Goal: Task Accomplishment & Management: Complete application form

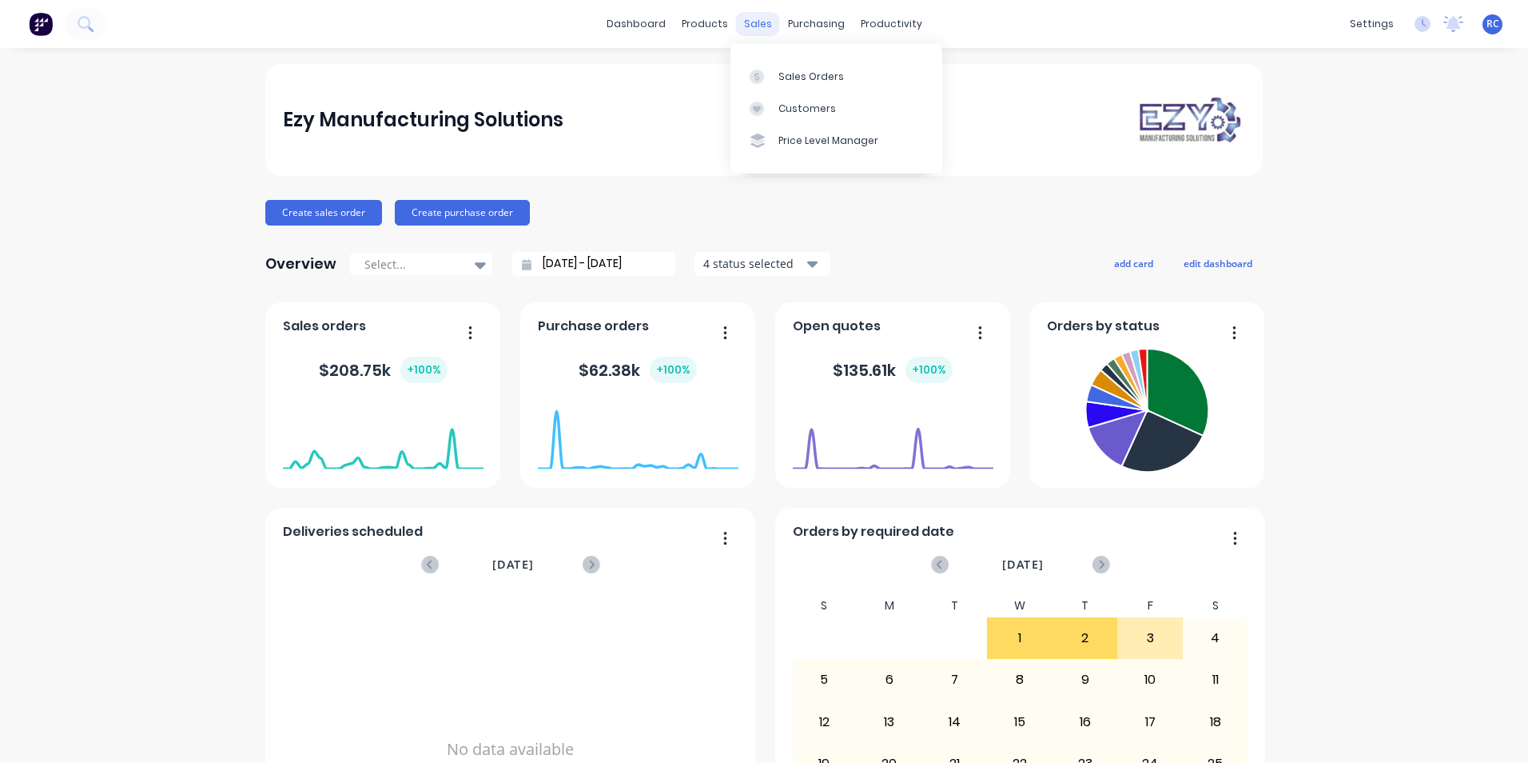
click at [753, 23] on div "sales" at bounding box center [758, 24] width 44 height 24
click at [825, 78] on div "Sales Orders" at bounding box center [812, 77] width 66 height 14
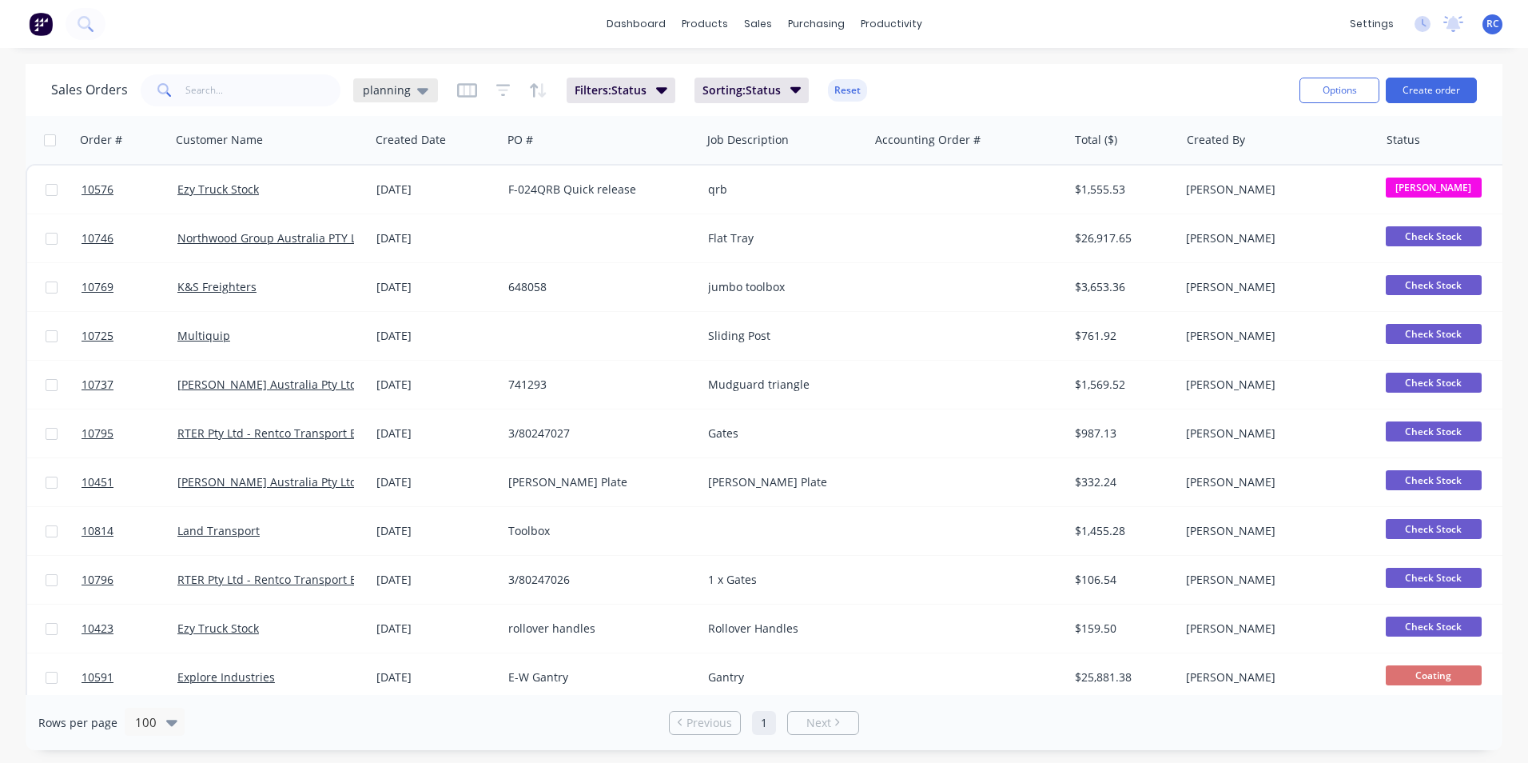
click at [402, 98] on div "planning" at bounding box center [395, 90] width 85 height 24
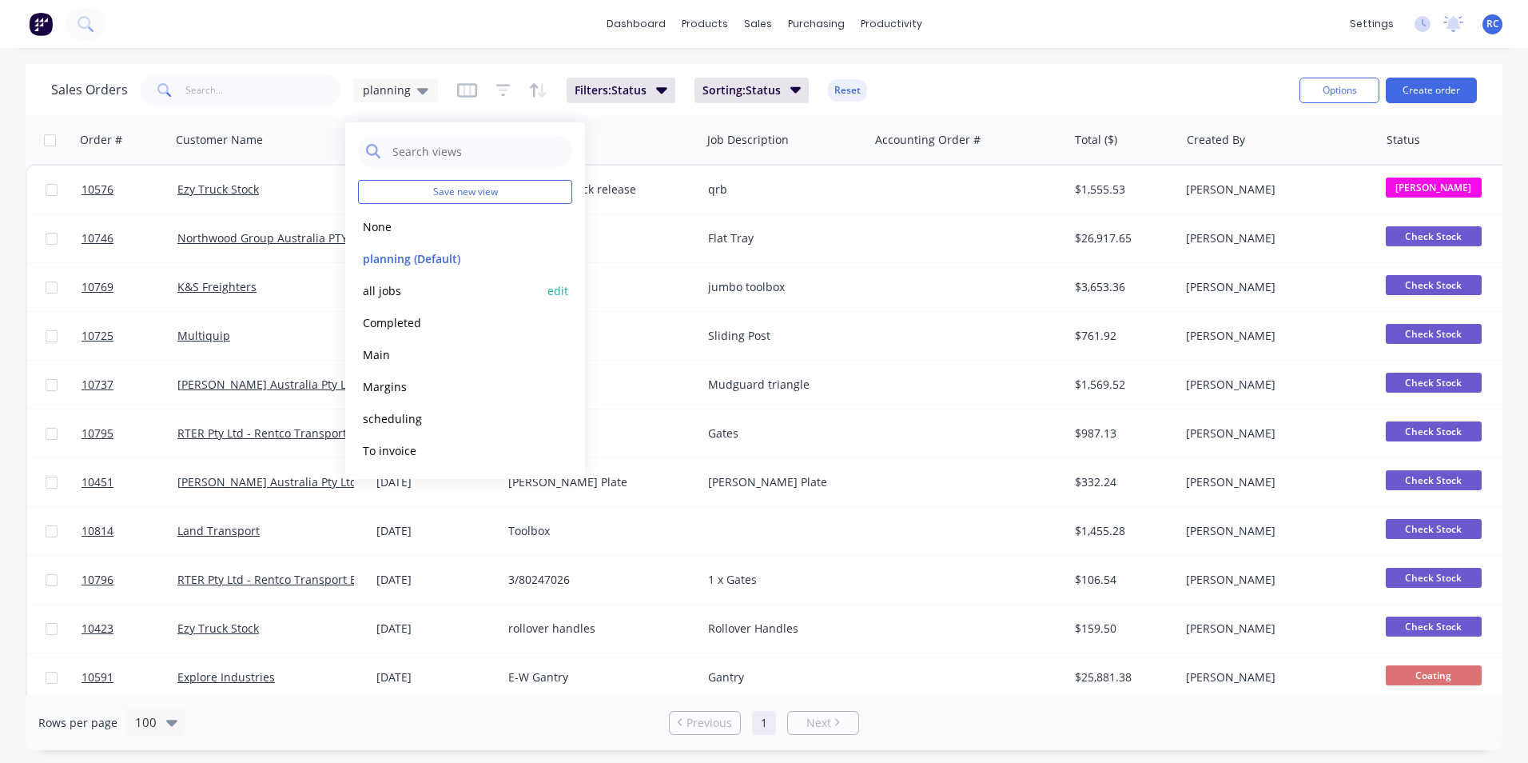
click at [401, 288] on button "all jobs" at bounding box center [449, 290] width 182 height 18
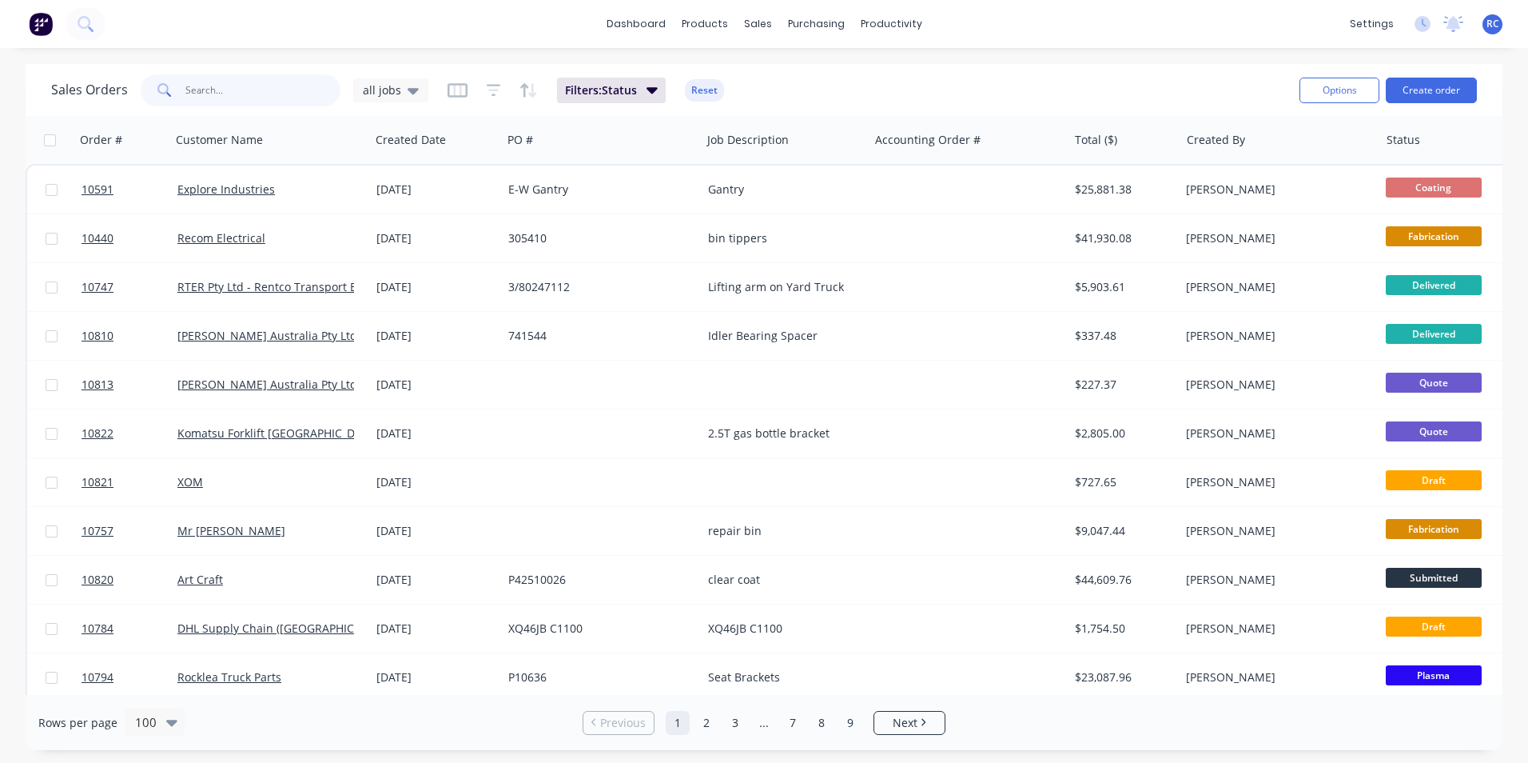
click at [266, 89] on input "text" at bounding box center [263, 90] width 156 height 32
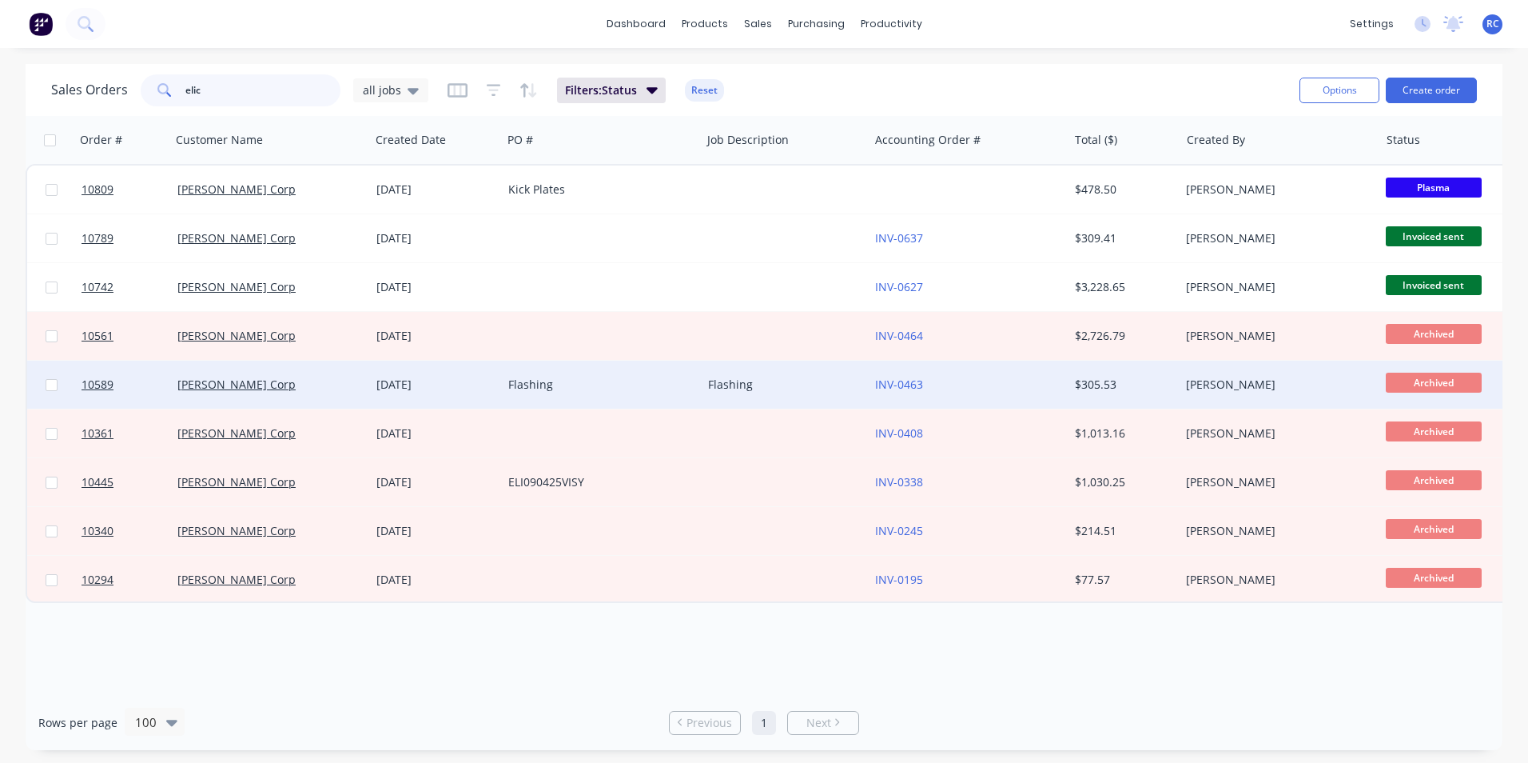
type input "elic"
click at [567, 380] on div "Flashing" at bounding box center [596, 384] width 177 height 16
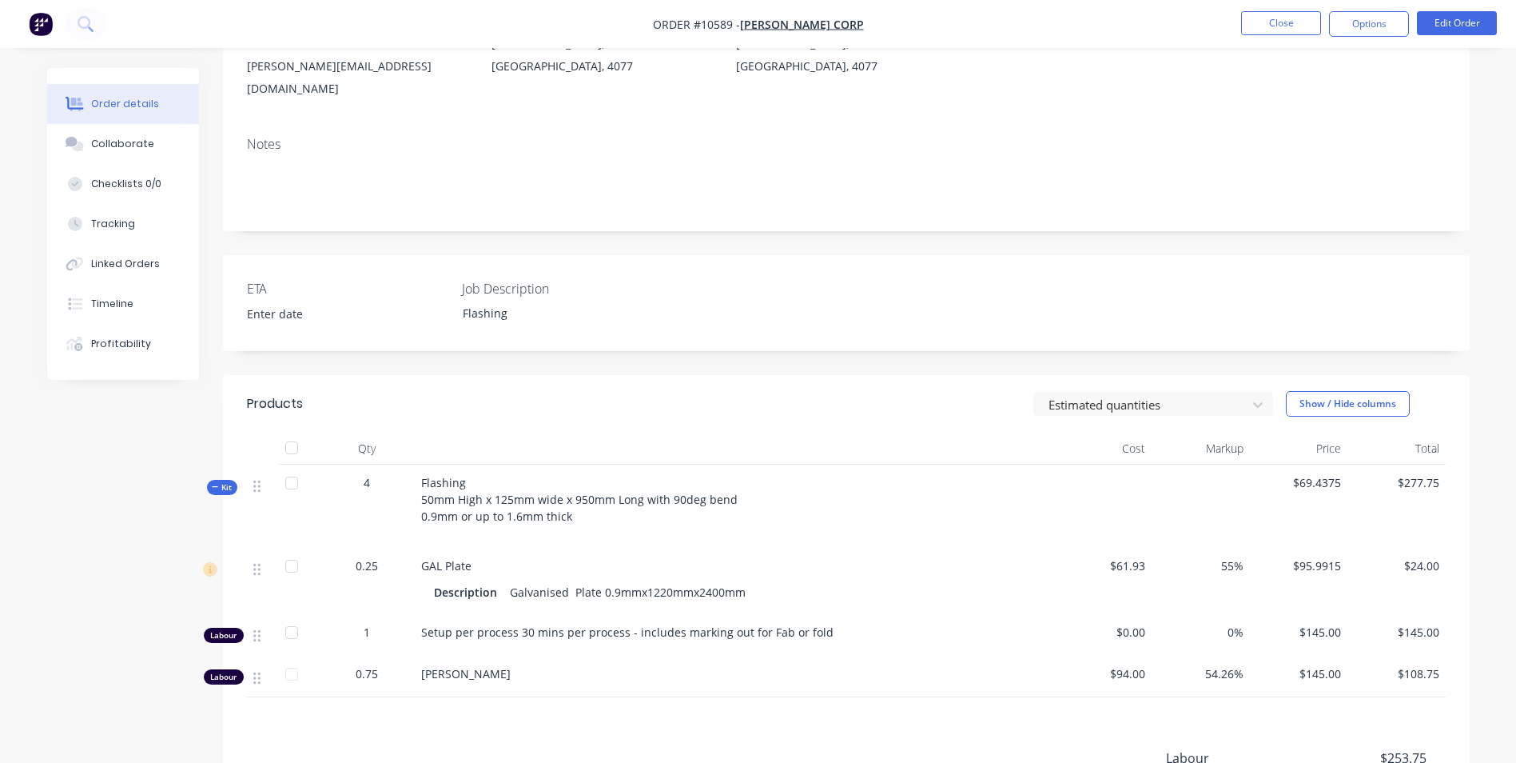
scroll to position [240, 0]
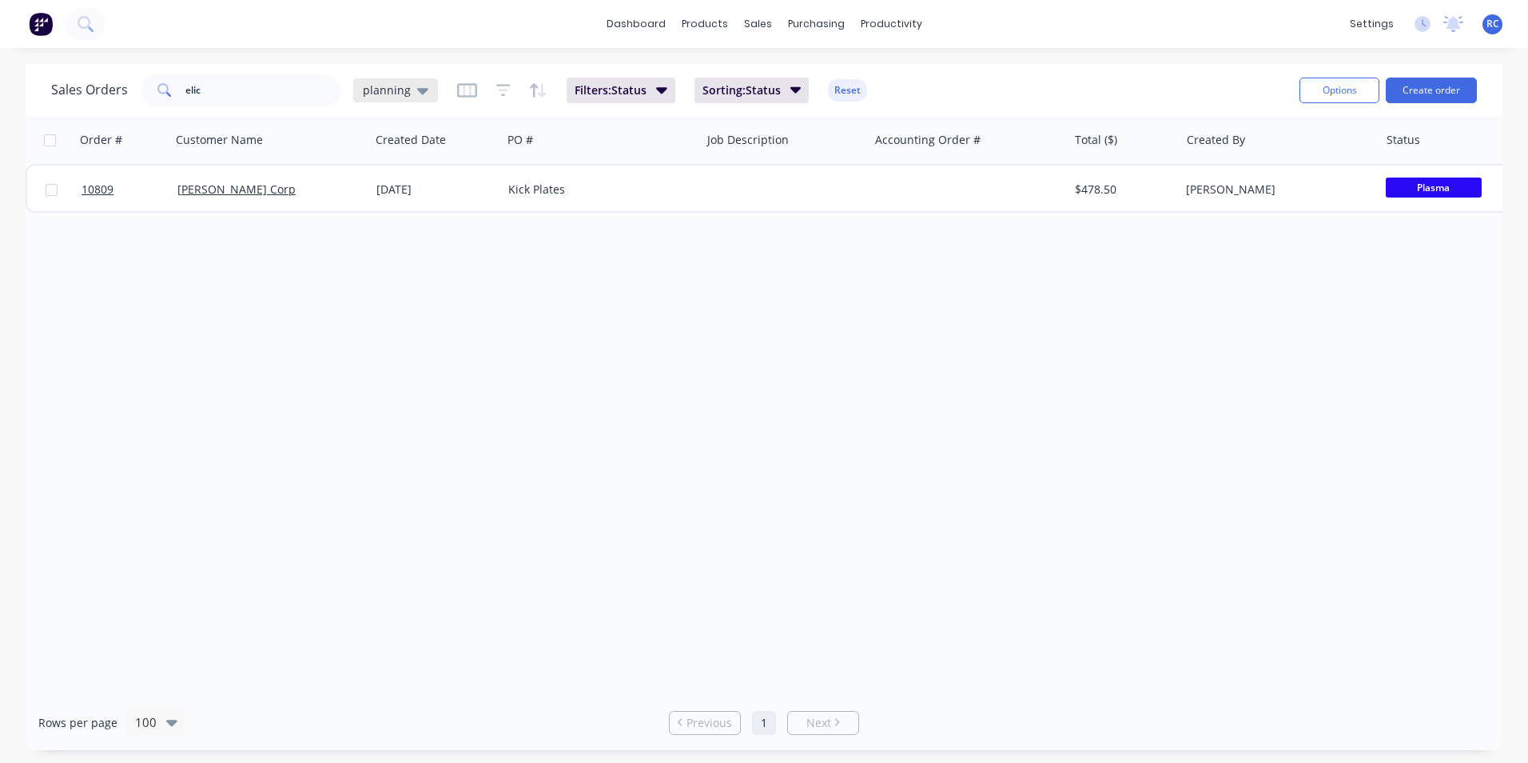
click at [424, 98] on div "planning" at bounding box center [395, 90] width 85 height 24
click at [396, 296] on button "all jobs" at bounding box center [449, 290] width 182 height 18
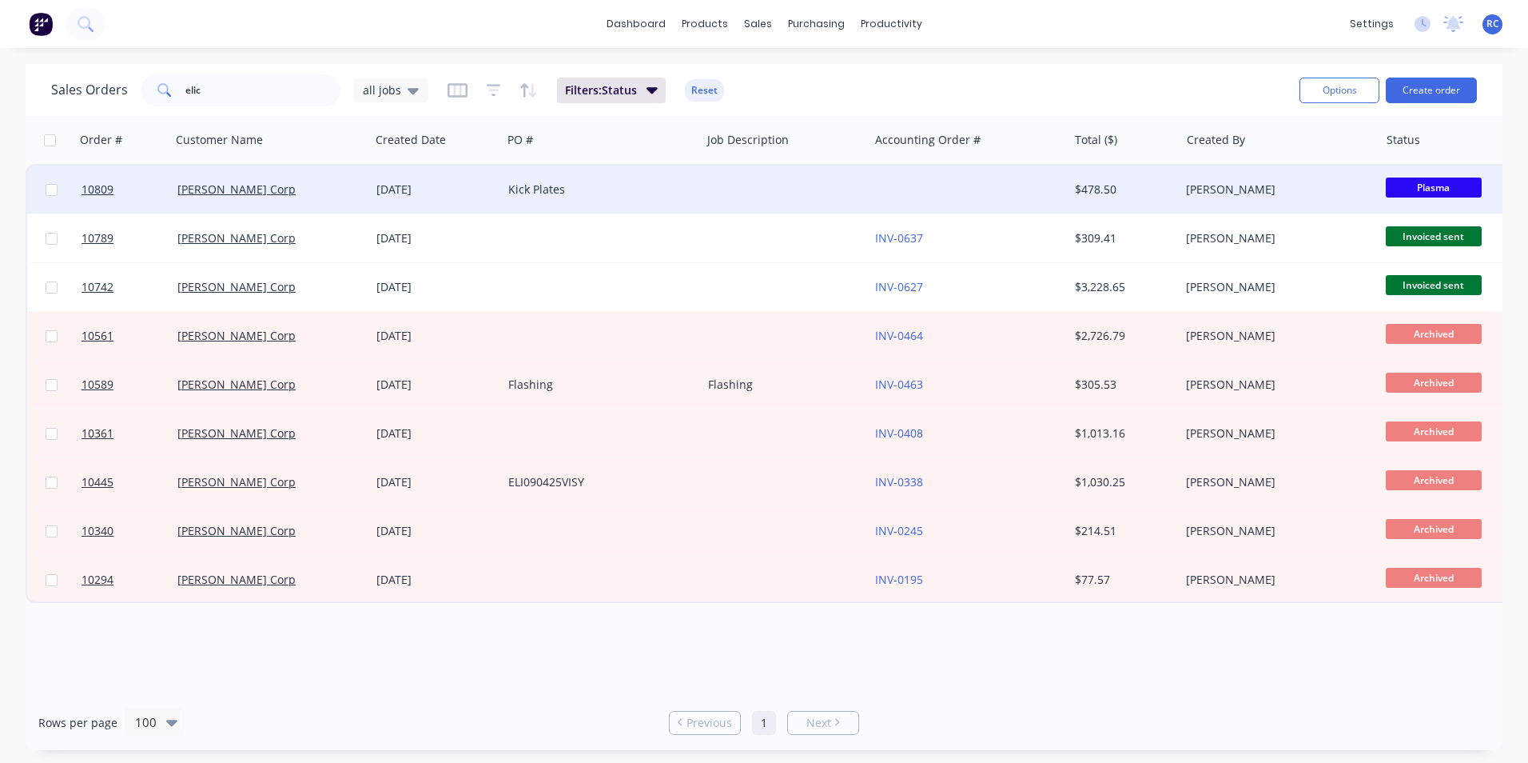
click at [250, 192] on div "[PERSON_NAME] Corp" at bounding box center [265, 189] width 177 height 16
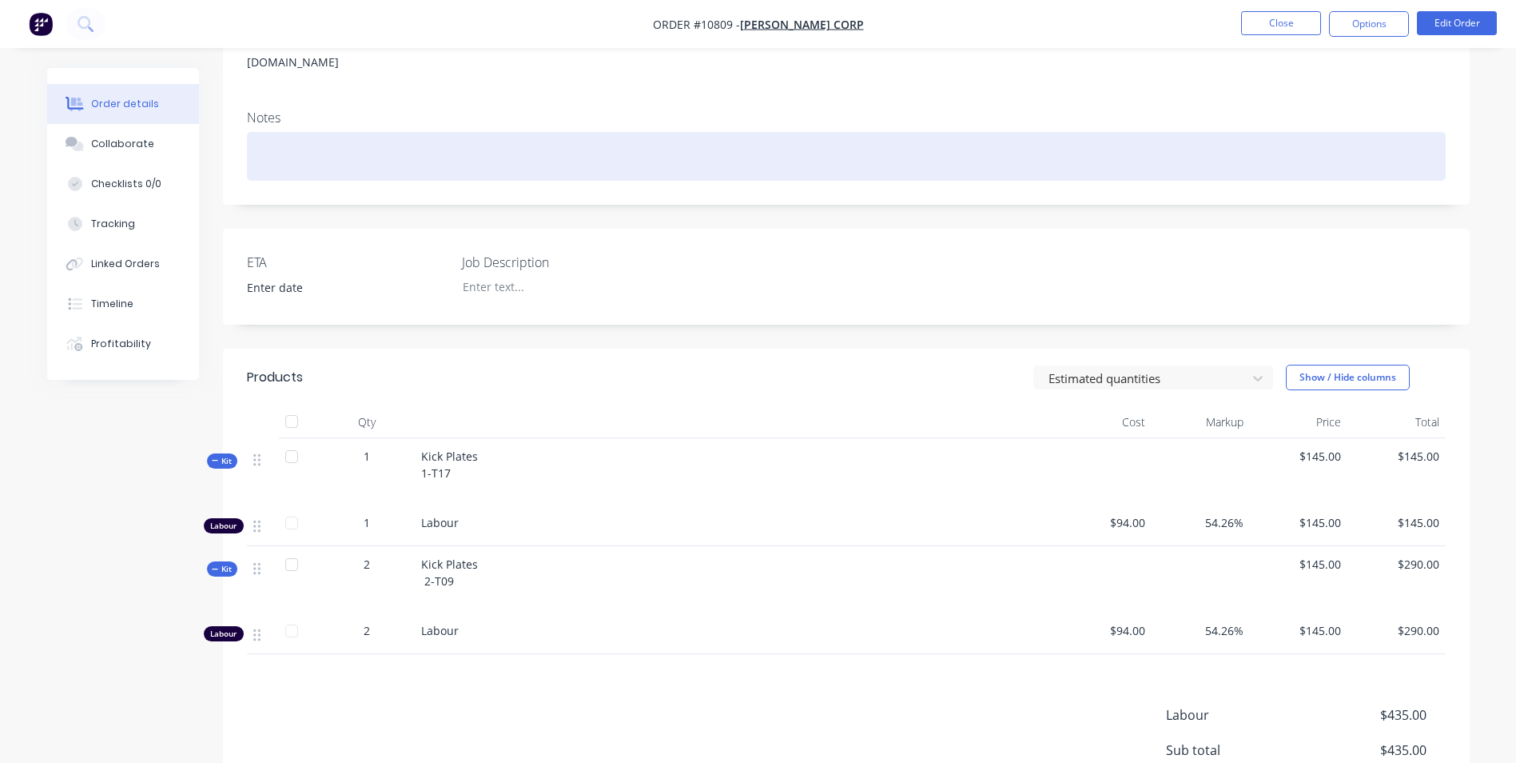
scroll to position [240, 0]
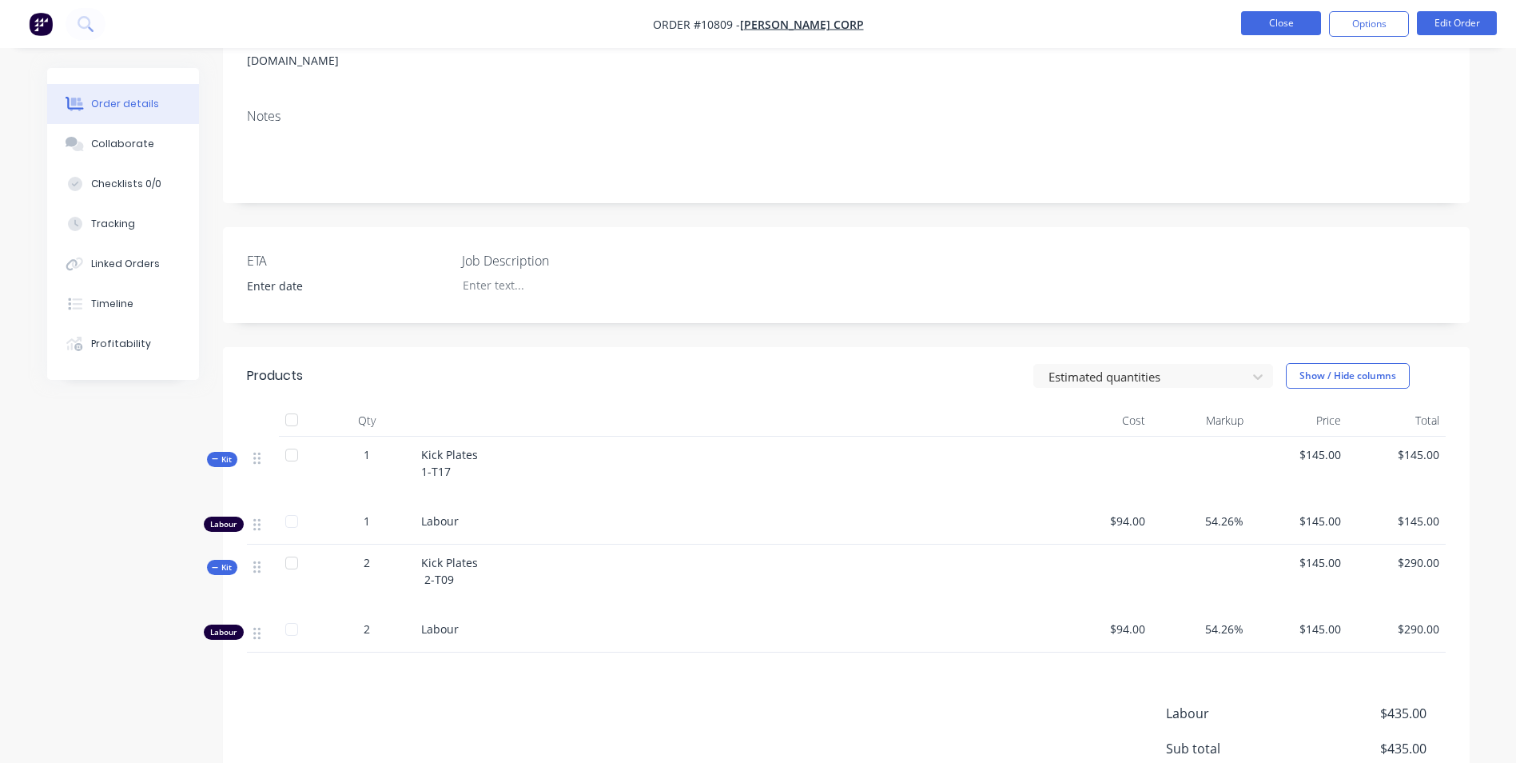
click at [1272, 34] on button "Close" at bounding box center [1281, 23] width 80 height 24
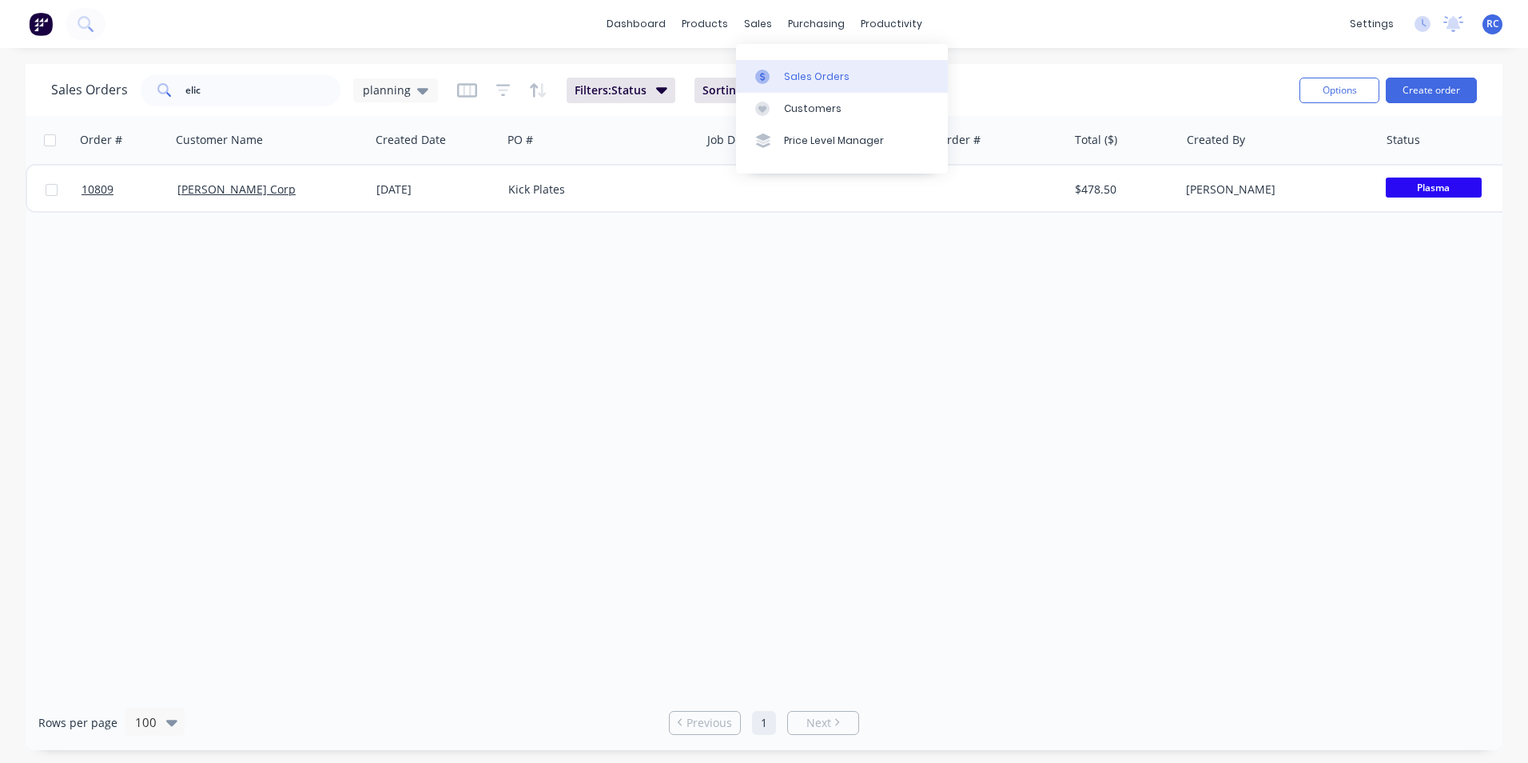
click at [792, 83] on div "Sales Orders" at bounding box center [817, 77] width 66 height 14
drag, startPoint x: 226, startPoint y: 101, endPoint x: 83, endPoint y: 74, distance: 145.6
click at [83, 74] on div "Sales Orders elic planning" at bounding box center [244, 90] width 387 height 32
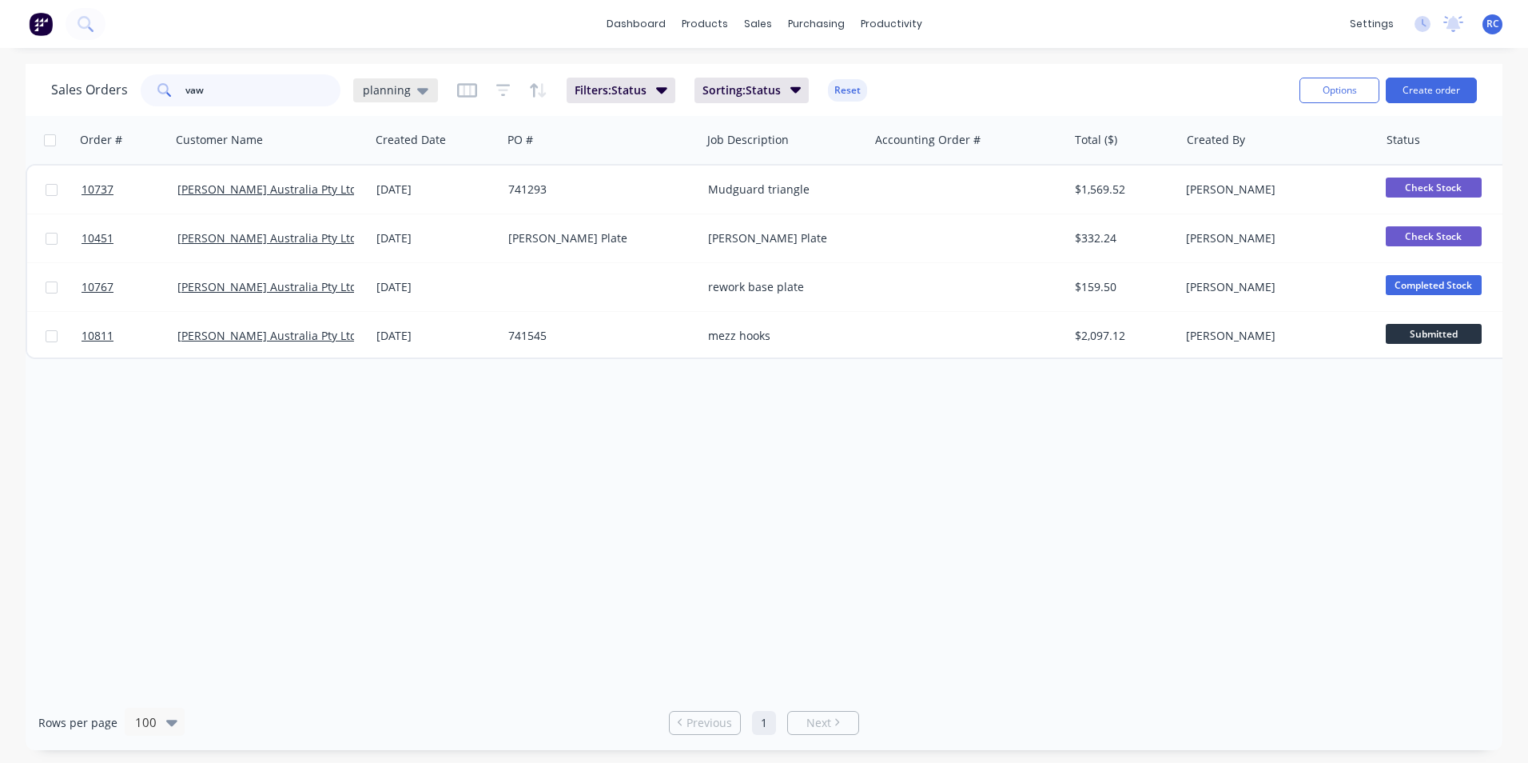
type input "vaw"
click at [416, 99] on div "planning" at bounding box center [395, 90] width 85 height 24
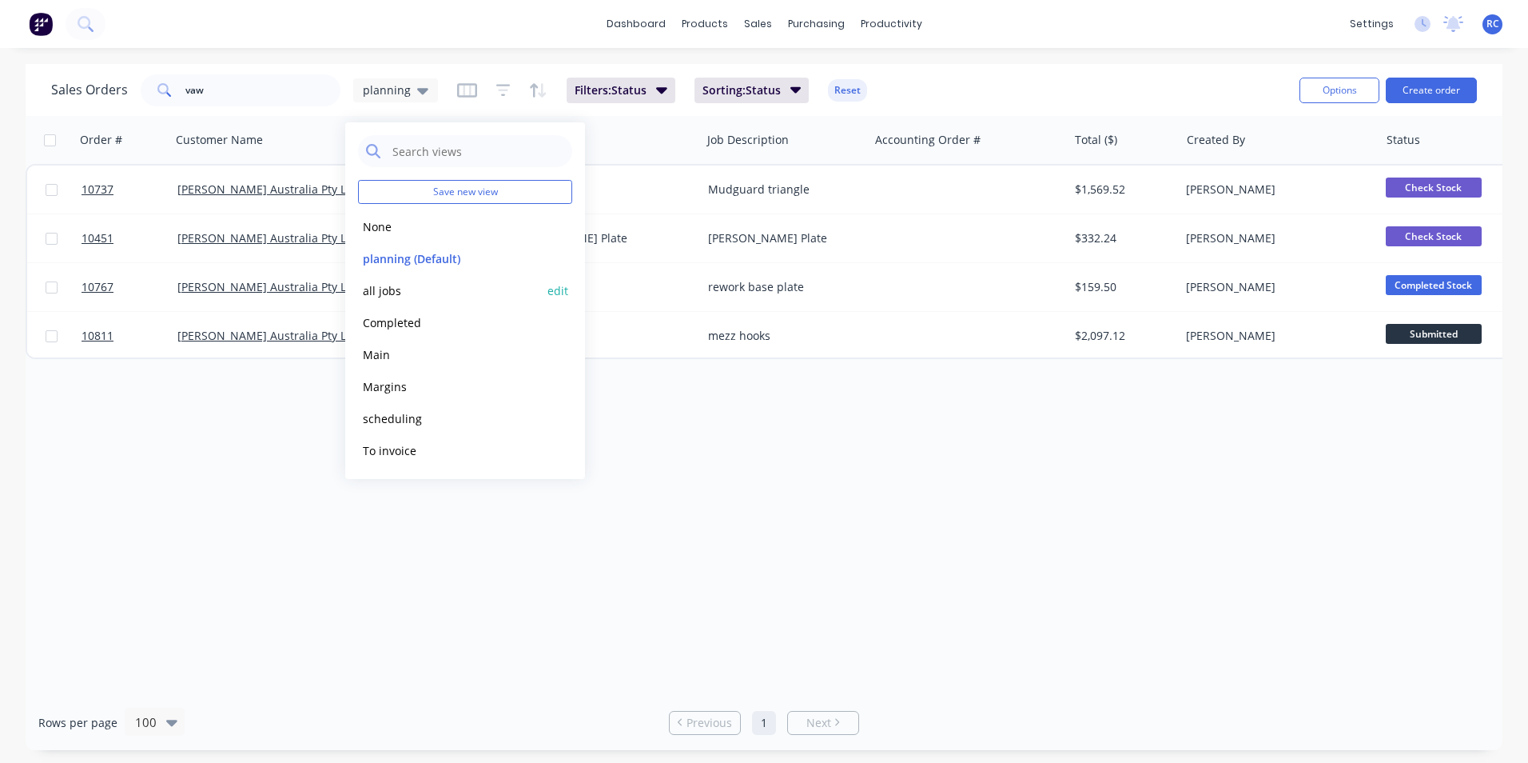
click at [401, 290] on button "all jobs" at bounding box center [449, 290] width 182 height 18
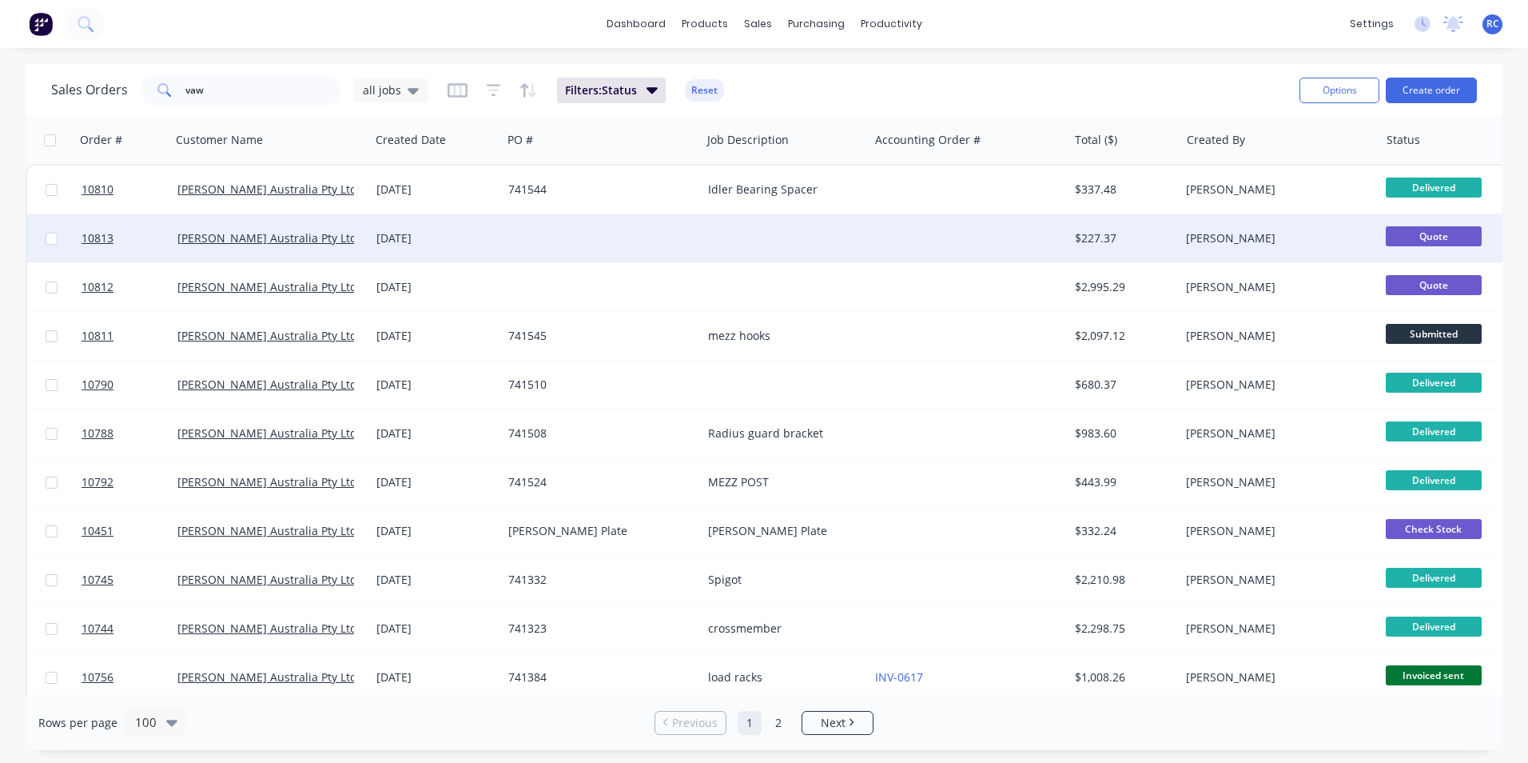
click at [390, 236] on div "[DATE]" at bounding box center [435, 238] width 119 height 16
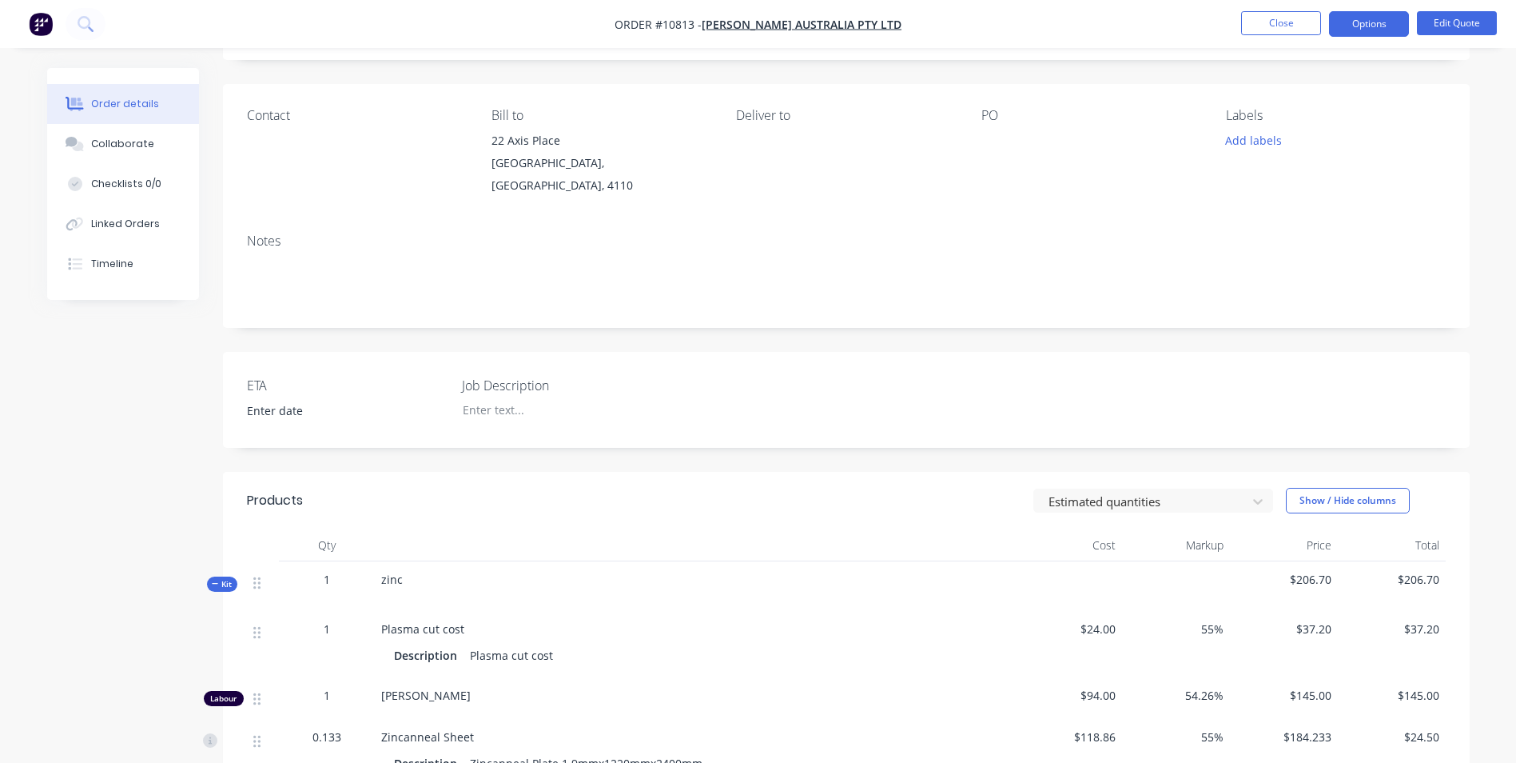
scroll to position [320, 0]
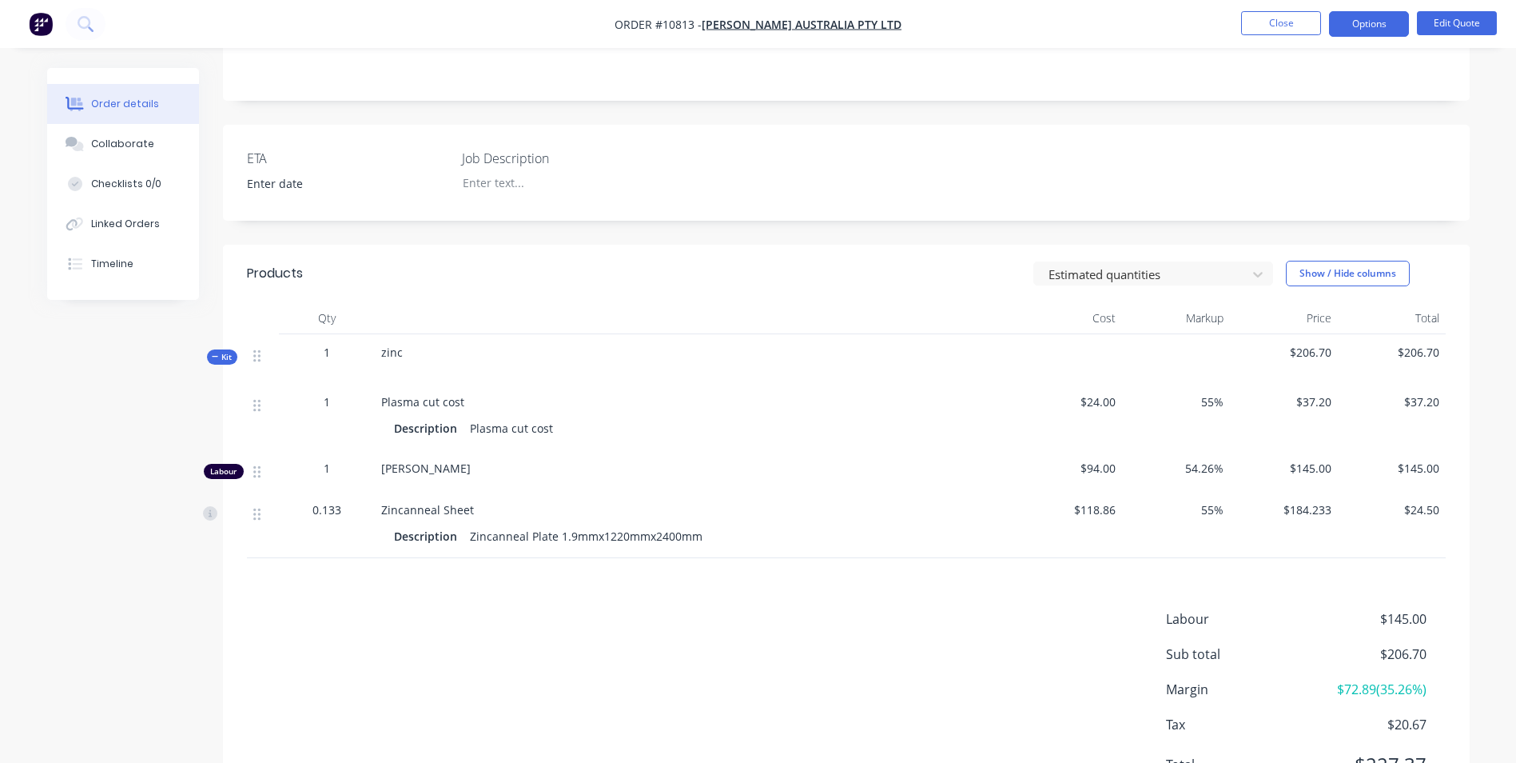
click at [377, 304] on div at bounding box center [694, 318] width 639 height 32
click at [403, 334] on div "zinc" at bounding box center [694, 359] width 639 height 50
click at [1442, 22] on button "Edit Quote" at bounding box center [1457, 23] width 80 height 24
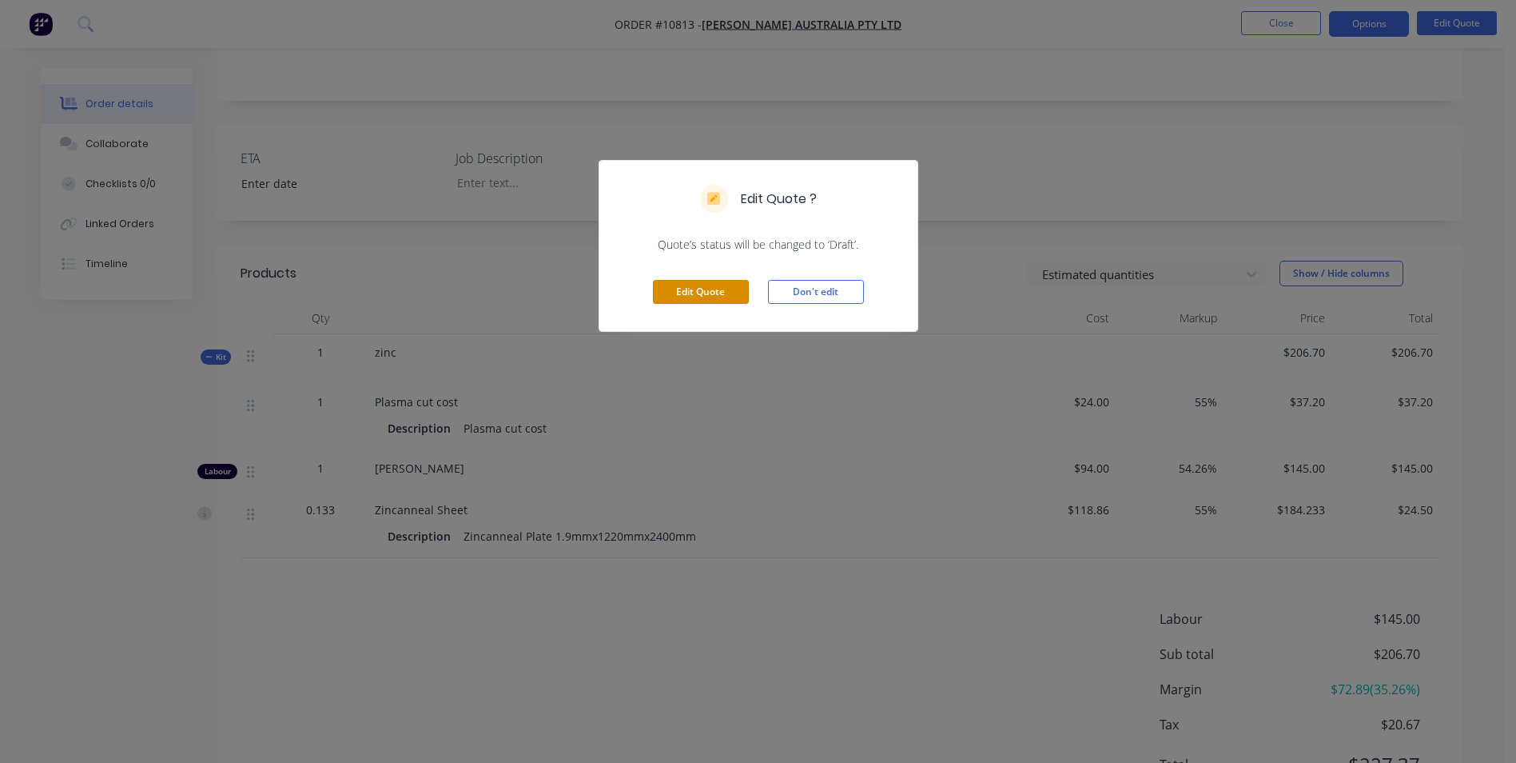
drag, startPoint x: 707, startPoint y: 293, endPoint x: 763, endPoint y: 306, distance: 57.6
click at [707, 293] on button "Edit Quote" at bounding box center [701, 292] width 96 height 24
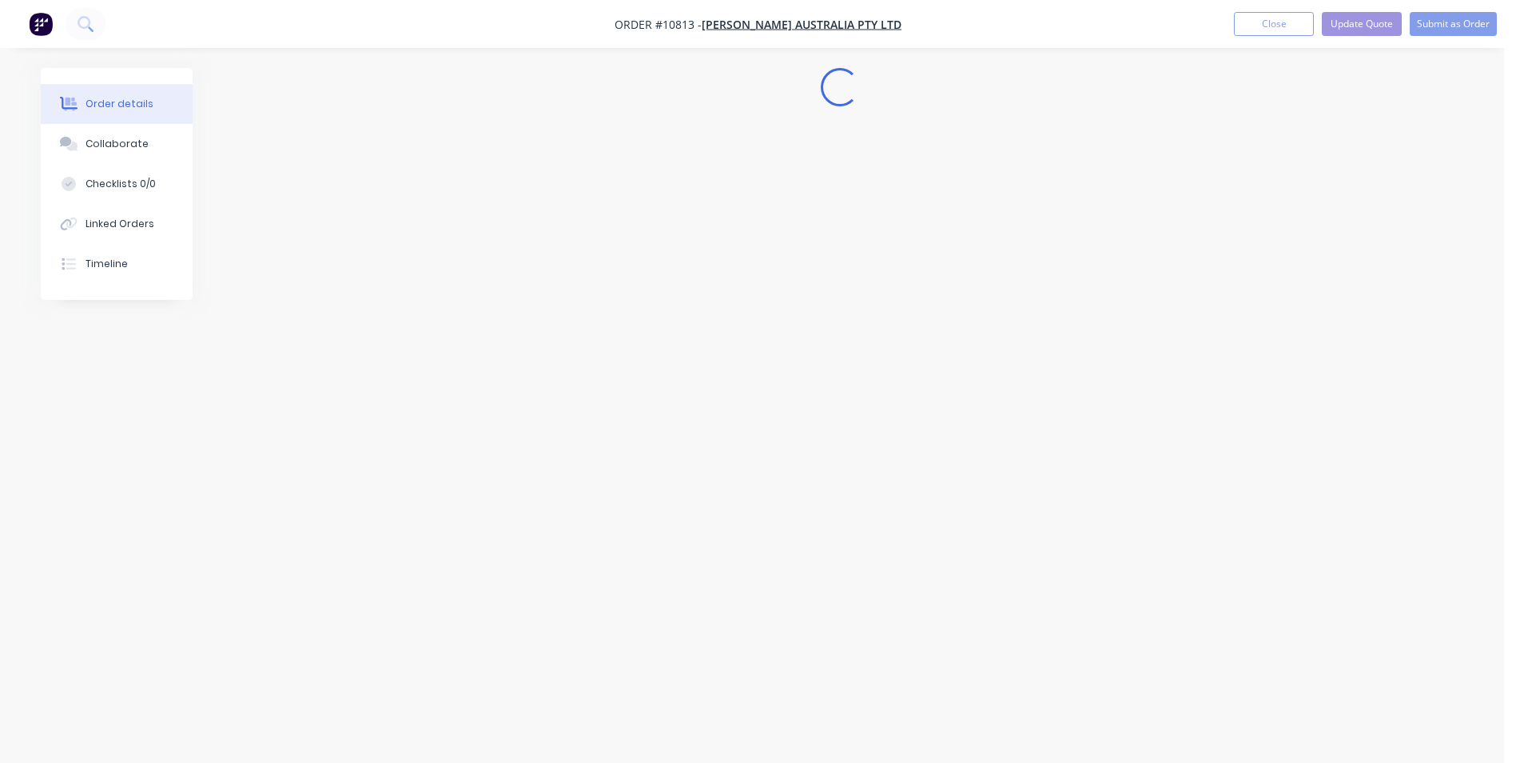
scroll to position [0, 0]
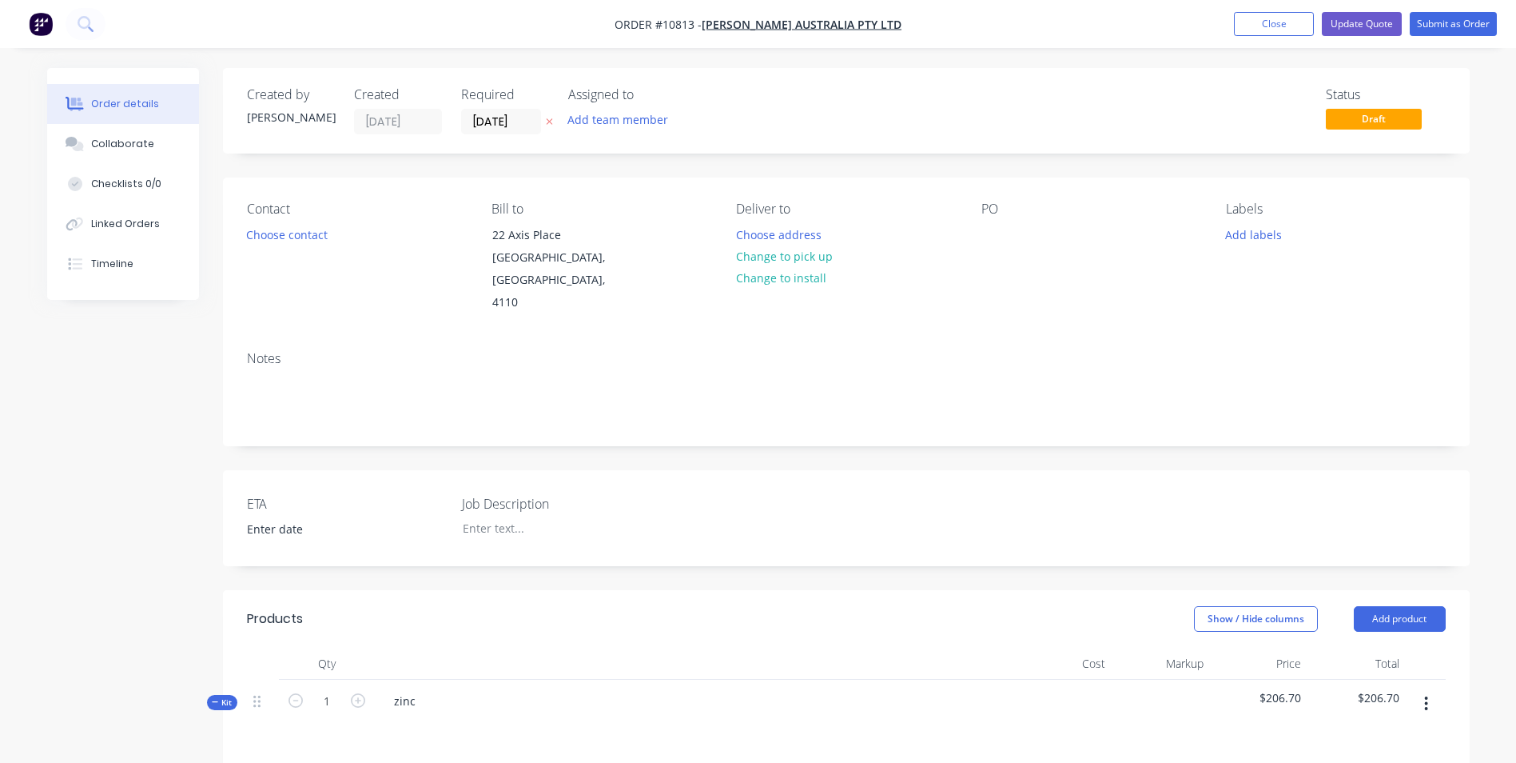
click at [947, 241] on div "Deliver to Choose address Change to pick up Change to install" at bounding box center [845, 257] width 219 height 113
click at [273, 236] on button "Choose contact" at bounding box center [286, 234] width 98 height 22
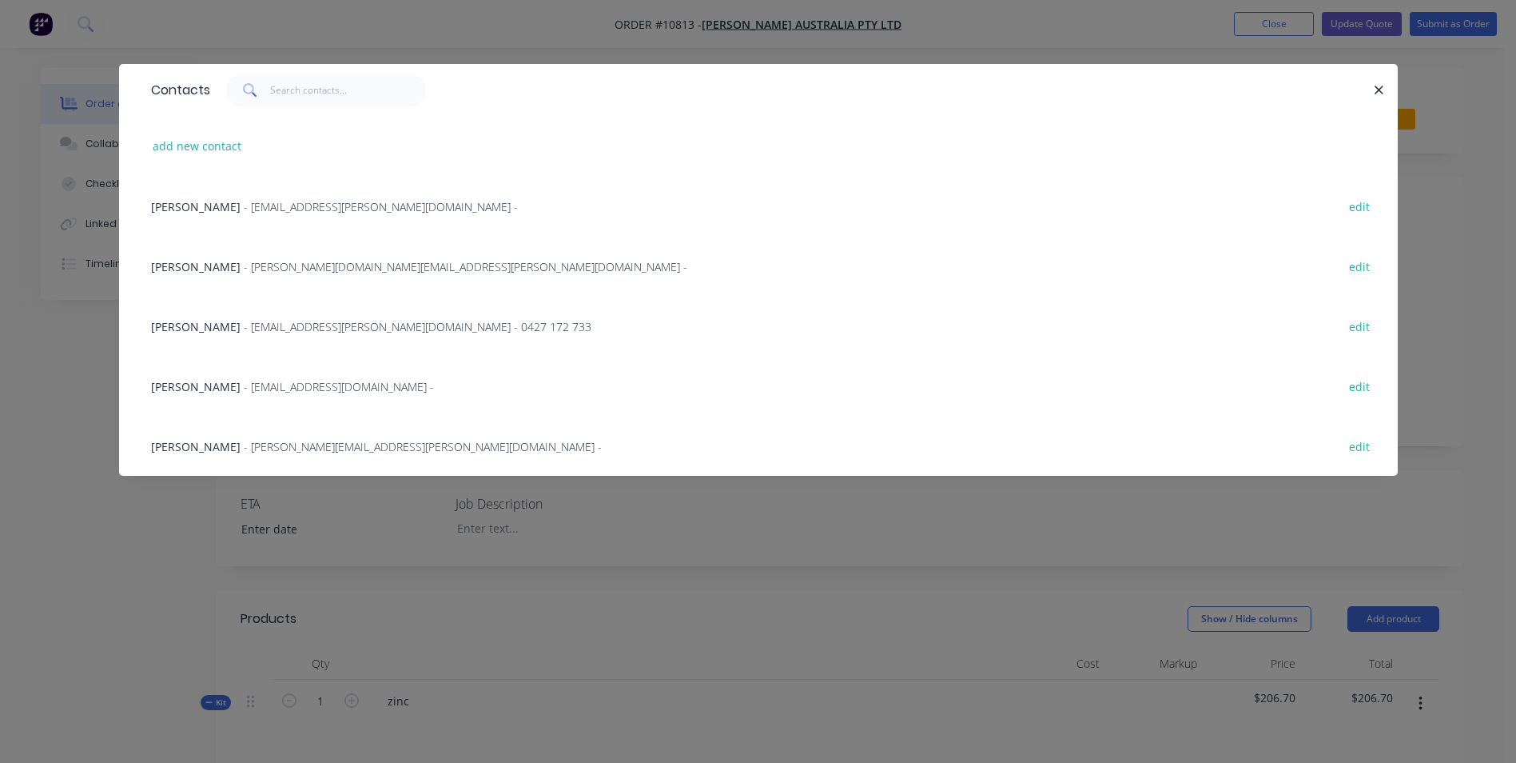
click at [264, 328] on span "- [EMAIL_ADDRESS][PERSON_NAME][DOMAIN_NAME] - 0427 172 733" at bounding box center [418, 326] width 348 height 15
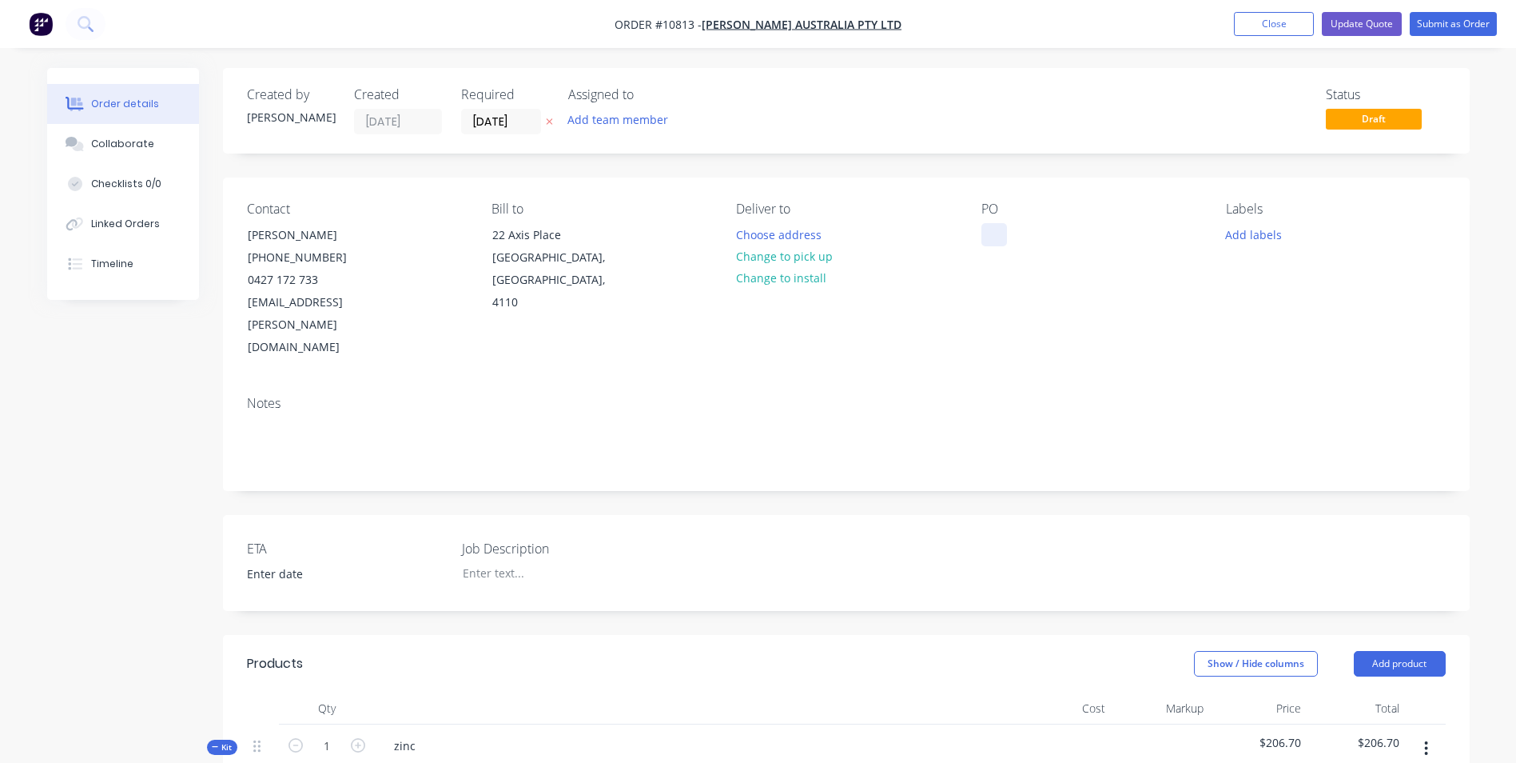
click at [1006, 229] on div at bounding box center [995, 234] width 26 height 23
click at [987, 227] on div at bounding box center [995, 234] width 26 height 23
drag, startPoint x: 433, startPoint y: 703, endPoint x: 418, endPoint y: 701, distance: 15.3
click at [419, 724] on div "zinc" at bounding box center [694, 759] width 639 height 70
drag, startPoint x: 418, startPoint y: 700, endPoint x: 360, endPoint y: 699, distance: 58.4
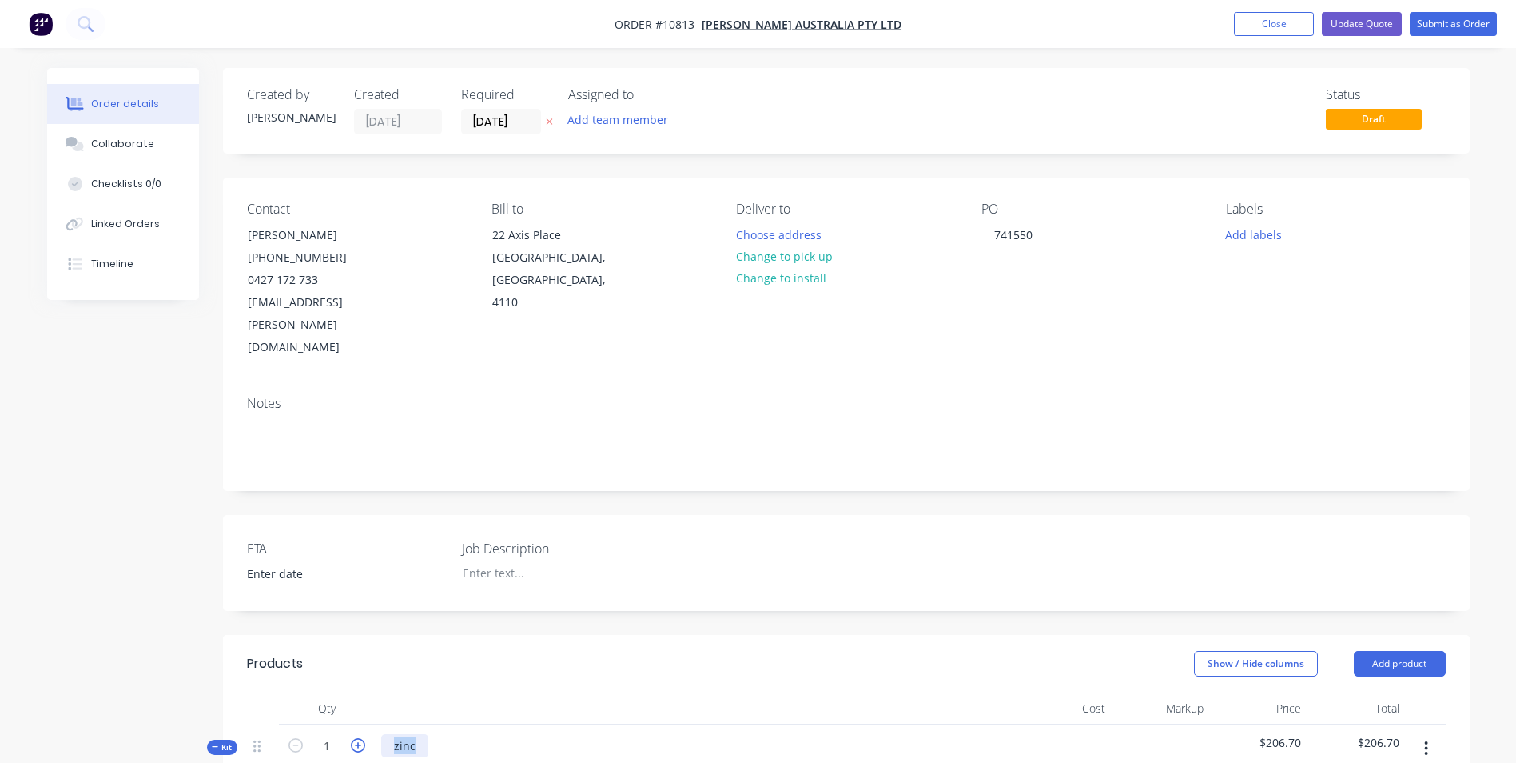
click at [351, 724] on div "Kit 1 zinc $206.70 $206.70" at bounding box center [846, 759] width 1199 height 70
drag, startPoint x: 448, startPoint y: 702, endPoint x: 513, endPoint y: 715, distance: 66.2
click at [448, 734] on div "Toolbox Lid" at bounding box center [424, 745] width 86 height 23
click at [600, 724] on div "Toolbox Lid 1100 x 300 Primed" at bounding box center [694, 767] width 639 height 86
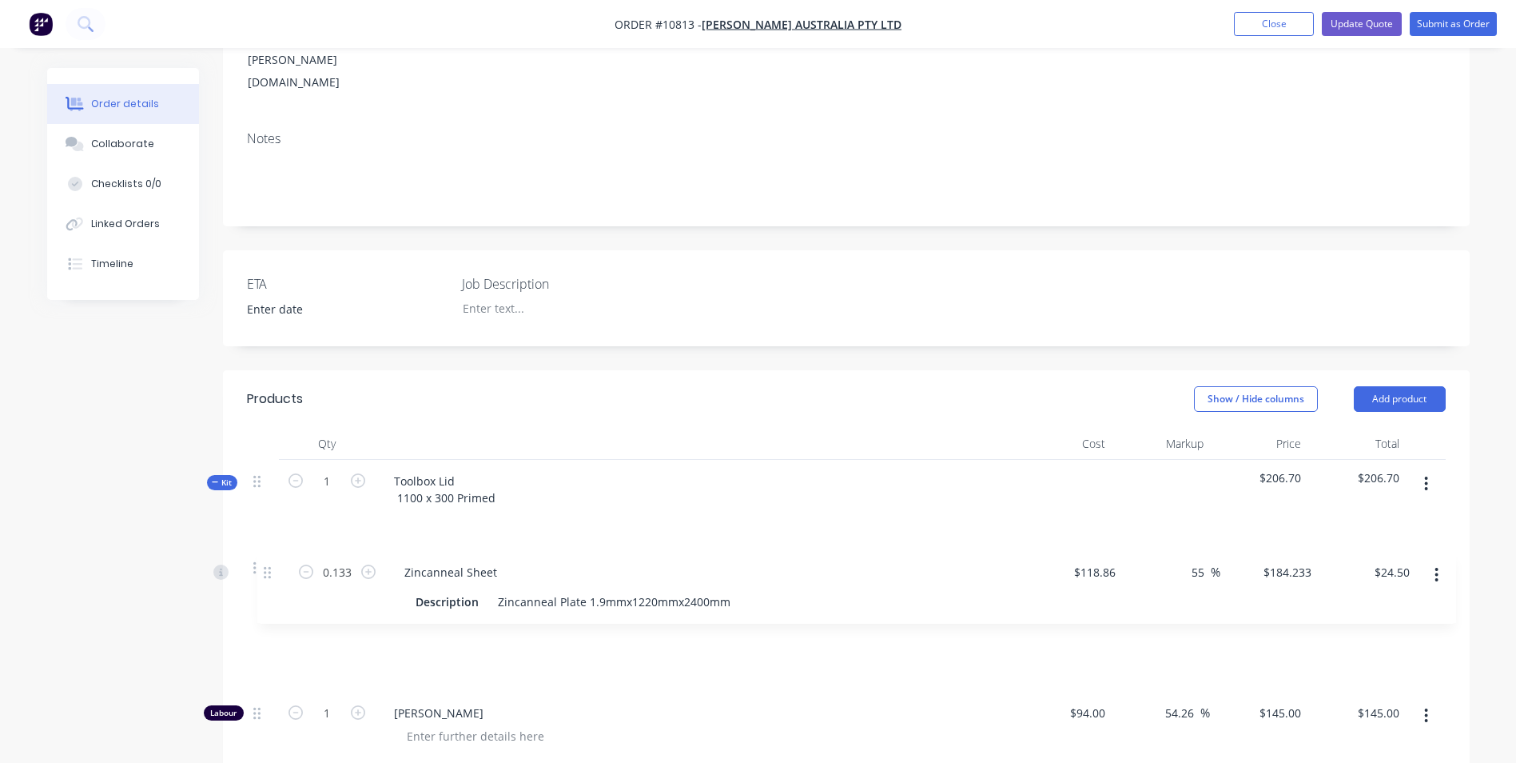
scroll to position [275, 0]
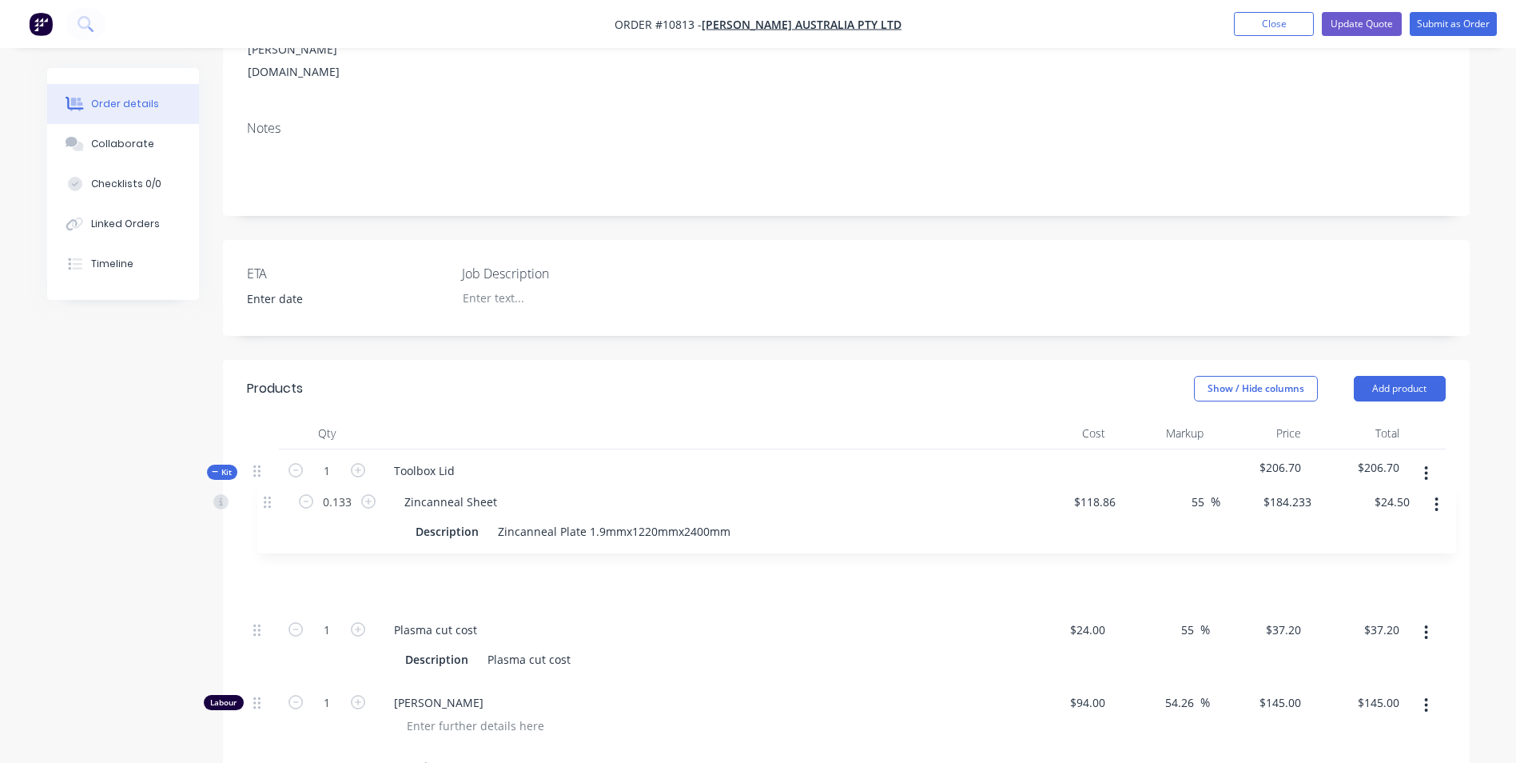
drag, startPoint x: 259, startPoint y: 692, endPoint x: 269, endPoint y: 501, distance: 191.3
click at [269, 536] on div "1 Plasma cut cost Description Plasma cut cost $24.00 $24.00 55 55 % $37.20 $37.…" at bounding box center [846, 643] width 1199 height 215
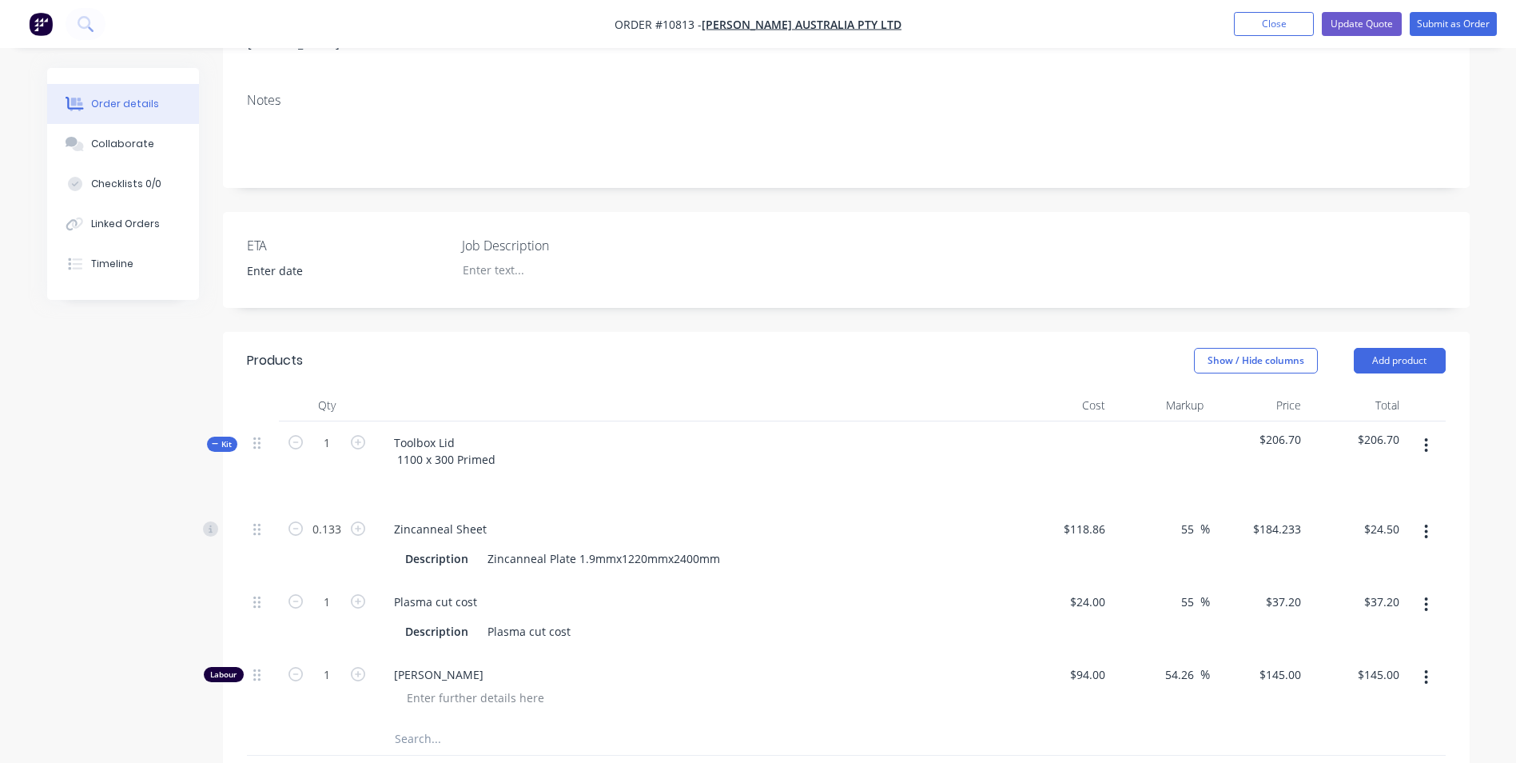
scroll to position [195, 0]
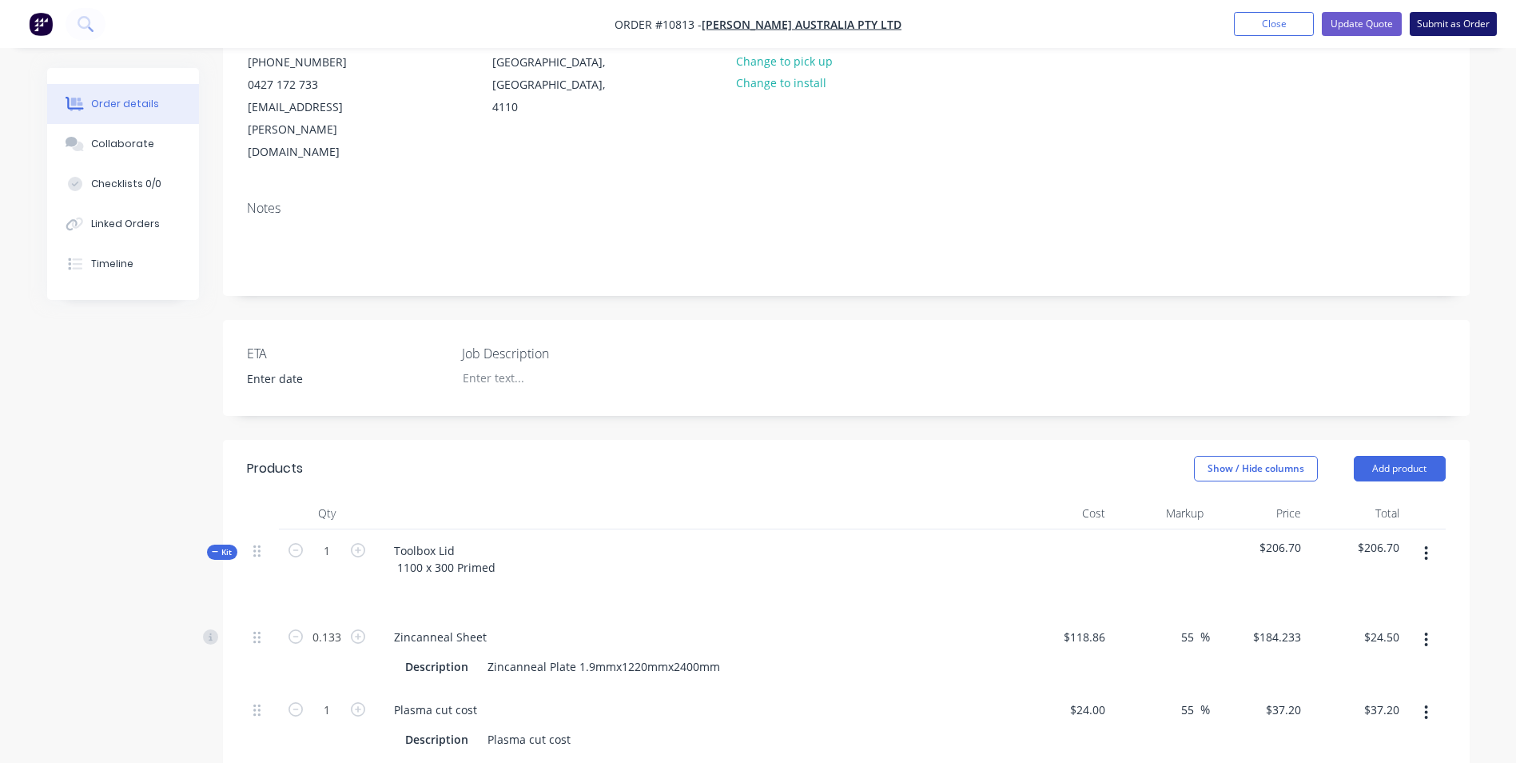
click at [1464, 26] on button "Submit as Order" at bounding box center [1453, 24] width 87 height 24
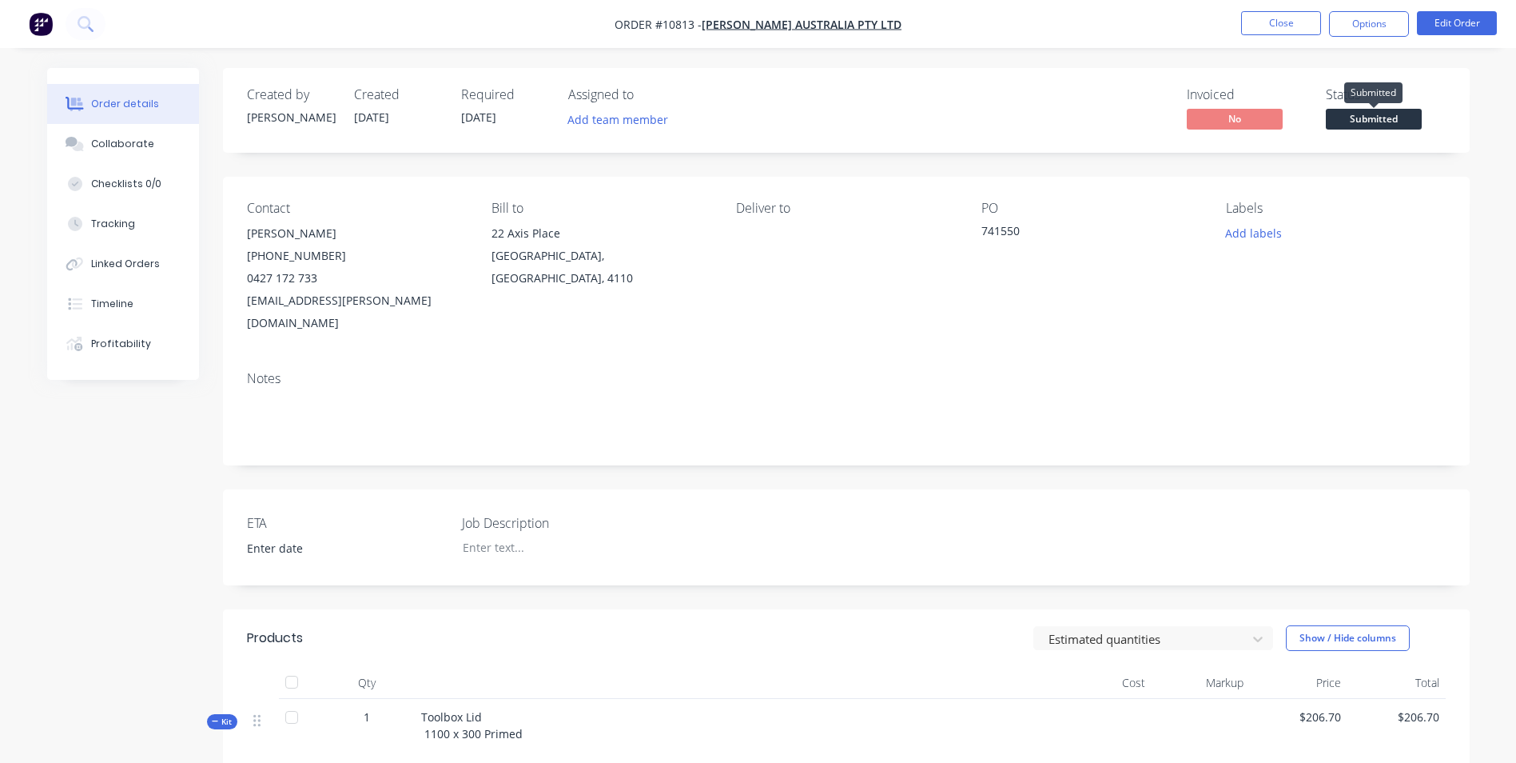
click at [1392, 121] on span "Submitted" at bounding box center [1374, 119] width 96 height 20
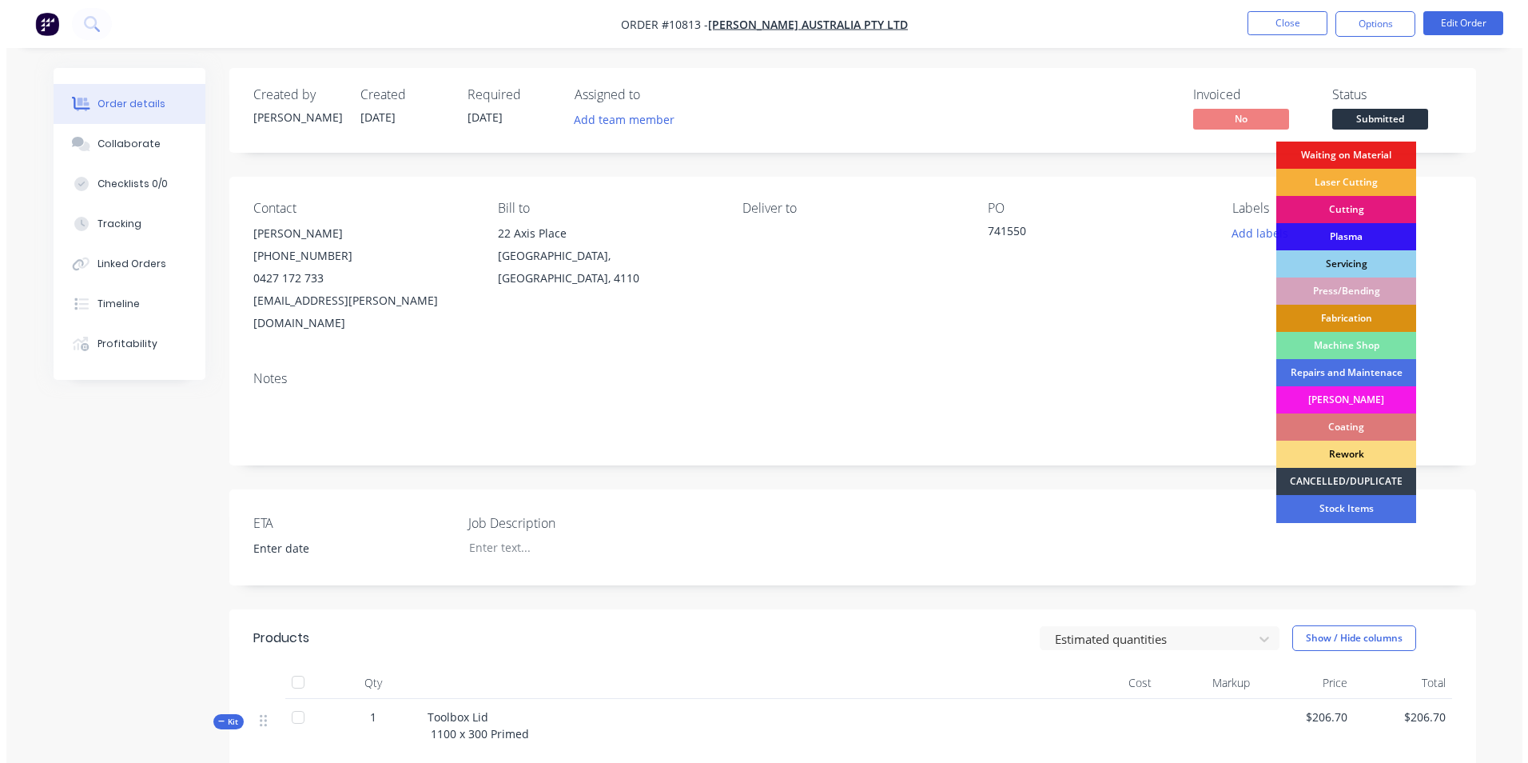
scroll to position [2, 0]
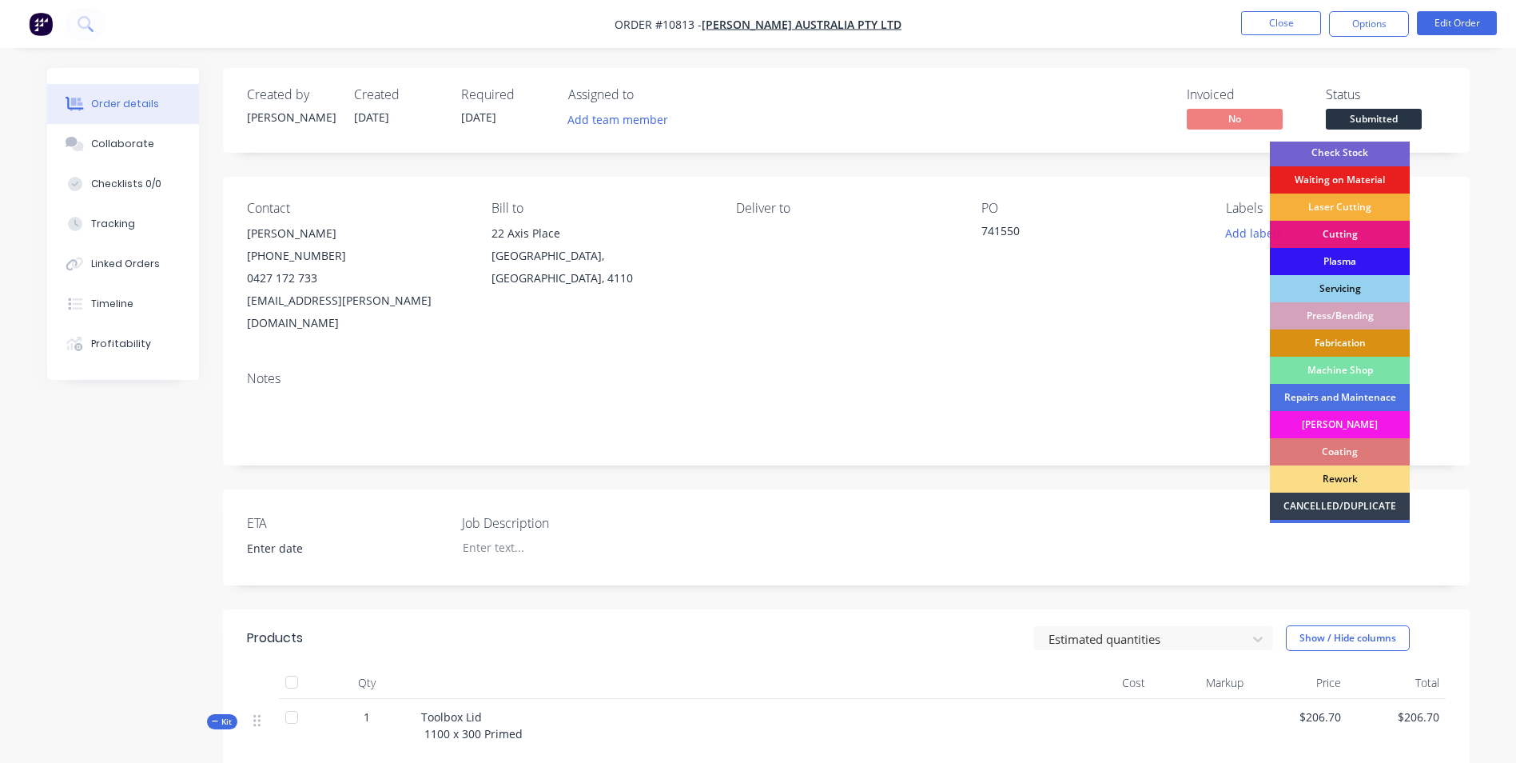
click at [1355, 332] on div "Fabrication" at bounding box center [1340, 342] width 140 height 27
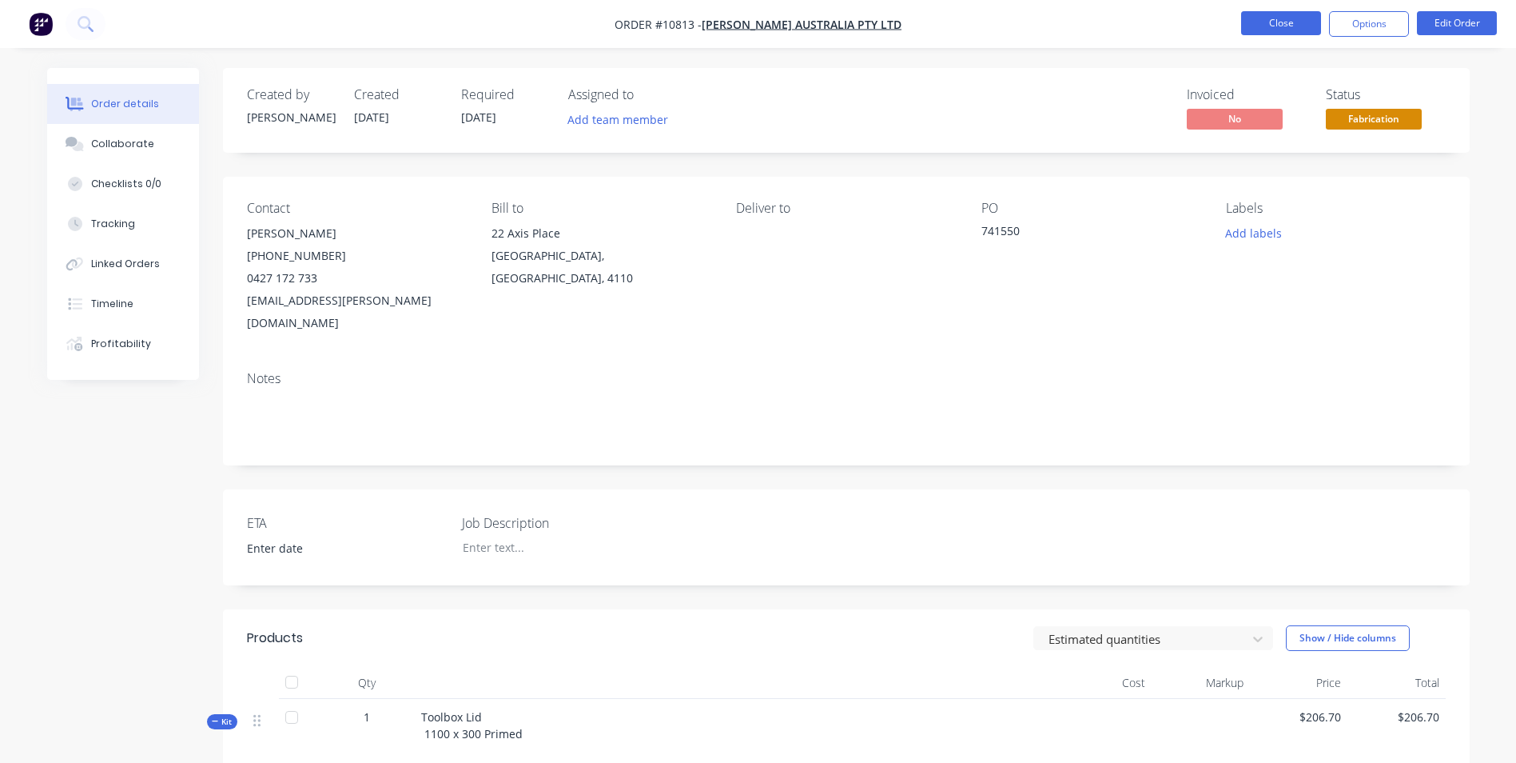
click at [1276, 22] on button "Close" at bounding box center [1281, 23] width 80 height 24
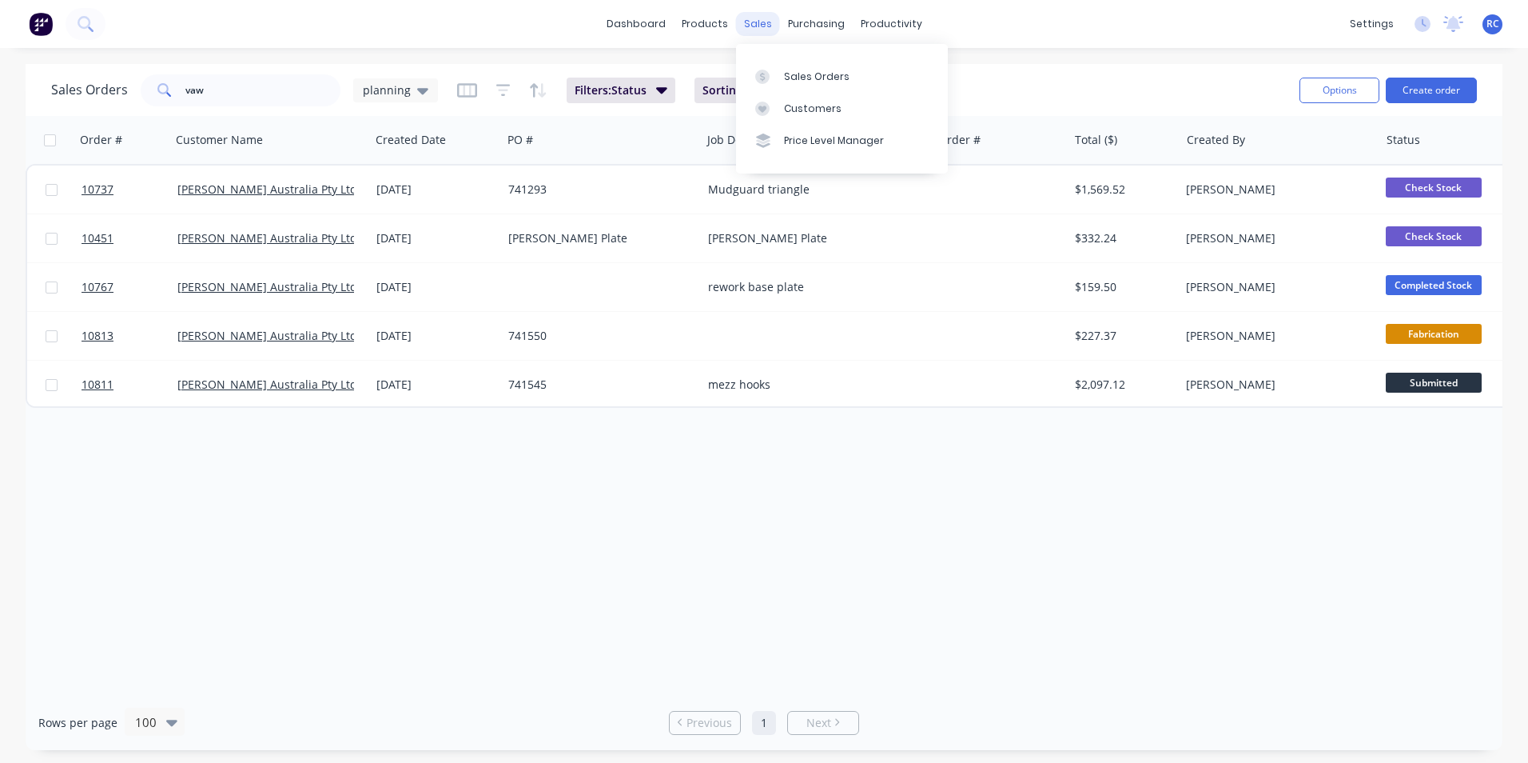
click at [759, 25] on div "sales" at bounding box center [758, 24] width 44 height 24
click at [792, 102] on div "Customers" at bounding box center [813, 109] width 58 height 14
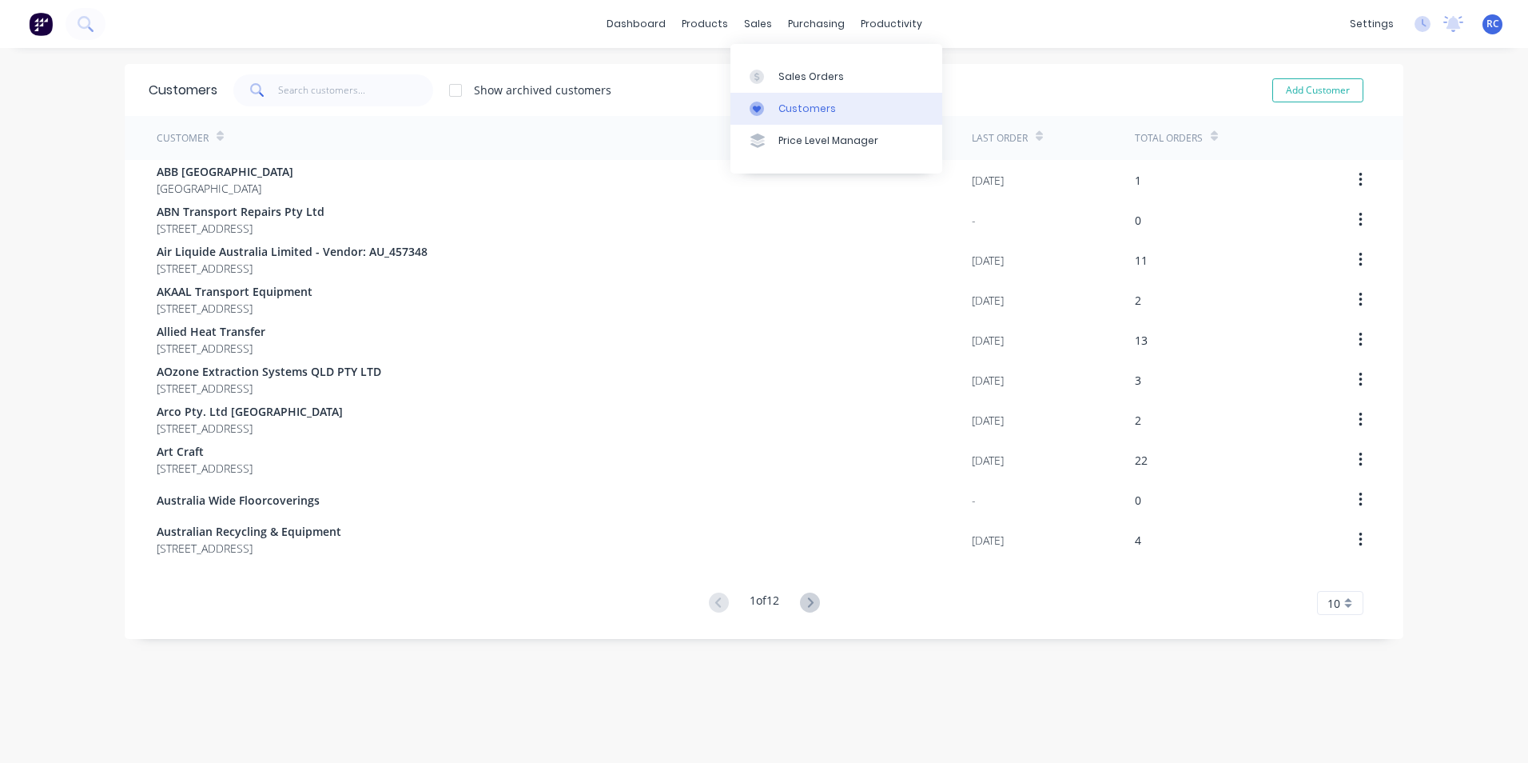
click at [780, 121] on link "Customers" at bounding box center [837, 109] width 212 height 32
click at [1280, 92] on button "Add Customer" at bounding box center [1317, 90] width 91 height 24
select select "AU"
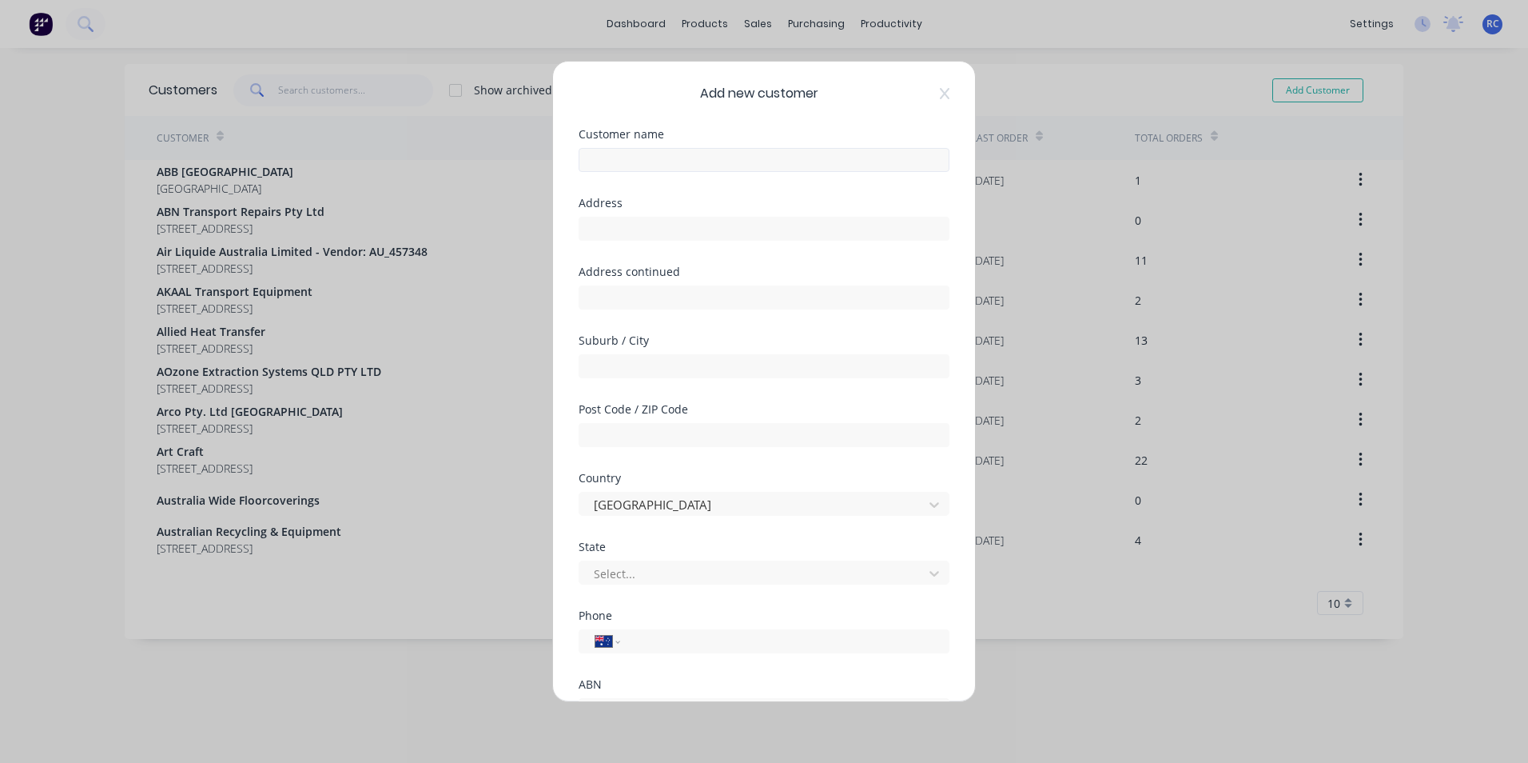
drag, startPoint x: 760, startPoint y: 127, endPoint x: 743, endPoint y: 148, distance: 26.7
click at [747, 142] on div "Add new customer Customer name Address Address continued Suburb / City Post Cod…" at bounding box center [764, 381] width 422 height 639
click at [735, 161] on input "text" at bounding box center [764, 160] width 371 height 24
paste input "Pulse Technologies (PTY) Ltd"
type input "Pulse Technologies (PTY) Ltd"
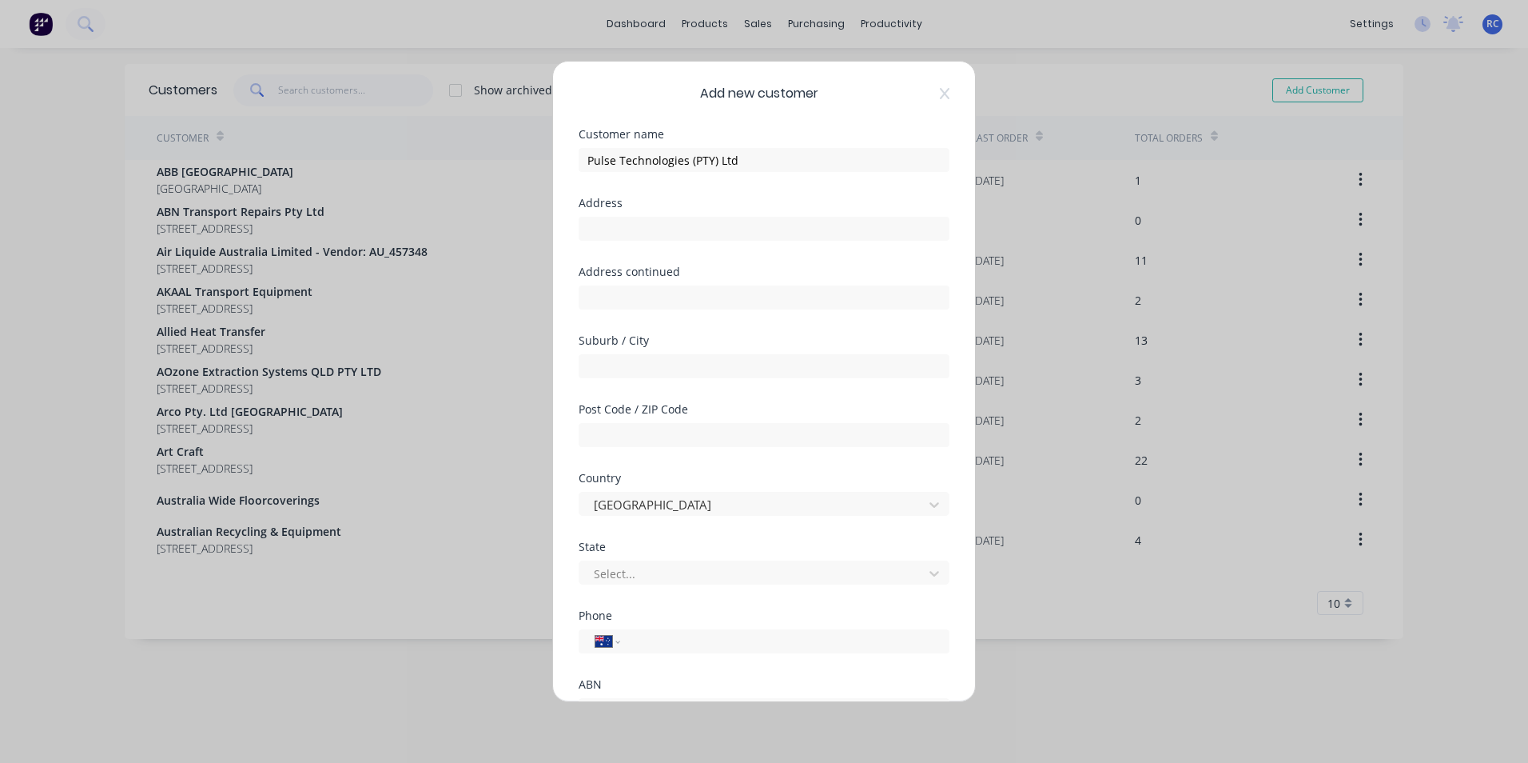
drag, startPoint x: 644, startPoint y: 216, endPoint x: 667, endPoint y: 213, distance: 22.6
click at [643, 216] on div at bounding box center [764, 227] width 371 height 28
click at [631, 228] on input "text" at bounding box center [764, 229] width 371 height 24
paste input "[STREET_ADDRESS]"
type input "[STREET_ADDRESS]"
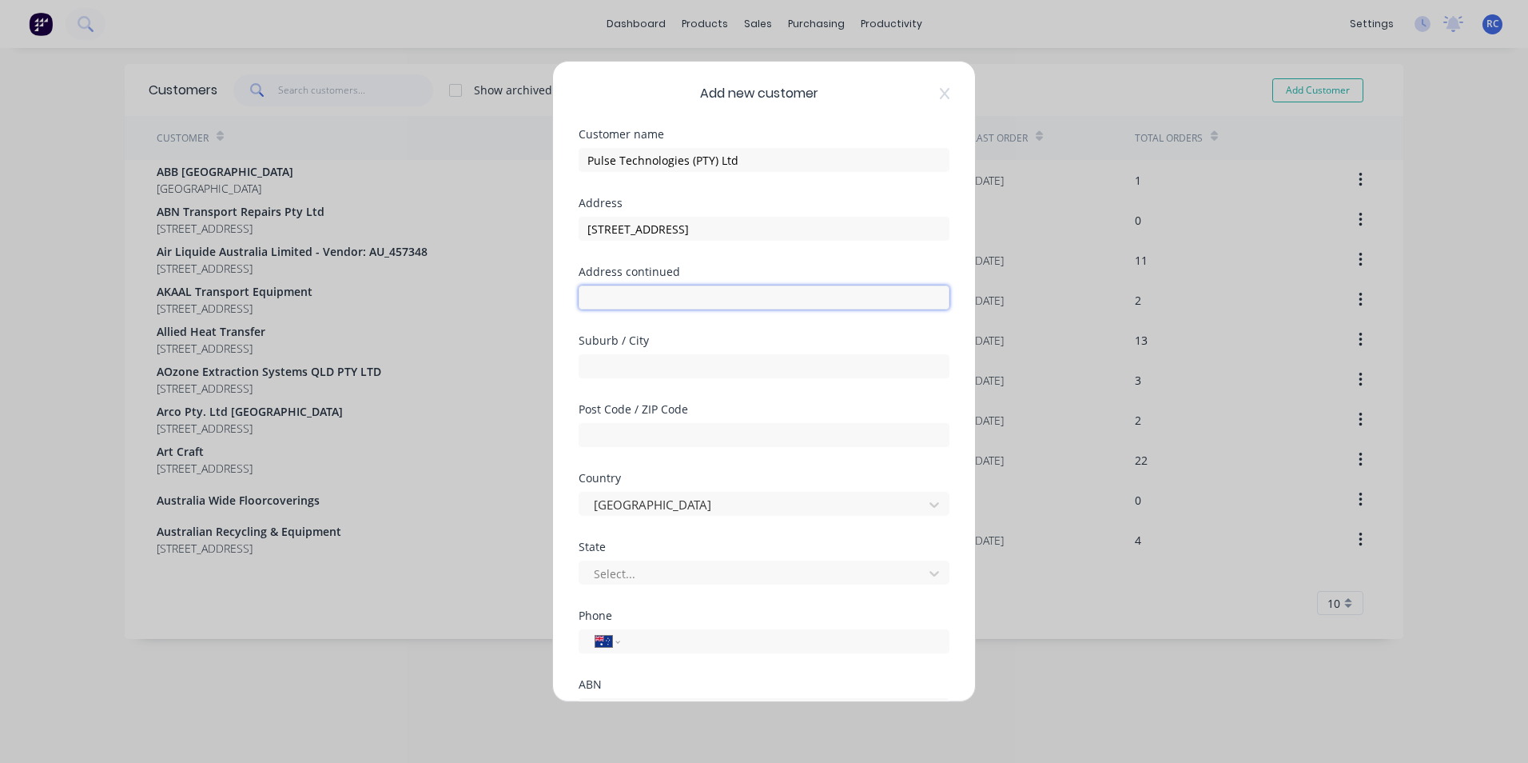
click at [645, 297] on input "text" at bounding box center [764, 297] width 371 height 24
click at [643, 345] on div "Suburb / City" at bounding box center [764, 340] width 371 height 11
drag, startPoint x: 643, startPoint y: 345, endPoint x: 611, endPoint y: 378, distance: 45.2
click at [612, 380] on div "Suburb / City" at bounding box center [764, 369] width 371 height 69
click at [613, 364] on input "text" at bounding box center [764, 366] width 371 height 24
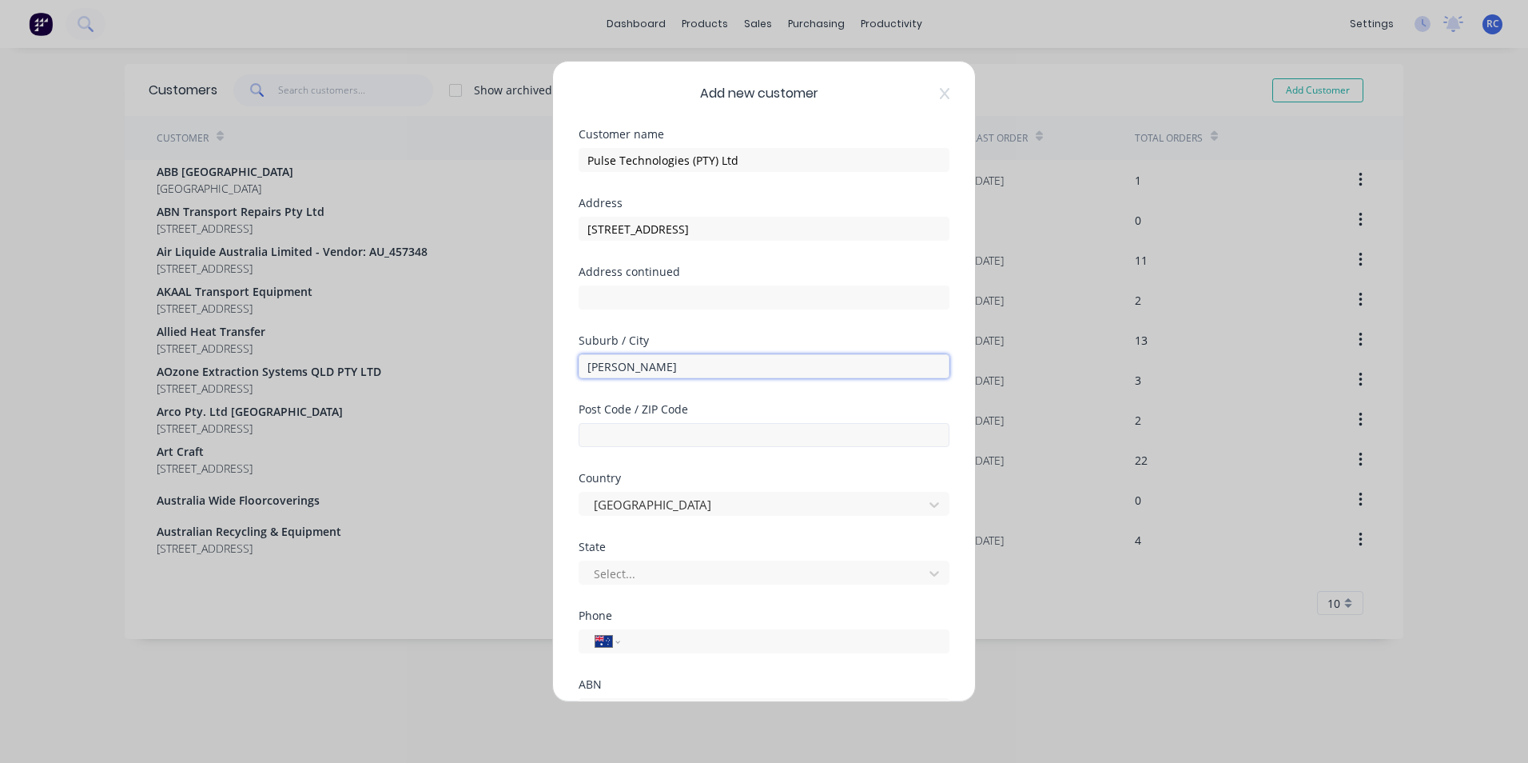
type input "[PERSON_NAME]"
click at [627, 434] on input "text" at bounding box center [764, 435] width 371 height 24
type input "4074"
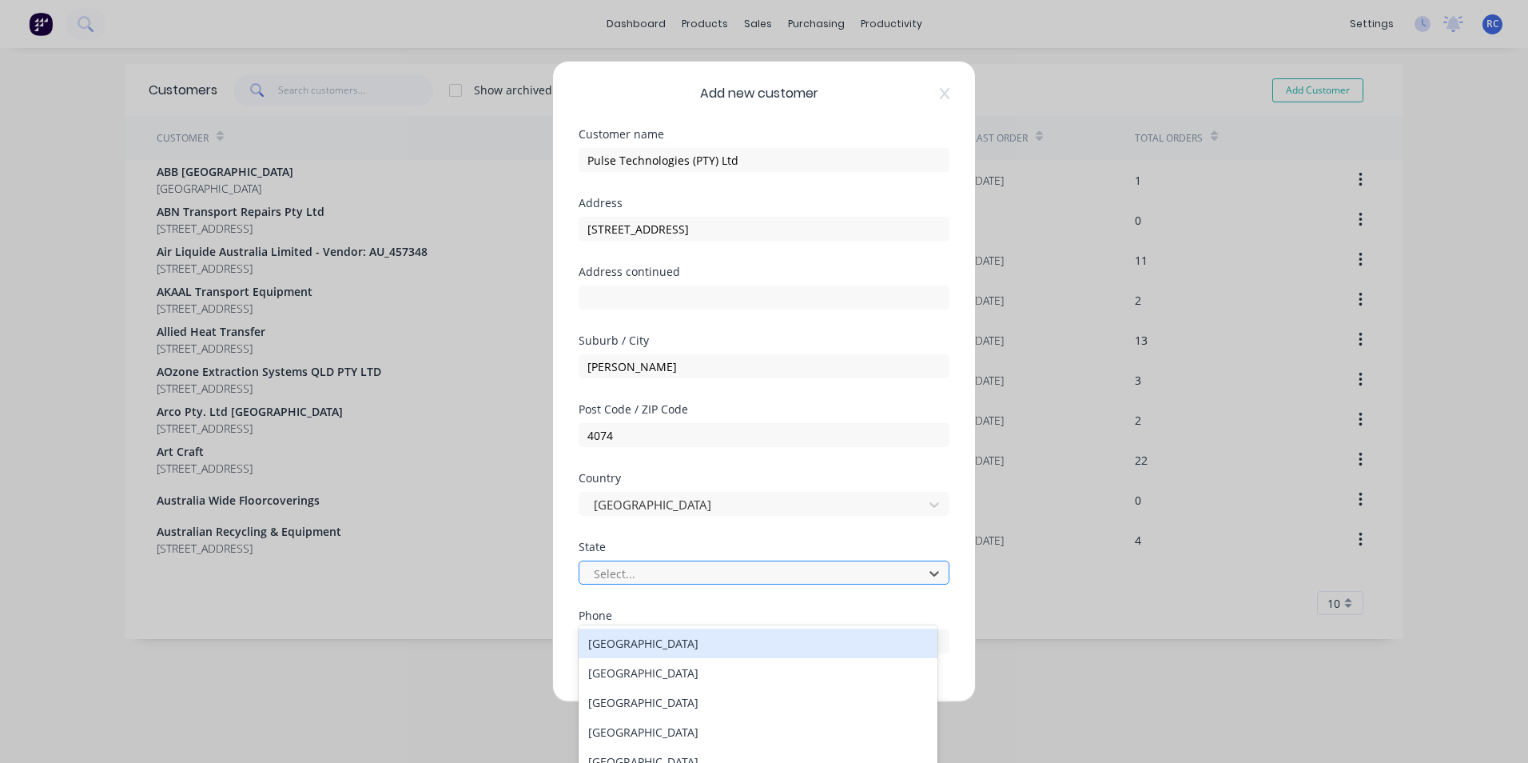
scroll to position [50, 0]
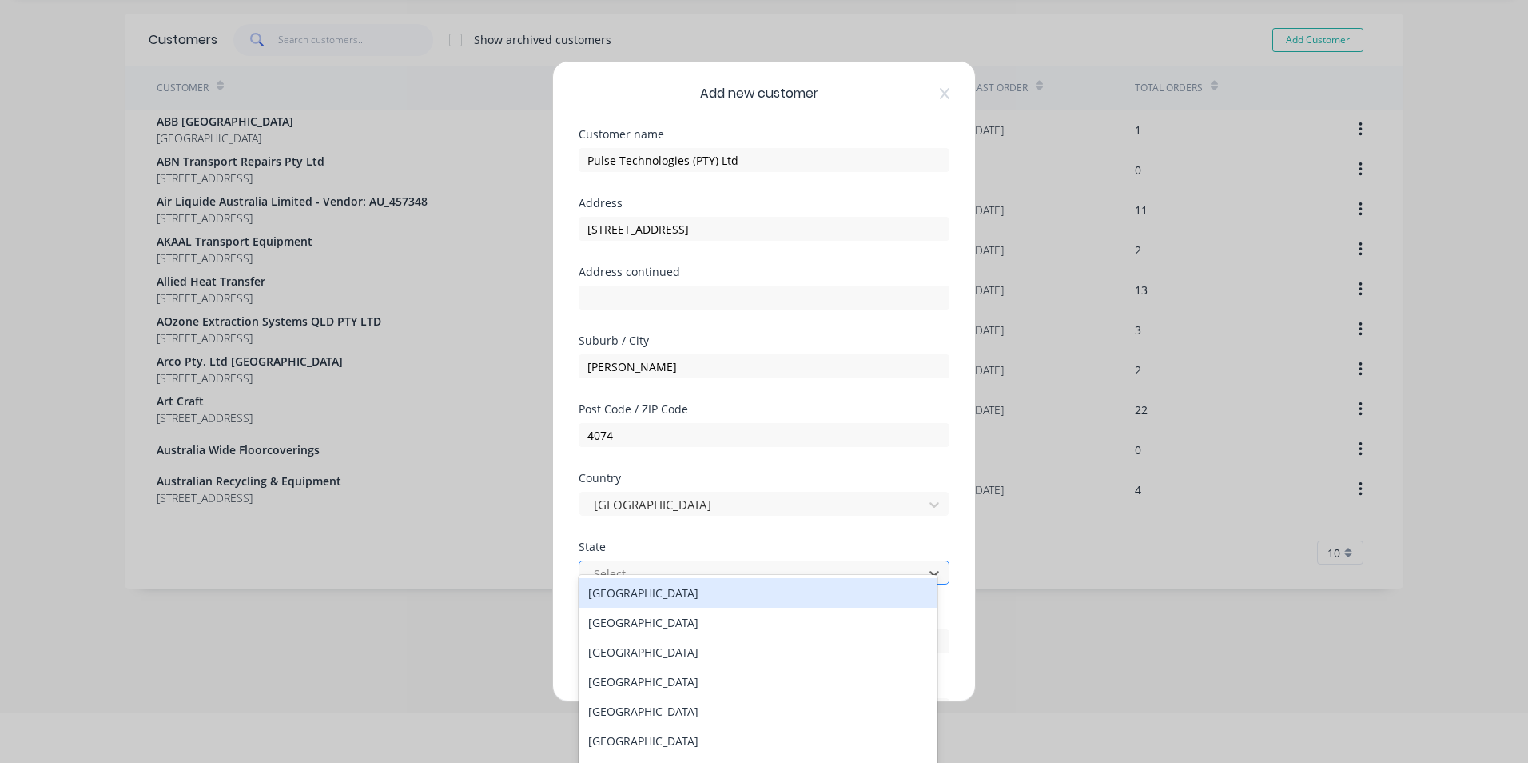
click at [686, 570] on div at bounding box center [753, 574] width 323 height 20
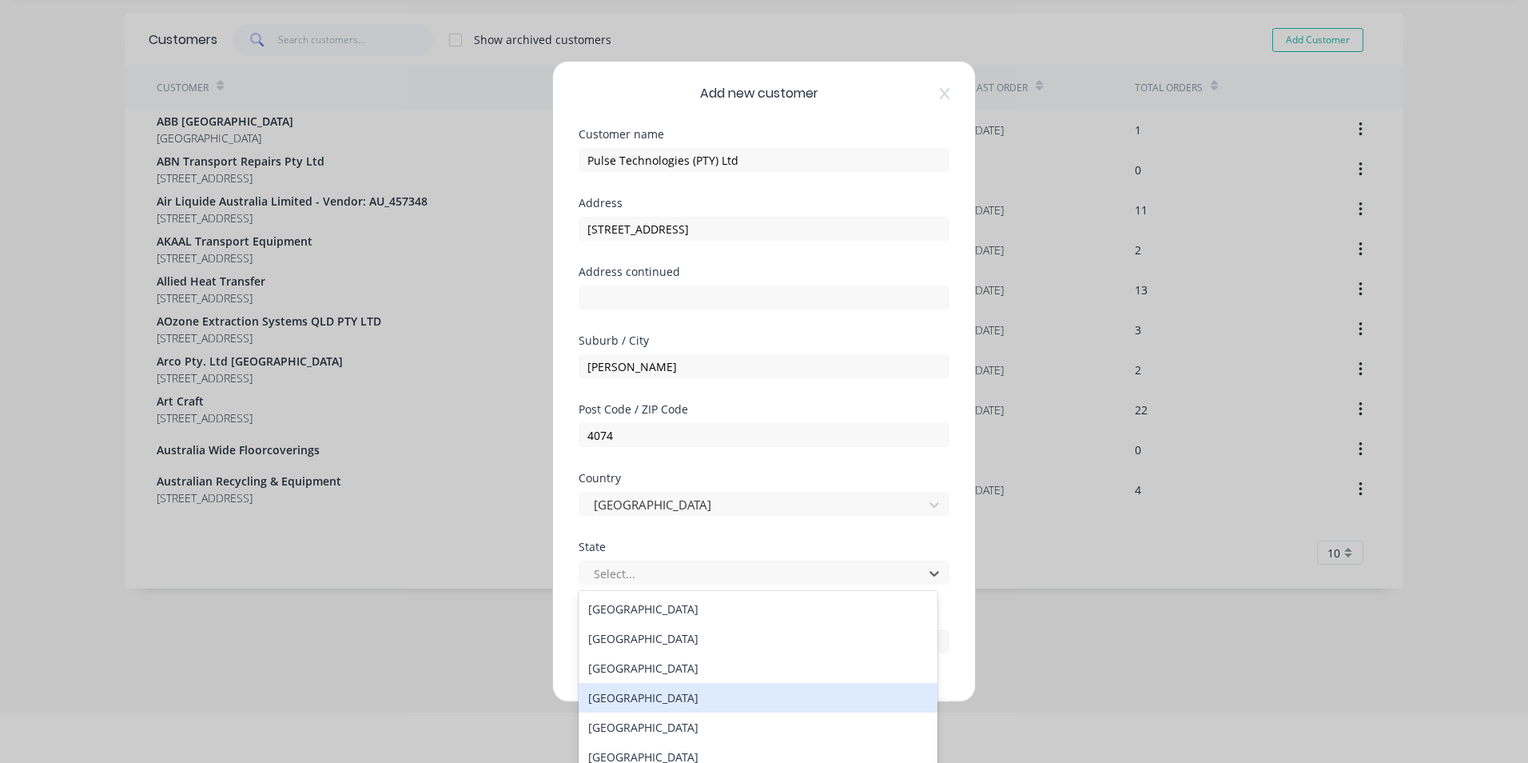
click at [611, 693] on div "[GEOGRAPHIC_DATA]" at bounding box center [758, 698] width 359 height 30
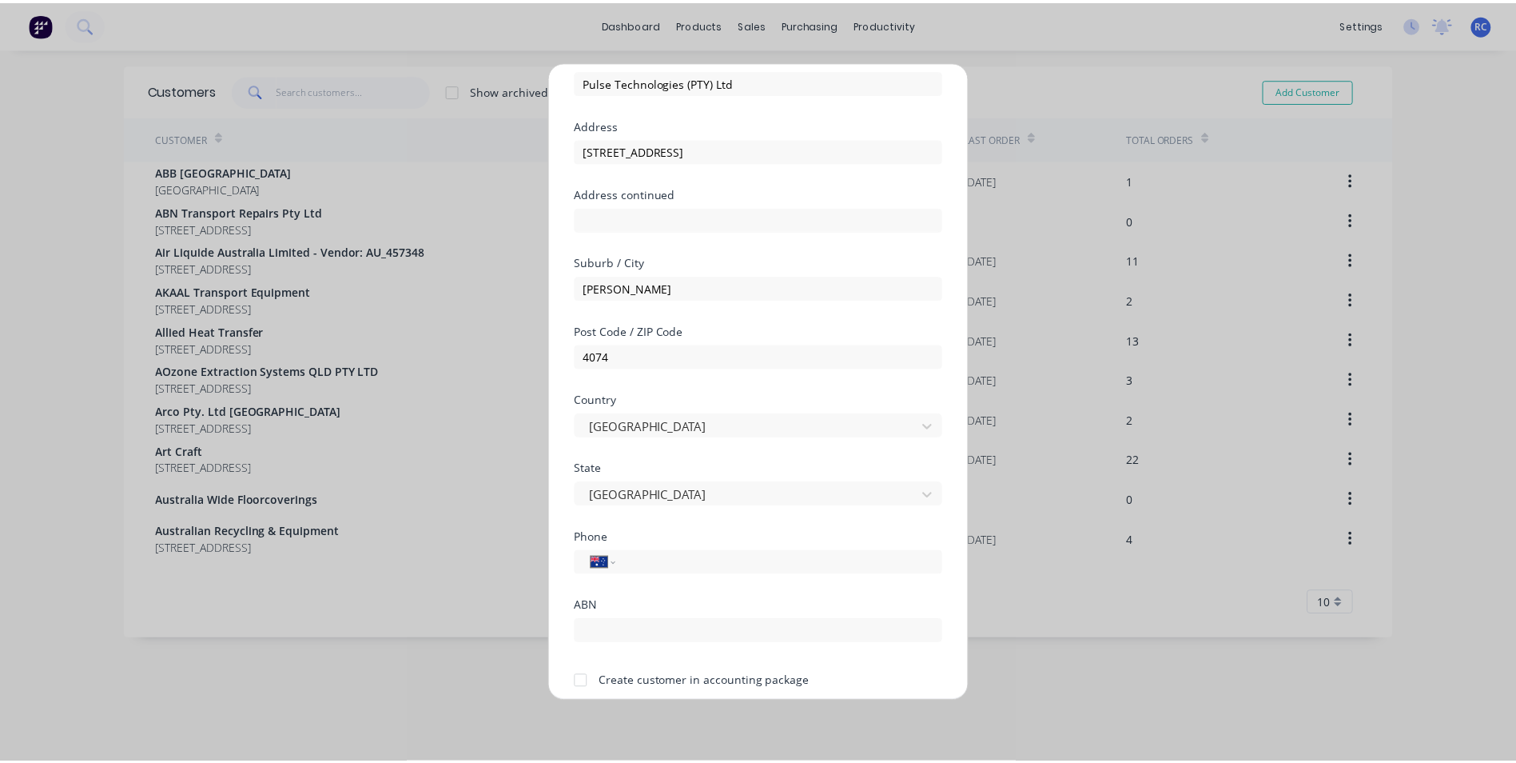
scroll to position [141, 0]
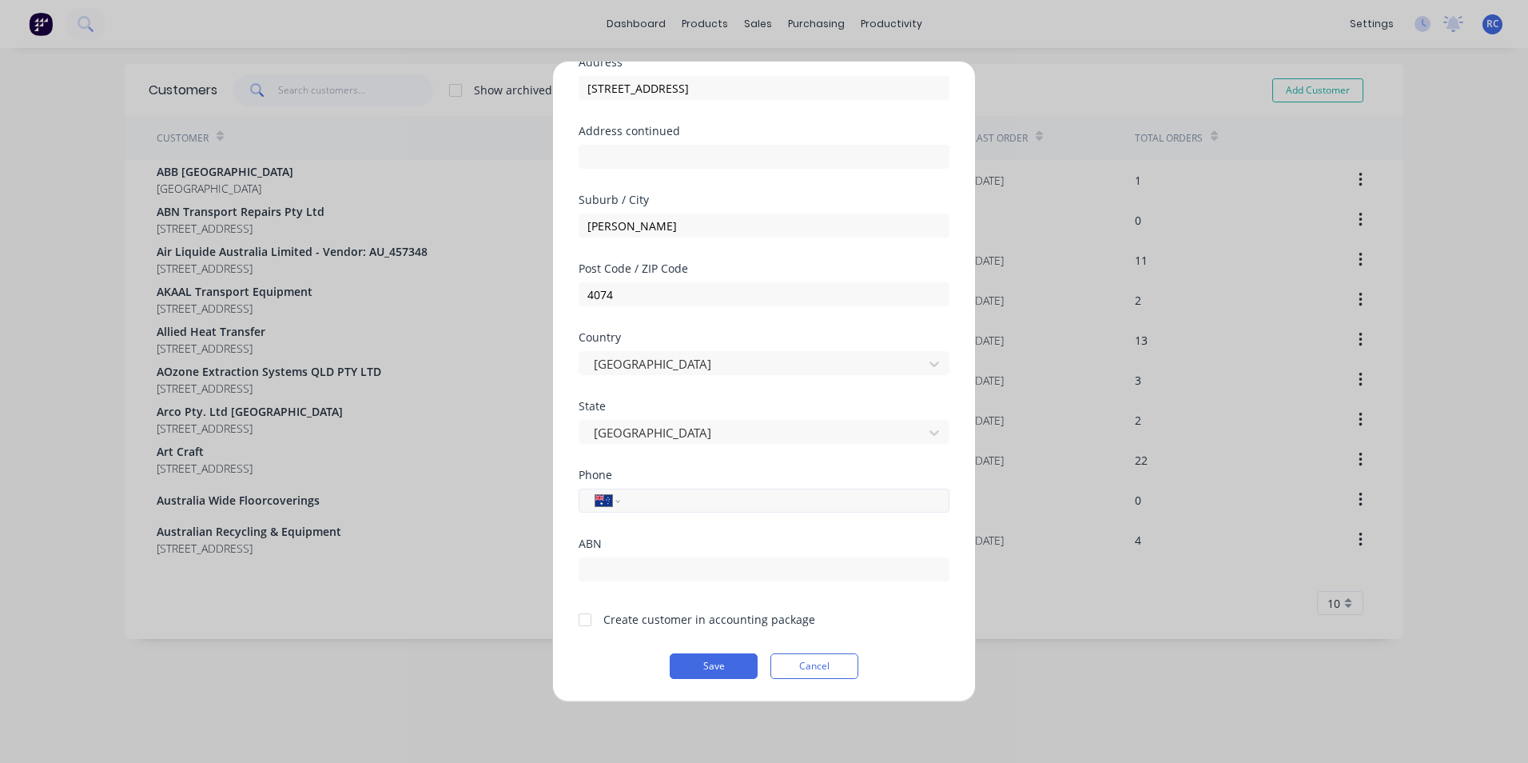
click at [660, 492] on input "tel" at bounding box center [781, 501] width 301 height 18
type input "[PHONE_NUMBER]"
click at [646, 556] on div at bounding box center [764, 567] width 371 height 28
click at [655, 564] on input "text" at bounding box center [764, 569] width 371 height 24
click at [584, 615] on div at bounding box center [585, 619] width 32 height 32
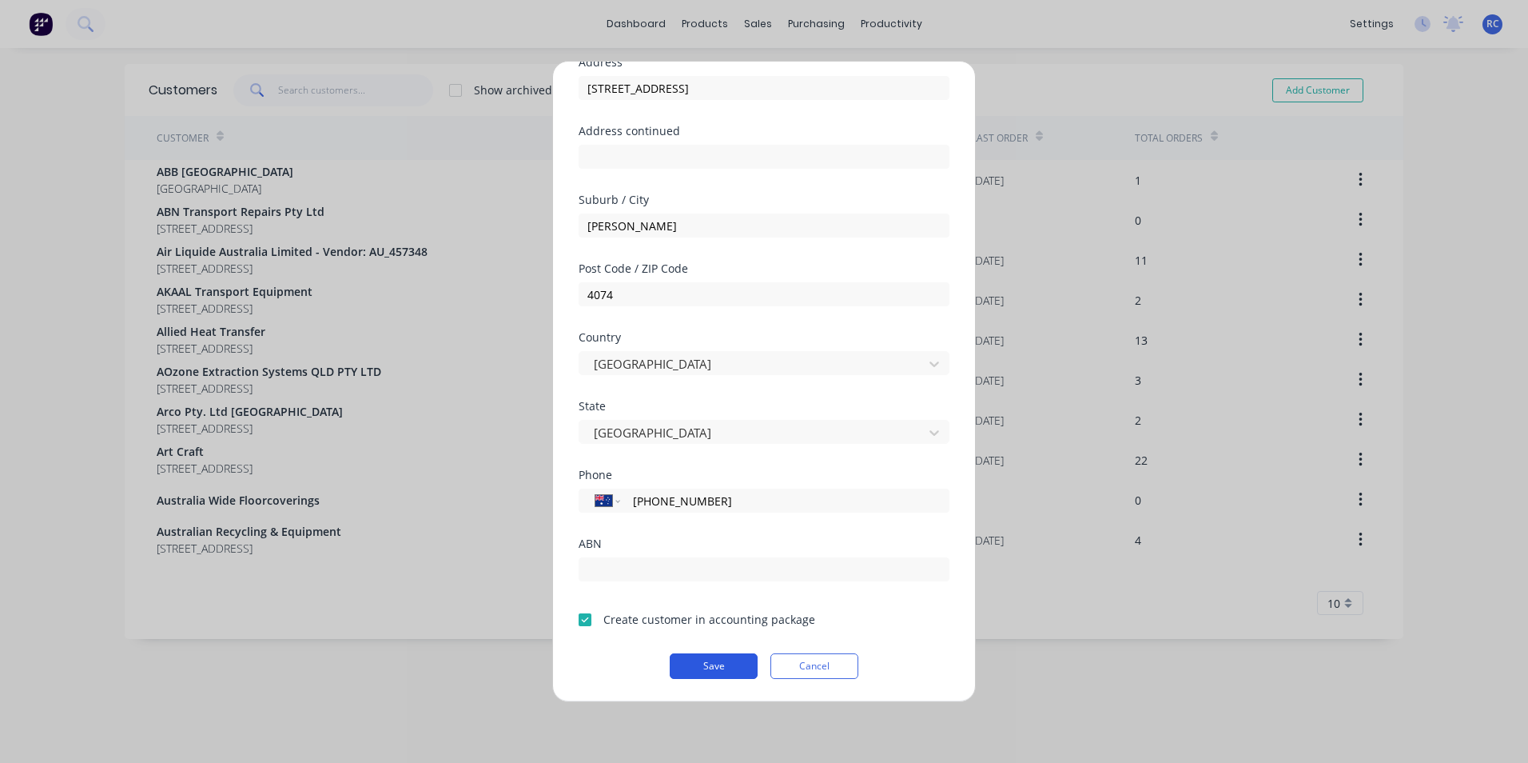
click at [711, 670] on button "Save" at bounding box center [714, 666] width 88 height 26
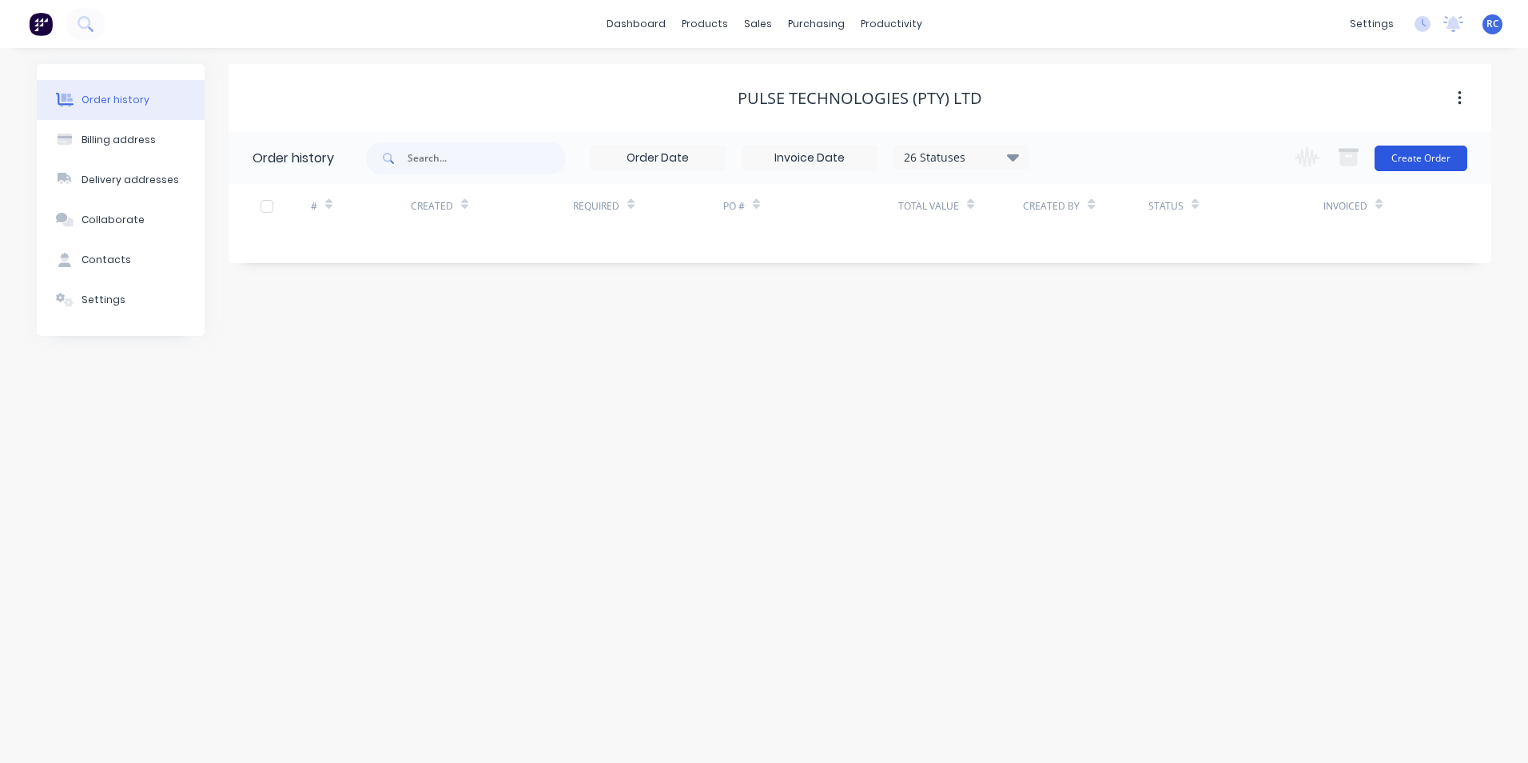
click at [1416, 158] on button "Create Order" at bounding box center [1421, 158] width 93 height 26
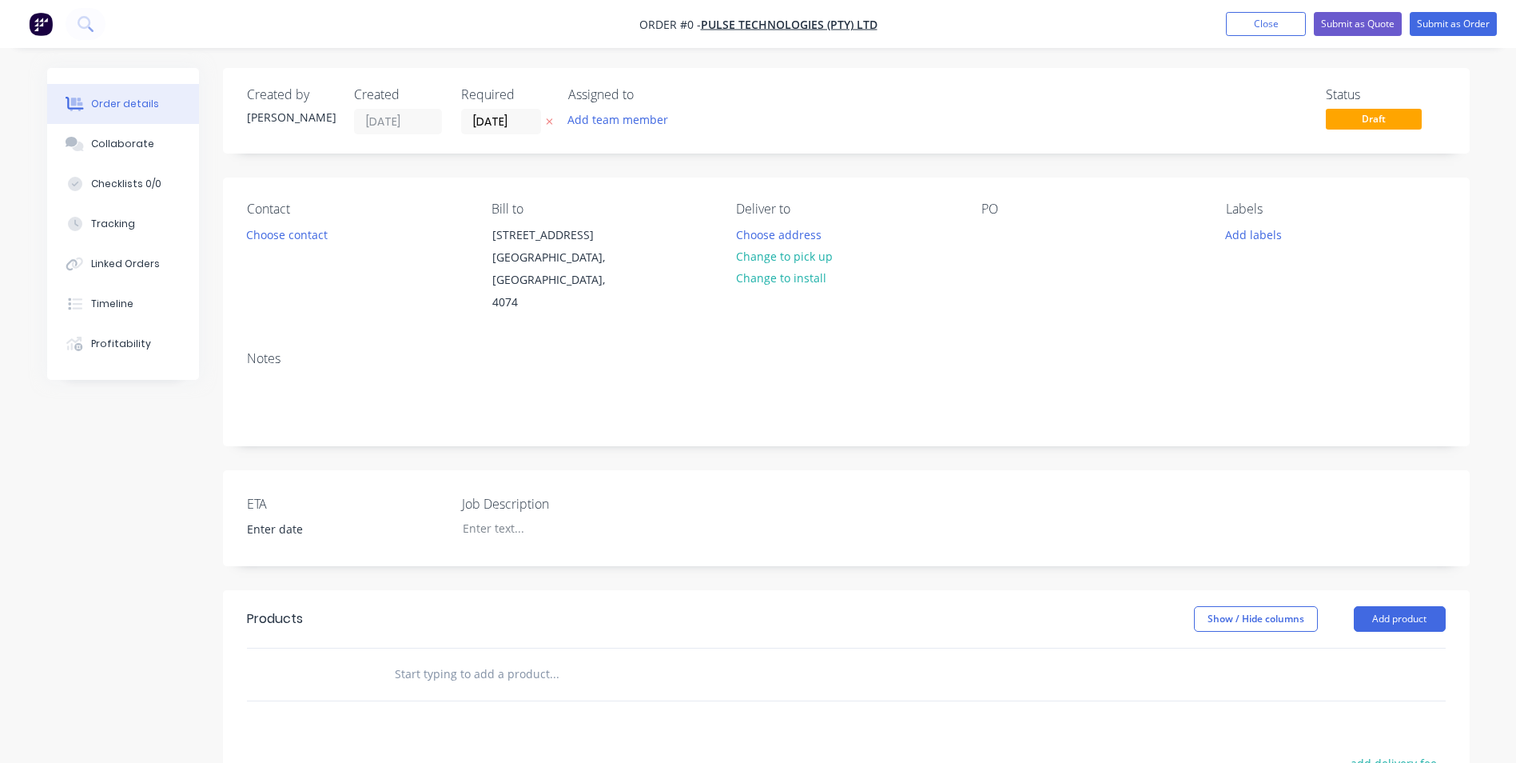
click at [490, 658] on input "text" at bounding box center [554, 674] width 320 height 32
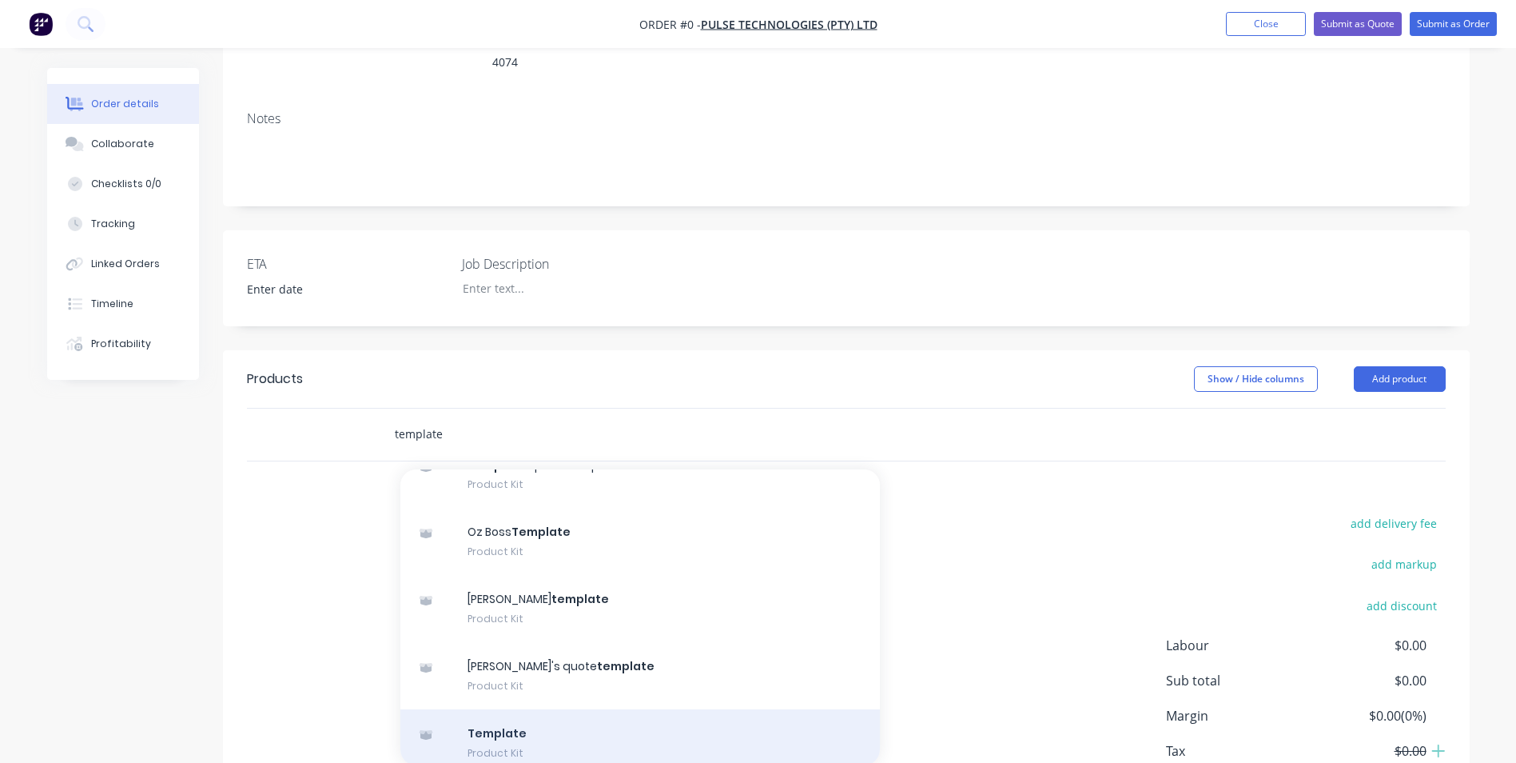
scroll to position [80, 0]
type input "template"
click at [536, 708] on div "Template Product Kit" at bounding box center [640, 741] width 480 height 67
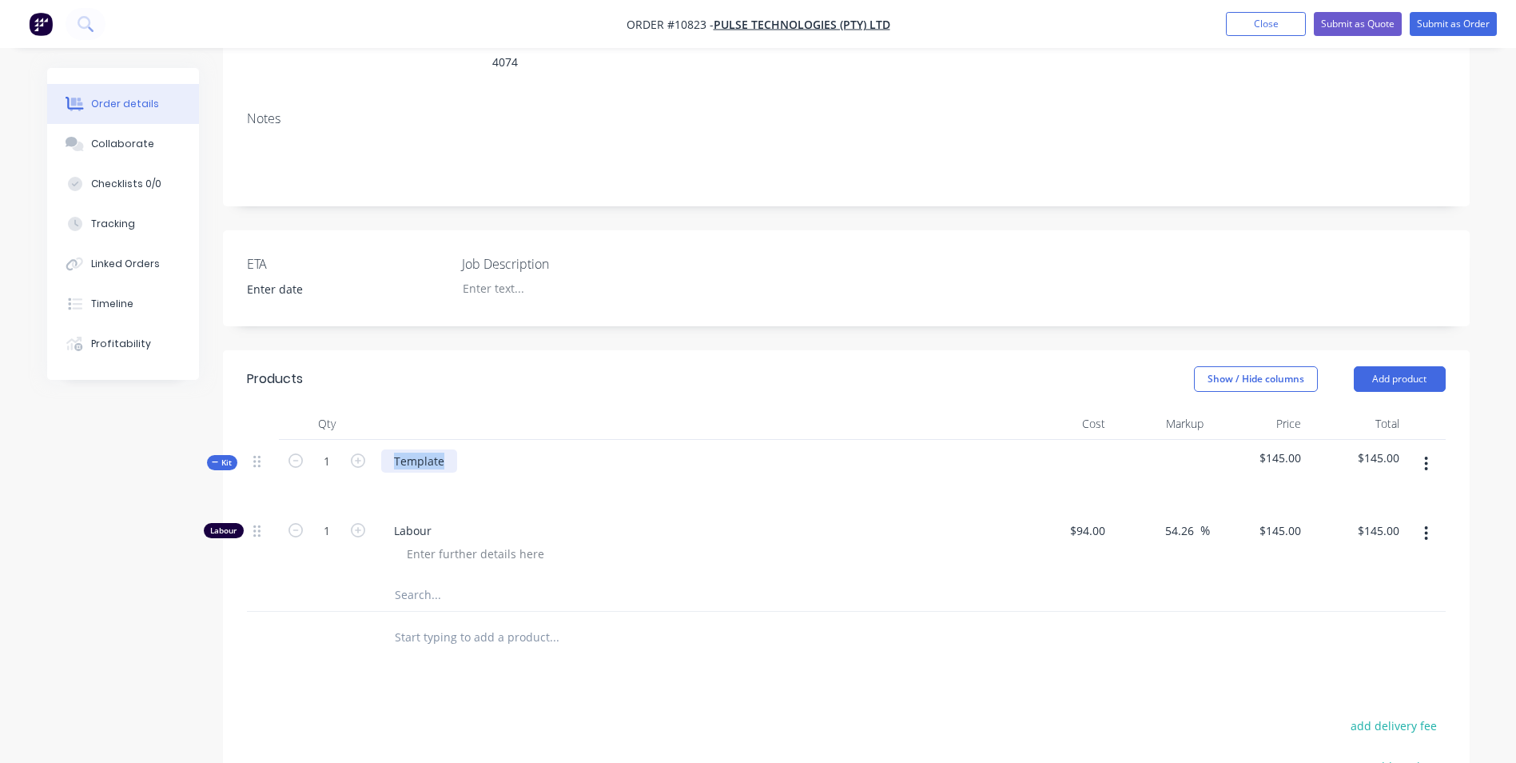
drag, startPoint x: 445, startPoint y: 439, endPoint x: 385, endPoint y: 448, distance: 60.7
click at [387, 449] on div "Template" at bounding box center [419, 460] width 76 height 23
click at [385, 449] on div "Template" at bounding box center [419, 460] width 76 height 23
click at [642, 472] on div at bounding box center [694, 483] width 627 height 23
click at [1352, 32] on button "Submit as Quote" at bounding box center [1358, 24] width 88 height 24
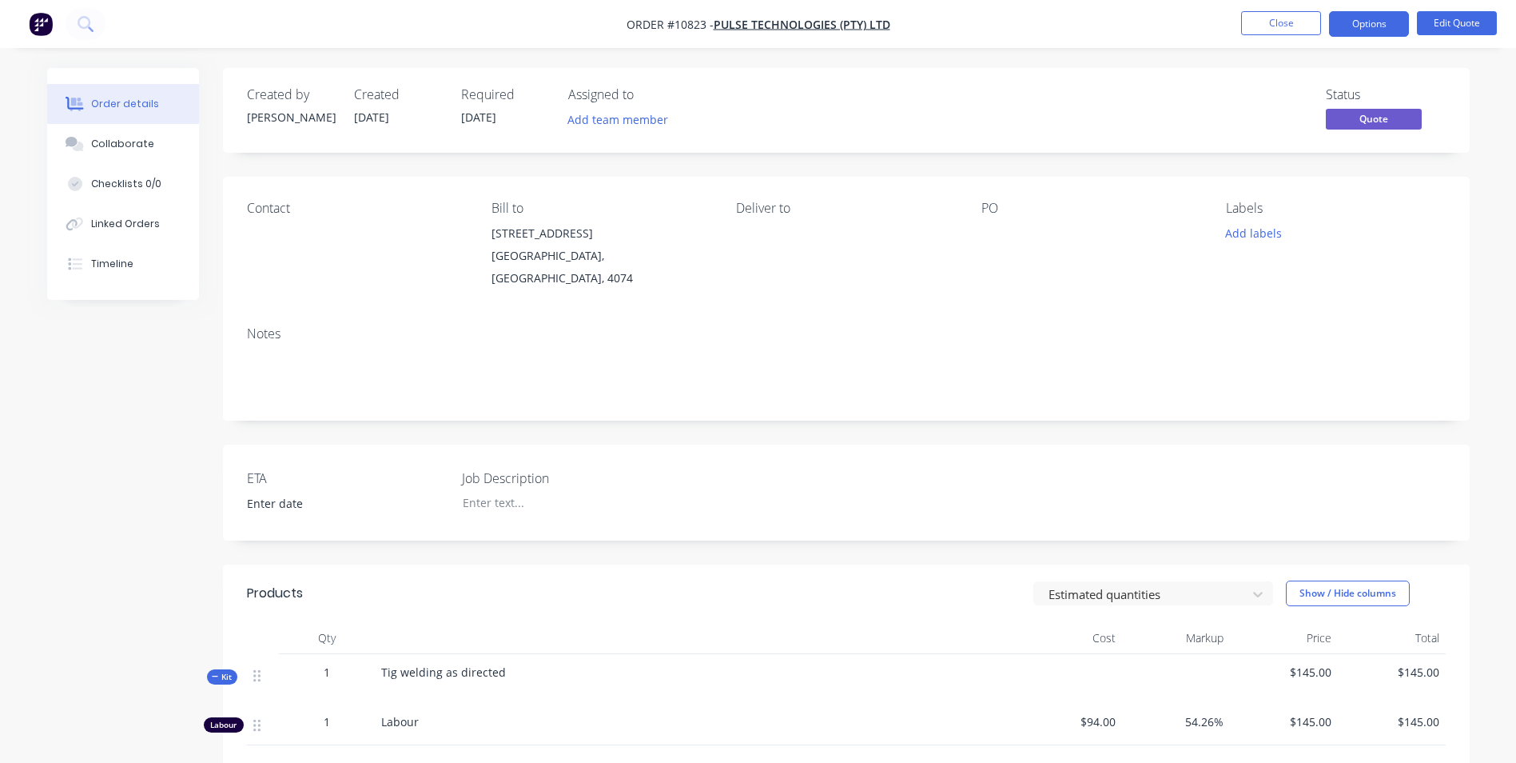
drag, startPoint x: 1287, startPoint y: 20, endPoint x: 1228, endPoint y: 117, distance: 113.4
click at [1228, 117] on div "Order #10823 - Pulse Technologies (PTY) Ltd Close Options Edit Quote Order deta…" at bounding box center [758, 514] width 1516 height 1029
click at [261, 222] on div "Contact" at bounding box center [356, 245] width 219 height 89
click at [1457, 4] on nav "Order #10823 - Pulse Technologies (PTY) Ltd Close Options Edit Quote" at bounding box center [758, 24] width 1516 height 48
click at [1457, 5] on nav "Order #10823 - Pulse Technologies (PTY) Ltd Close Options Edit Quote" at bounding box center [758, 24] width 1516 height 48
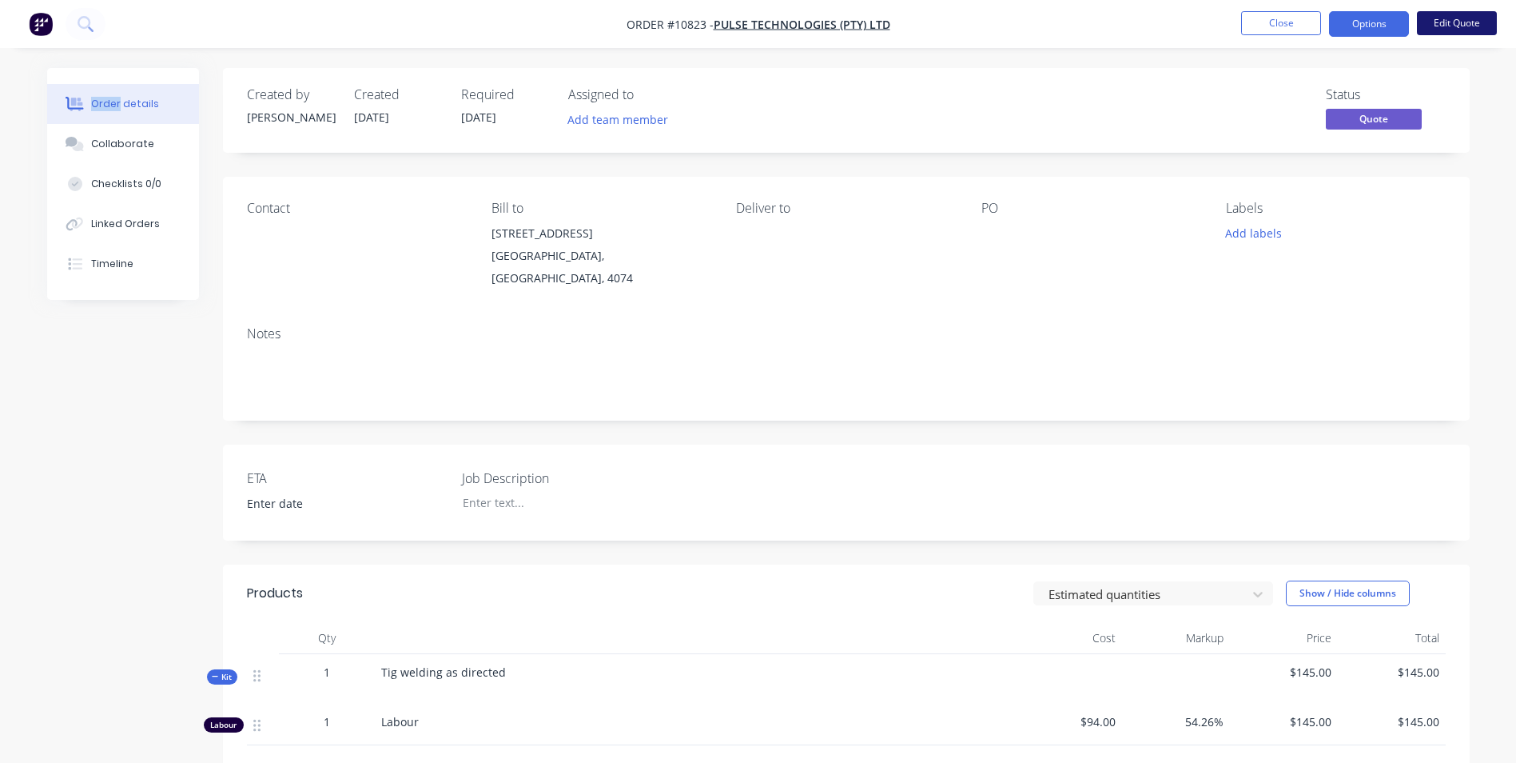
drag, startPoint x: 1457, startPoint y: 5, endPoint x: 1456, endPoint y: 27, distance: 22.4
click at [1456, 27] on button "Edit Quote" at bounding box center [1457, 23] width 80 height 24
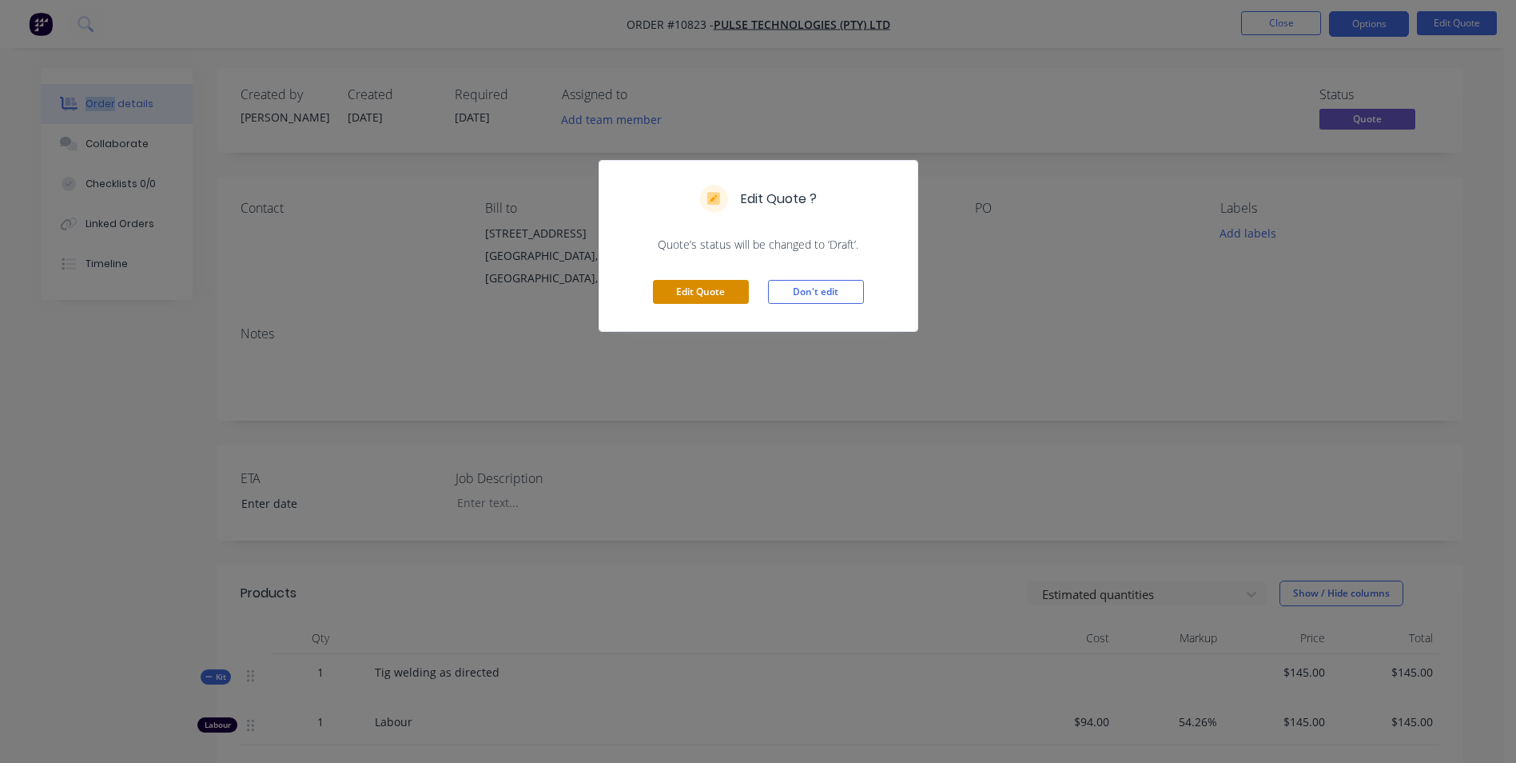
click at [707, 289] on button "Edit Quote" at bounding box center [701, 292] width 96 height 24
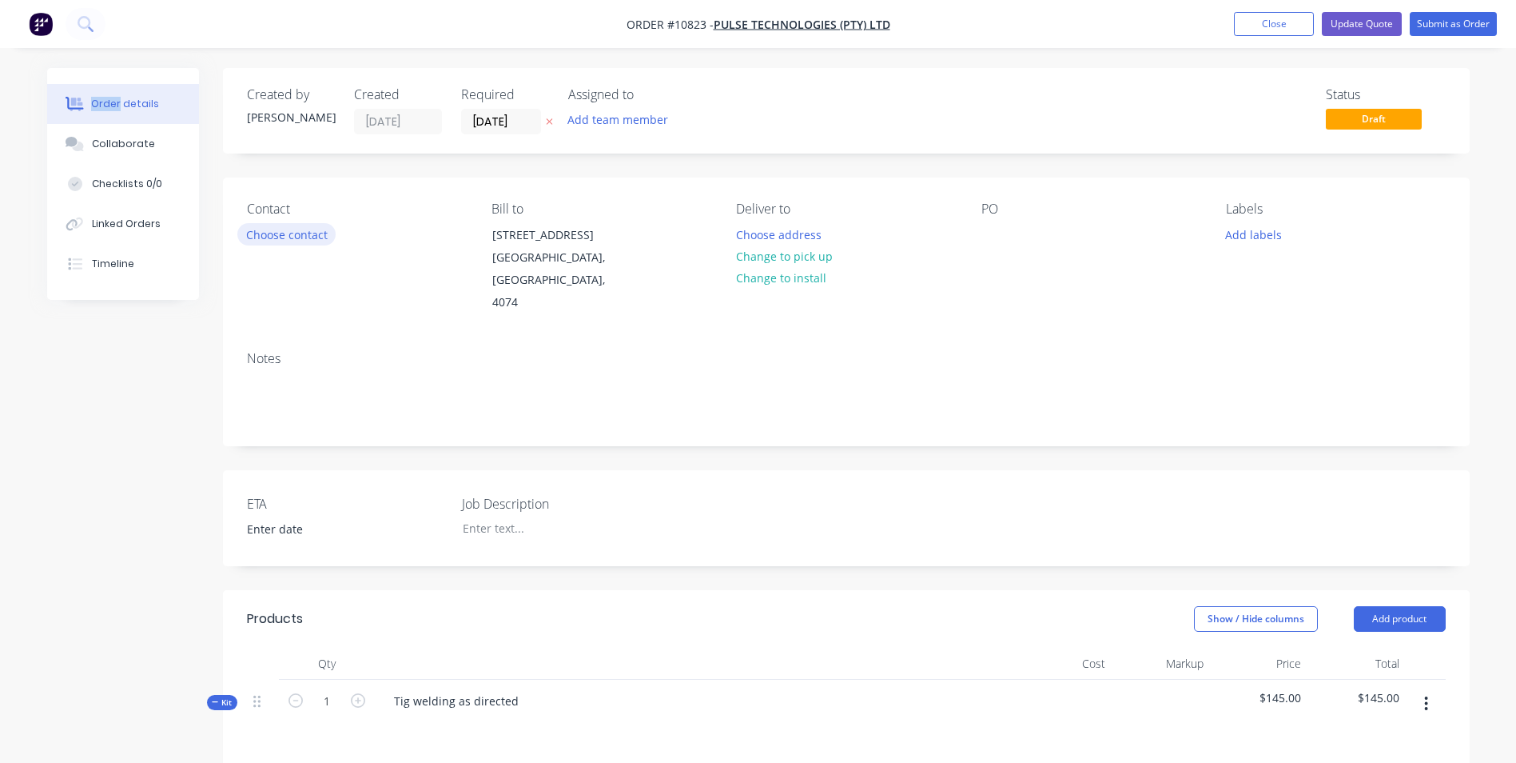
click at [289, 239] on button "Choose contact" at bounding box center [286, 234] width 98 height 22
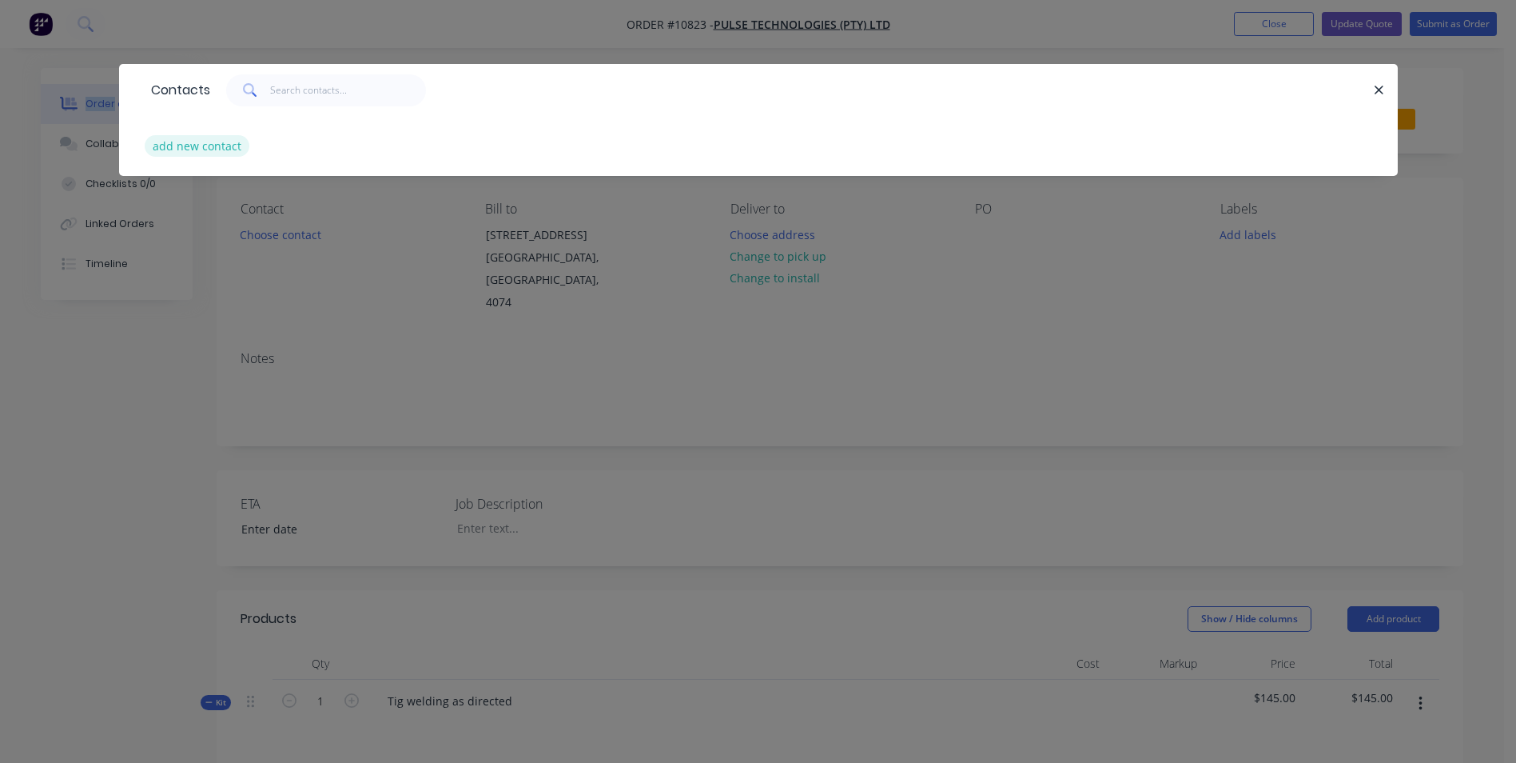
click at [186, 149] on button "add new contact" at bounding box center [198, 146] width 106 height 22
select select "AU"
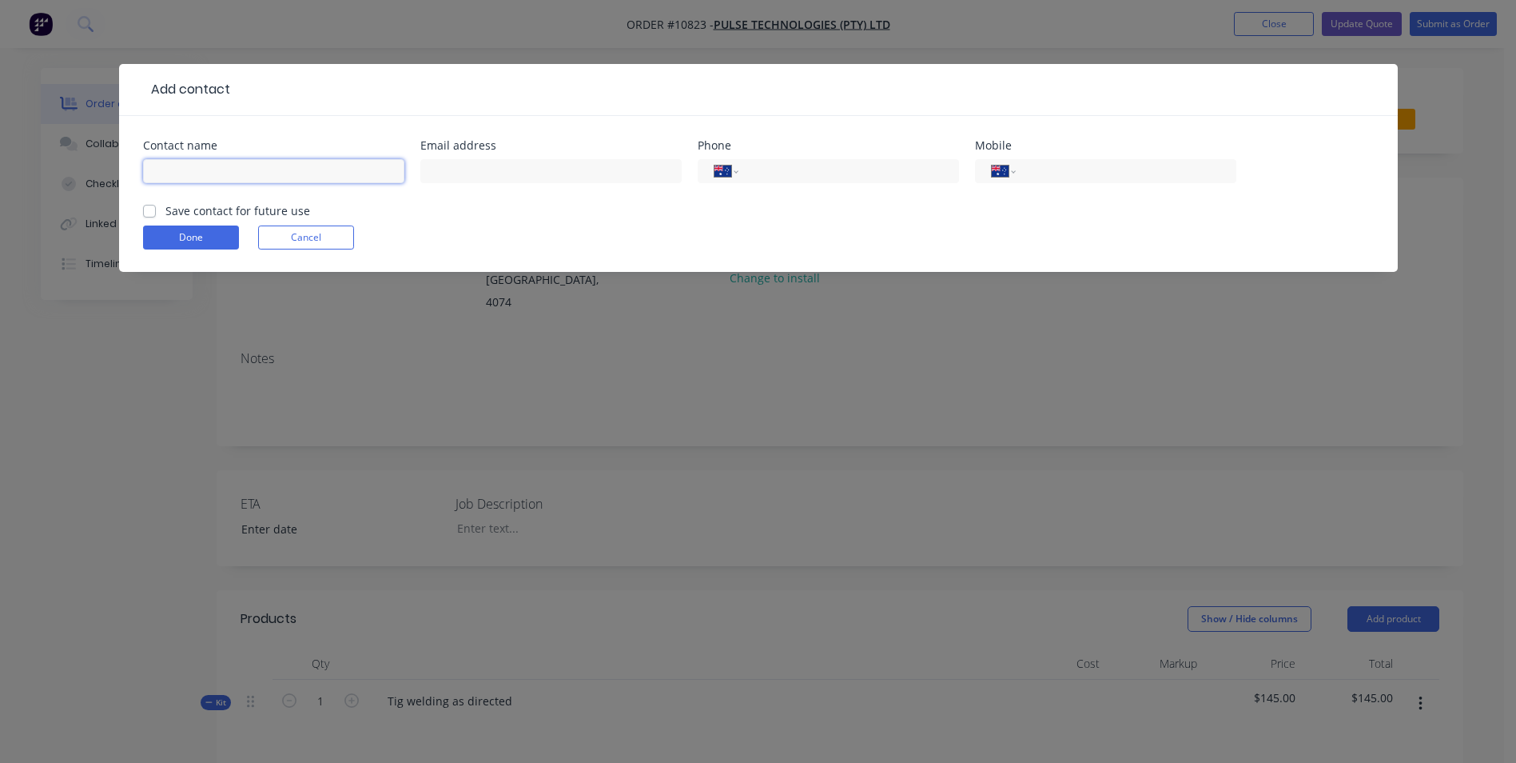
click at [257, 171] on input "text" at bounding box center [273, 171] width 261 height 24
type input "[PERSON_NAME]"
type input "[PERSON_NAME][EMAIL_ADDRESS][DOMAIN_NAME]"
type input "[PHONE_NUMBER]"
click at [1067, 181] on div "International [GEOGRAPHIC_DATA] [GEOGRAPHIC_DATA] [GEOGRAPHIC_DATA] [GEOGRAPHIC…" at bounding box center [1105, 171] width 261 height 24
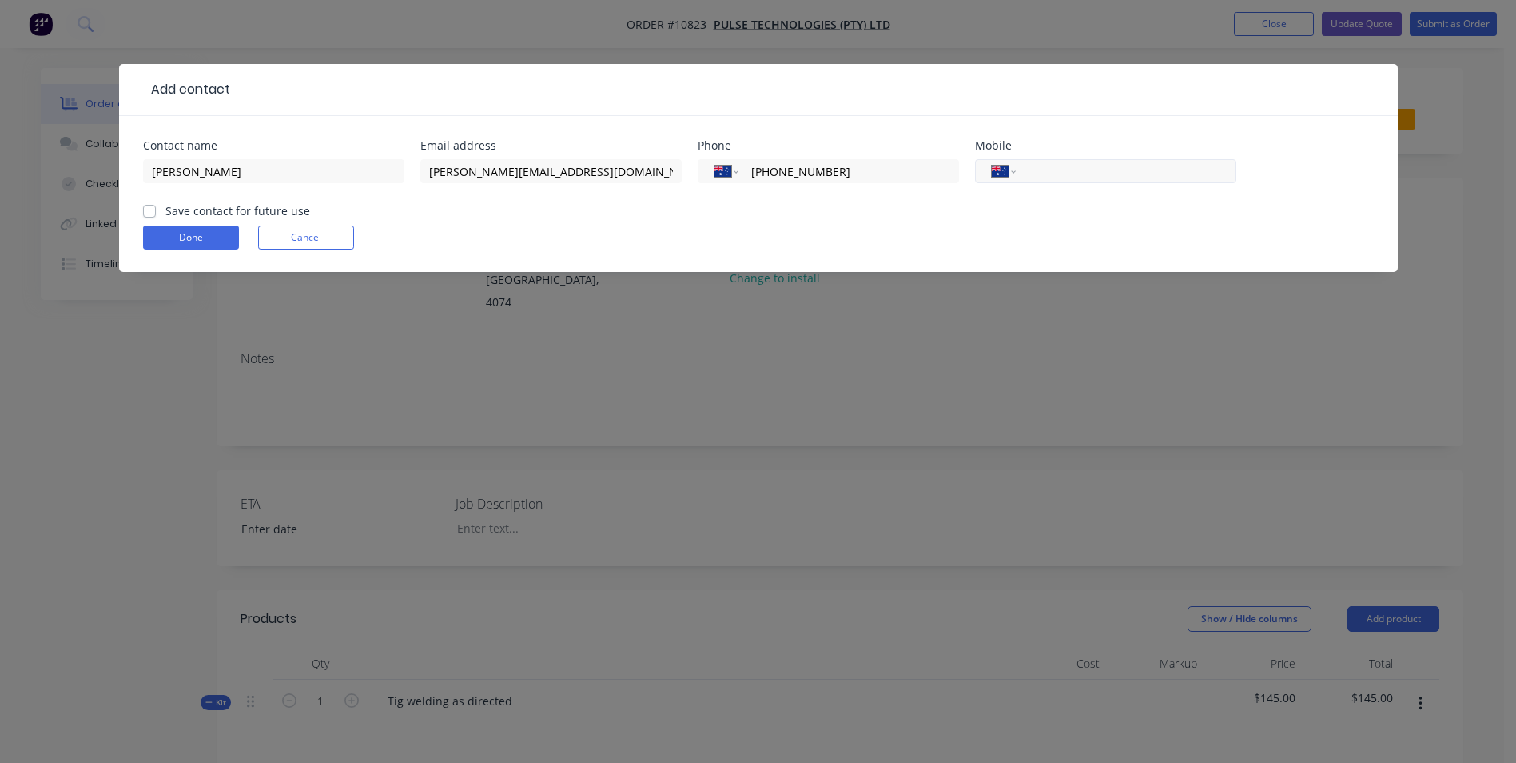
click at [1063, 178] on input "tel" at bounding box center [1123, 171] width 192 height 18
type input "0414 761 602"
click at [209, 213] on label "Save contact for future use" at bounding box center [237, 210] width 145 height 17
click at [156, 213] on input "Save contact for future use" at bounding box center [149, 209] width 13 height 15
checkbox input "true"
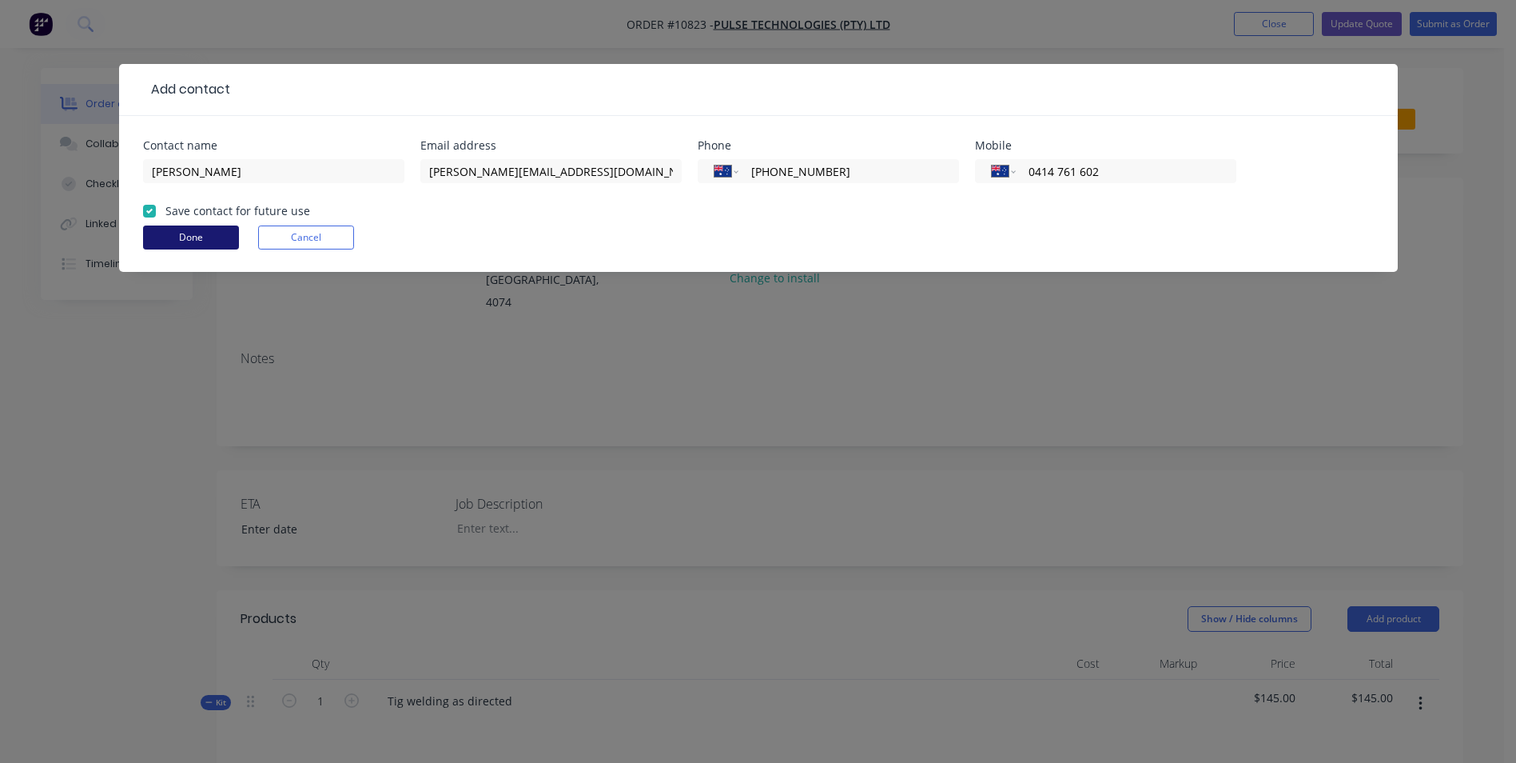
click at [187, 228] on button "Done" at bounding box center [191, 237] width 96 height 24
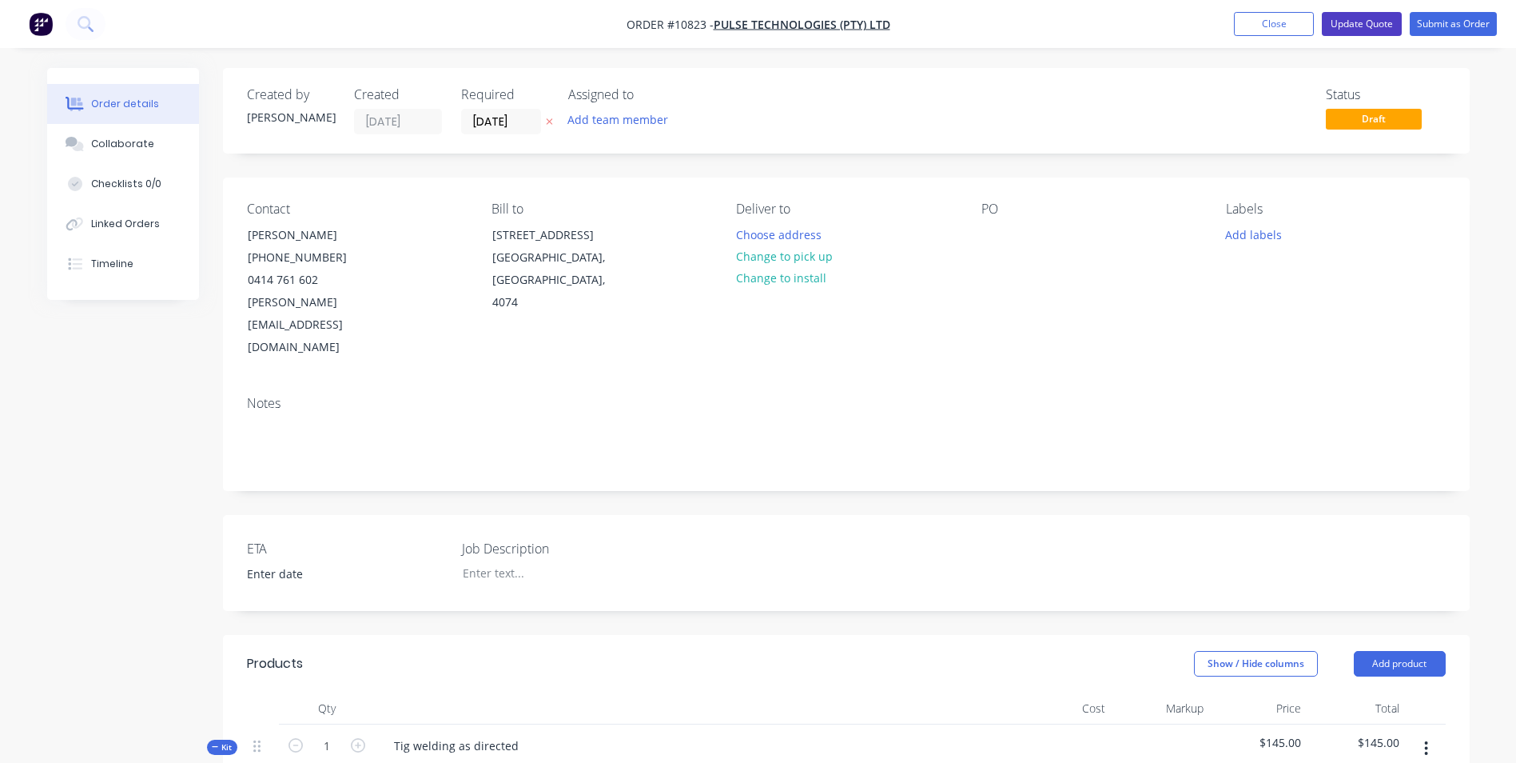
click at [1382, 22] on button "Update Quote" at bounding box center [1362, 24] width 80 height 24
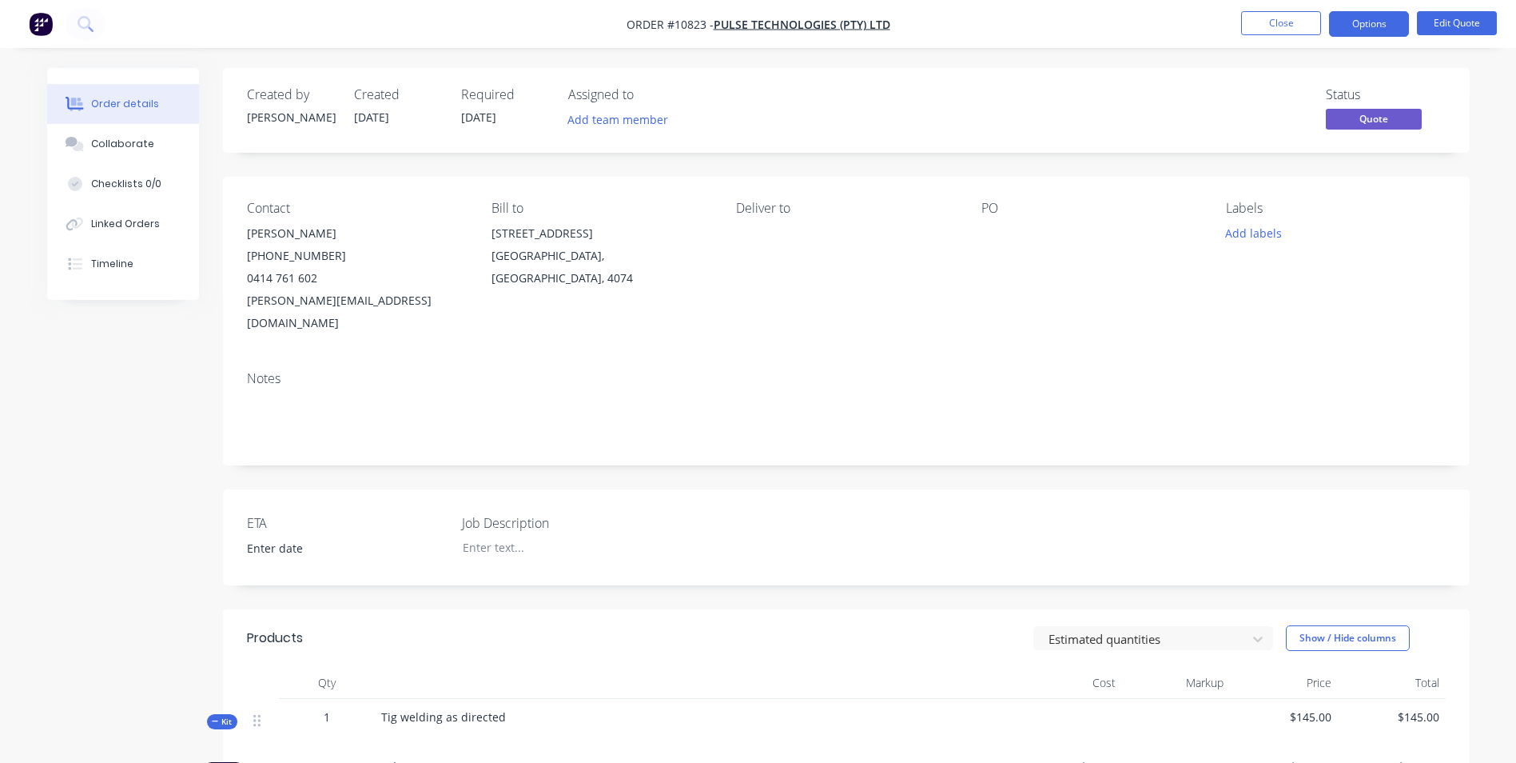
click at [1022, 311] on div "PO" at bounding box center [1091, 267] width 219 height 133
click at [1304, 35] on li "Close" at bounding box center [1281, 24] width 80 height 26
click at [1298, 27] on button "Close" at bounding box center [1281, 23] width 80 height 24
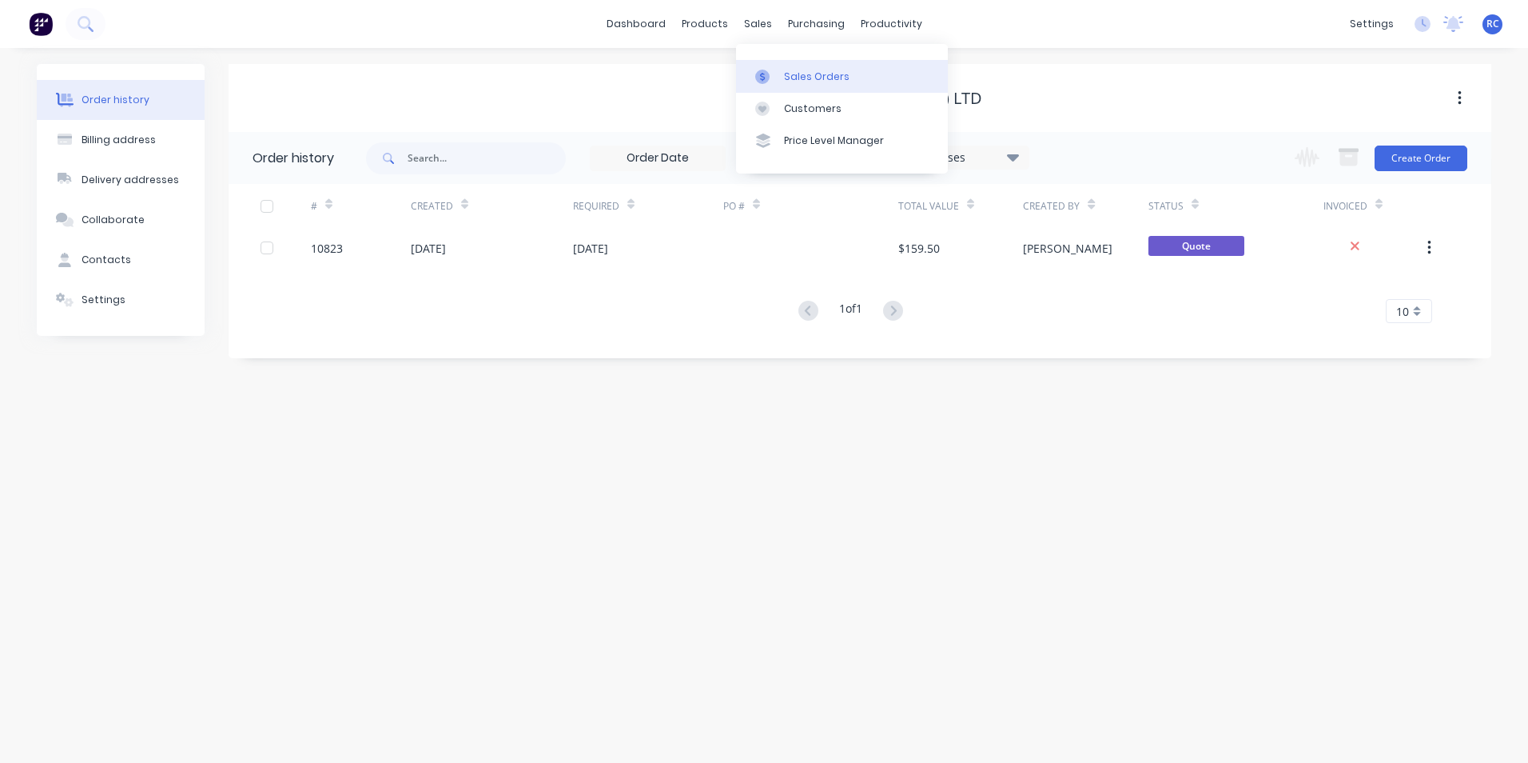
click at [785, 82] on div "Sales Orders" at bounding box center [817, 77] width 66 height 14
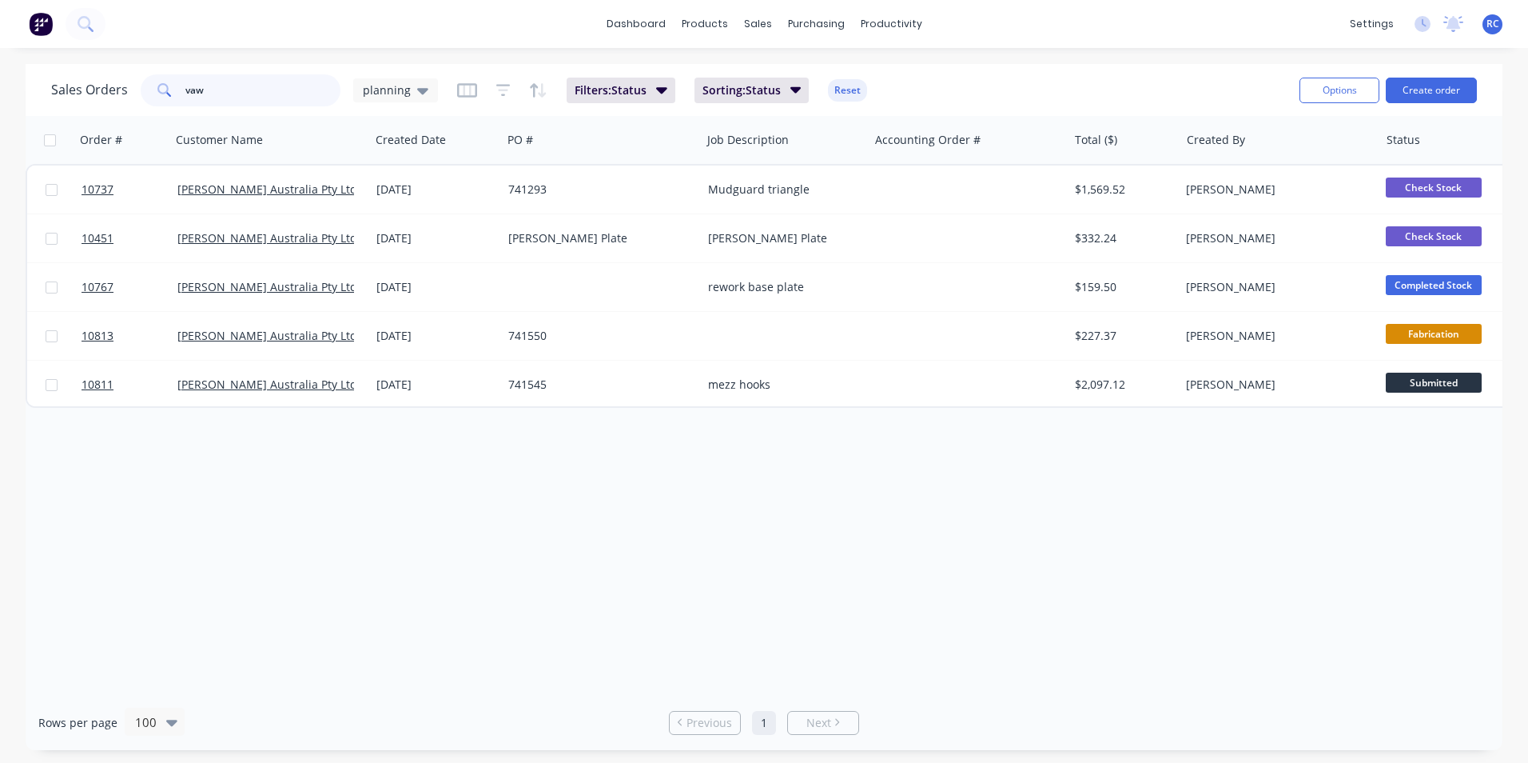
drag, startPoint x: 247, startPoint y: 94, endPoint x: 104, endPoint y: 94, distance: 143.1
click at [104, 94] on div "Sales Orders vaw planning" at bounding box center [244, 90] width 387 height 32
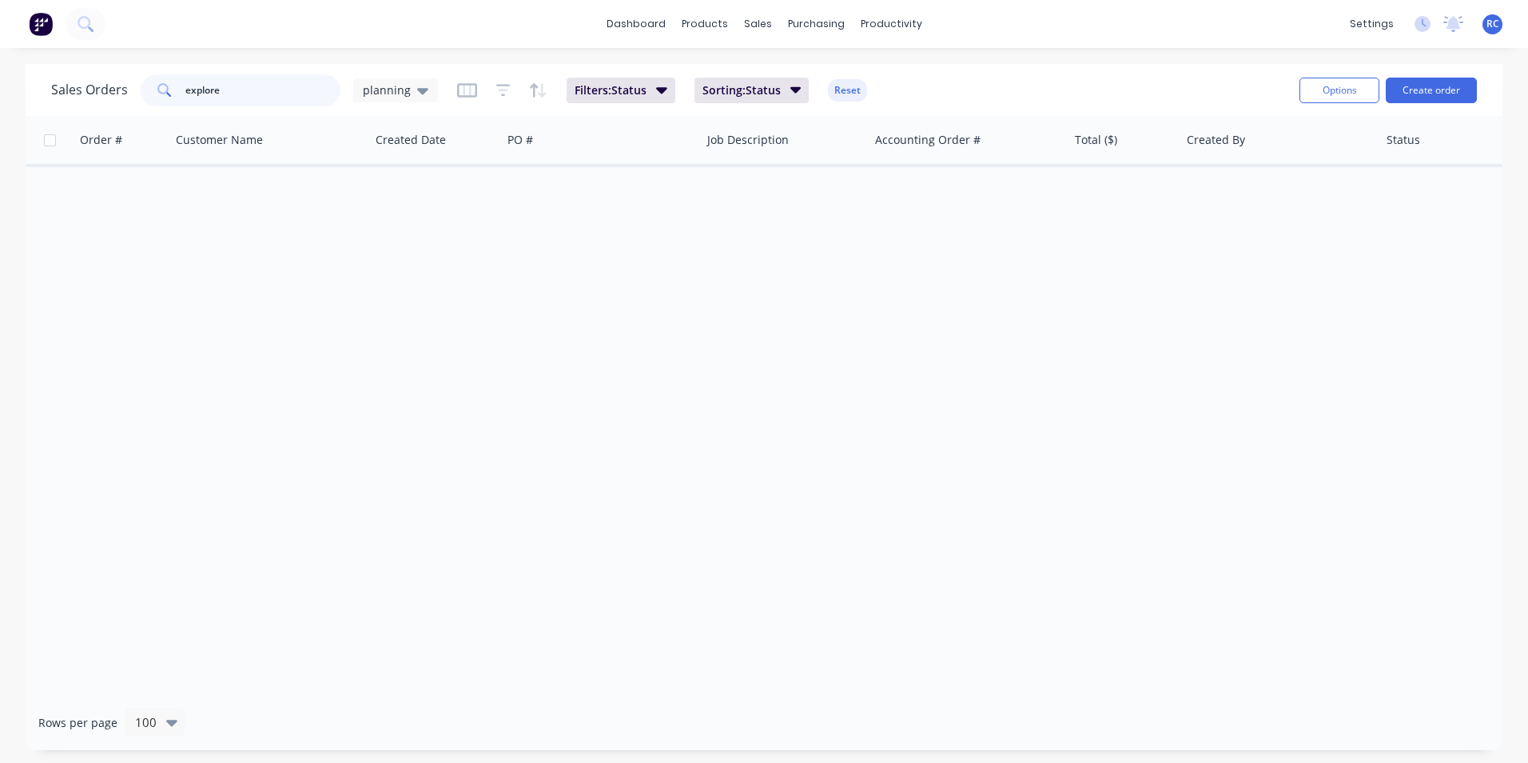
type input "explore"
click at [388, 92] on span "planning" at bounding box center [387, 90] width 48 height 17
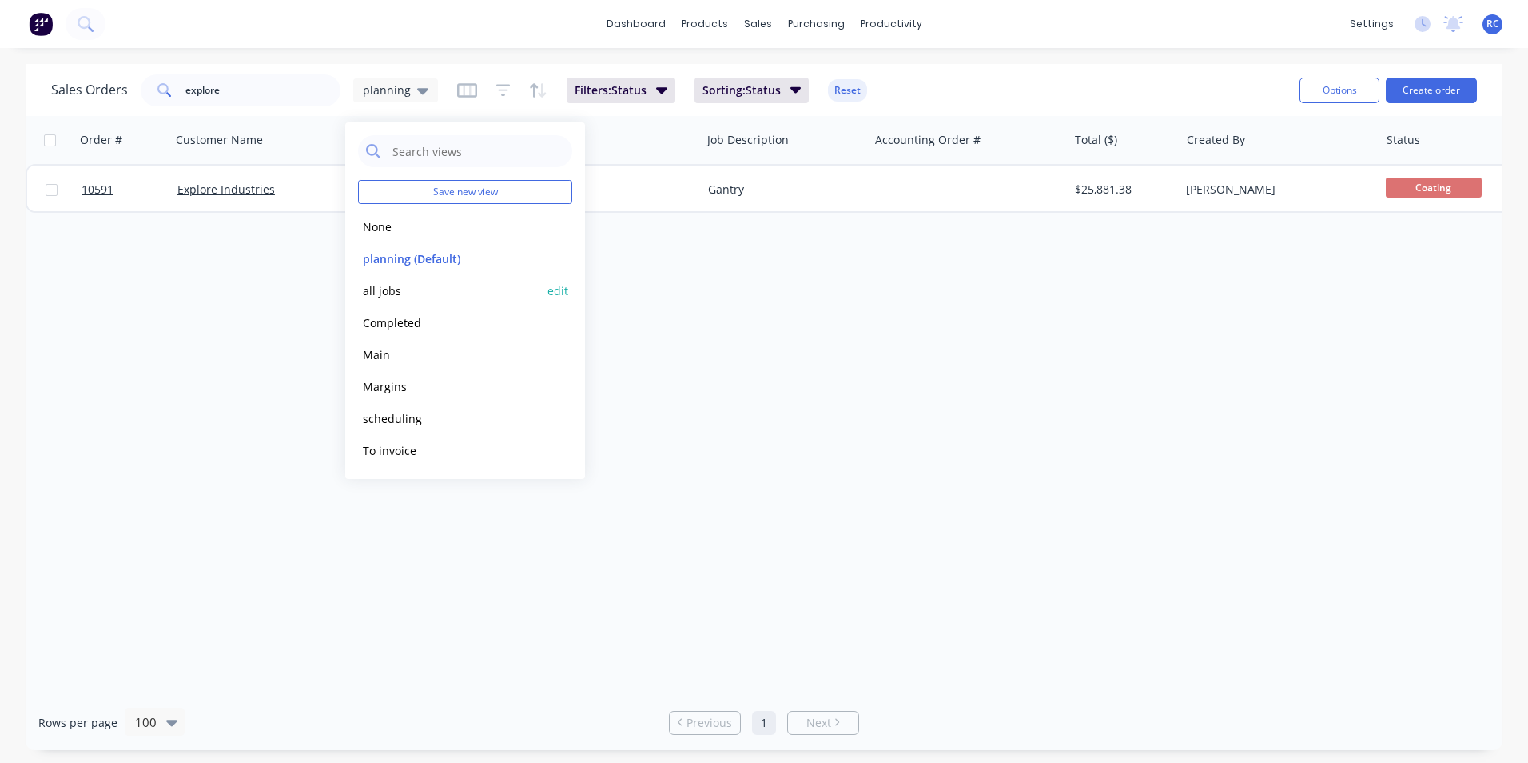
click at [398, 290] on button "all jobs" at bounding box center [449, 290] width 182 height 18
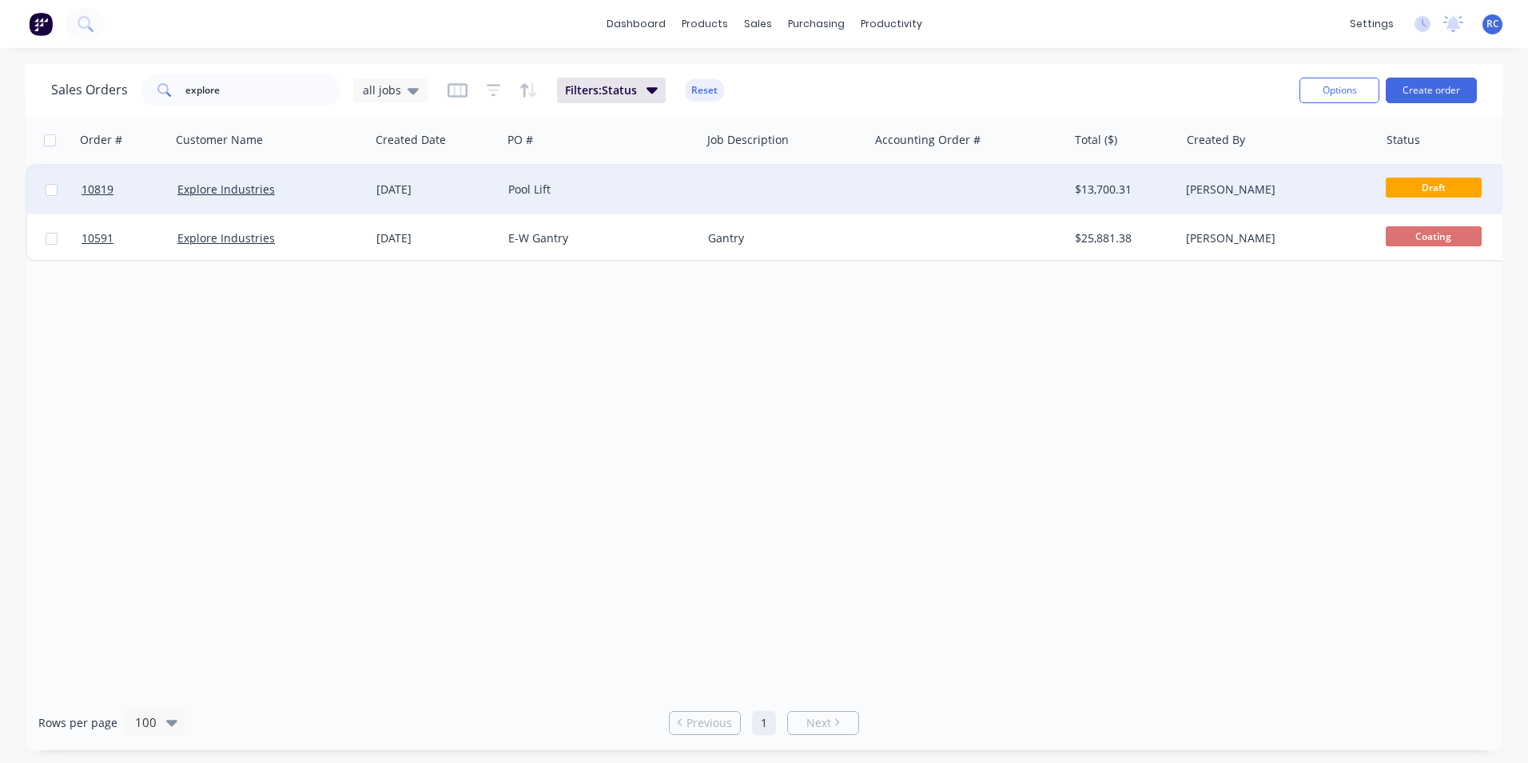
click at [530, 203] on div "Pool Lift" at bounding box center [601, 189] width 199 height 48
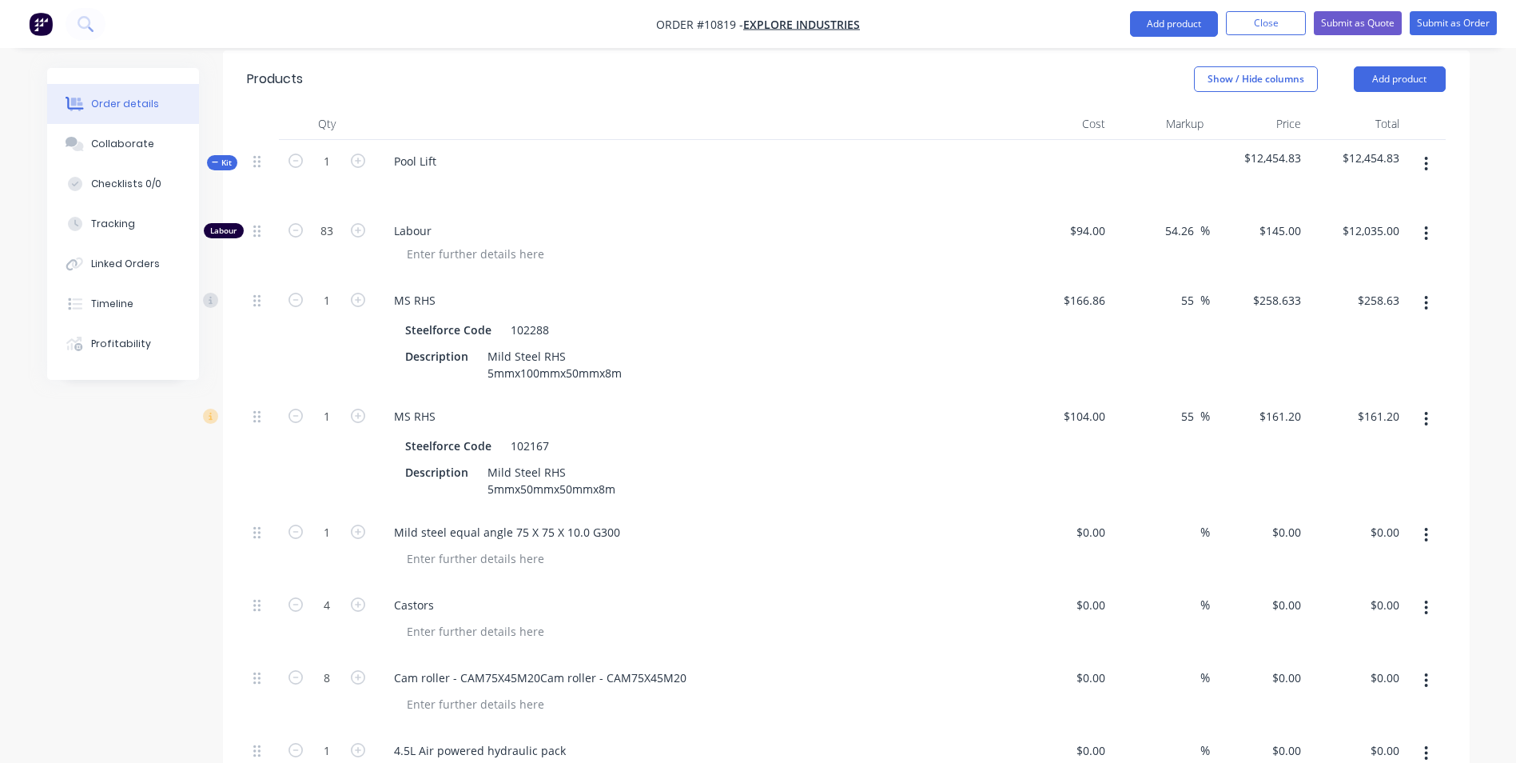
scroll to position [560, 0]
click at [1263, 25] on button "Close" at bounding box center [1266, 23] width 80 height 24
